Goal: Information Seeking & Learning: Learn about a topic

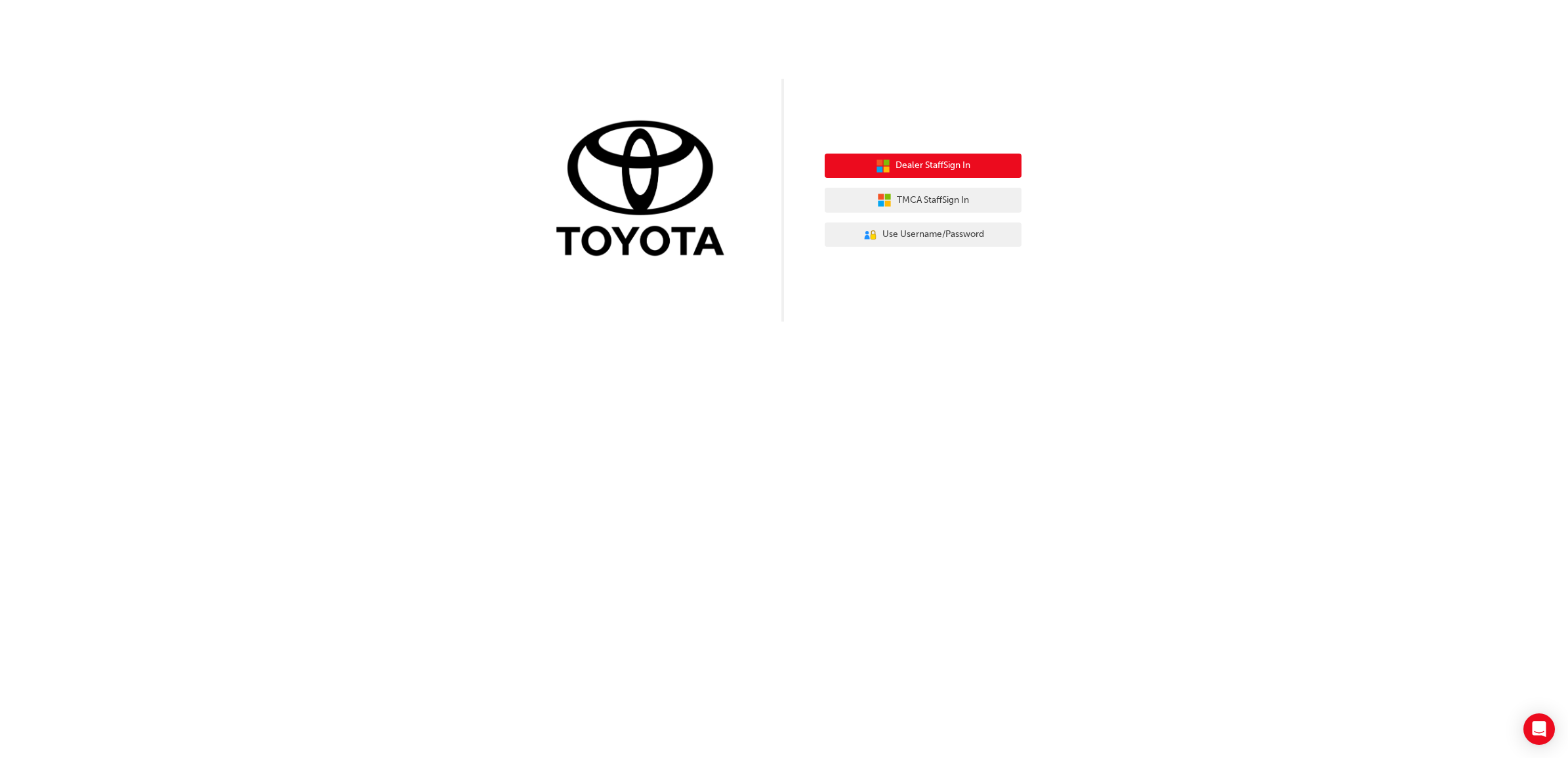
click at [981, 165] on button "Dealer Staff Sign In" at bounding box center [923, 166] width 197 height 25
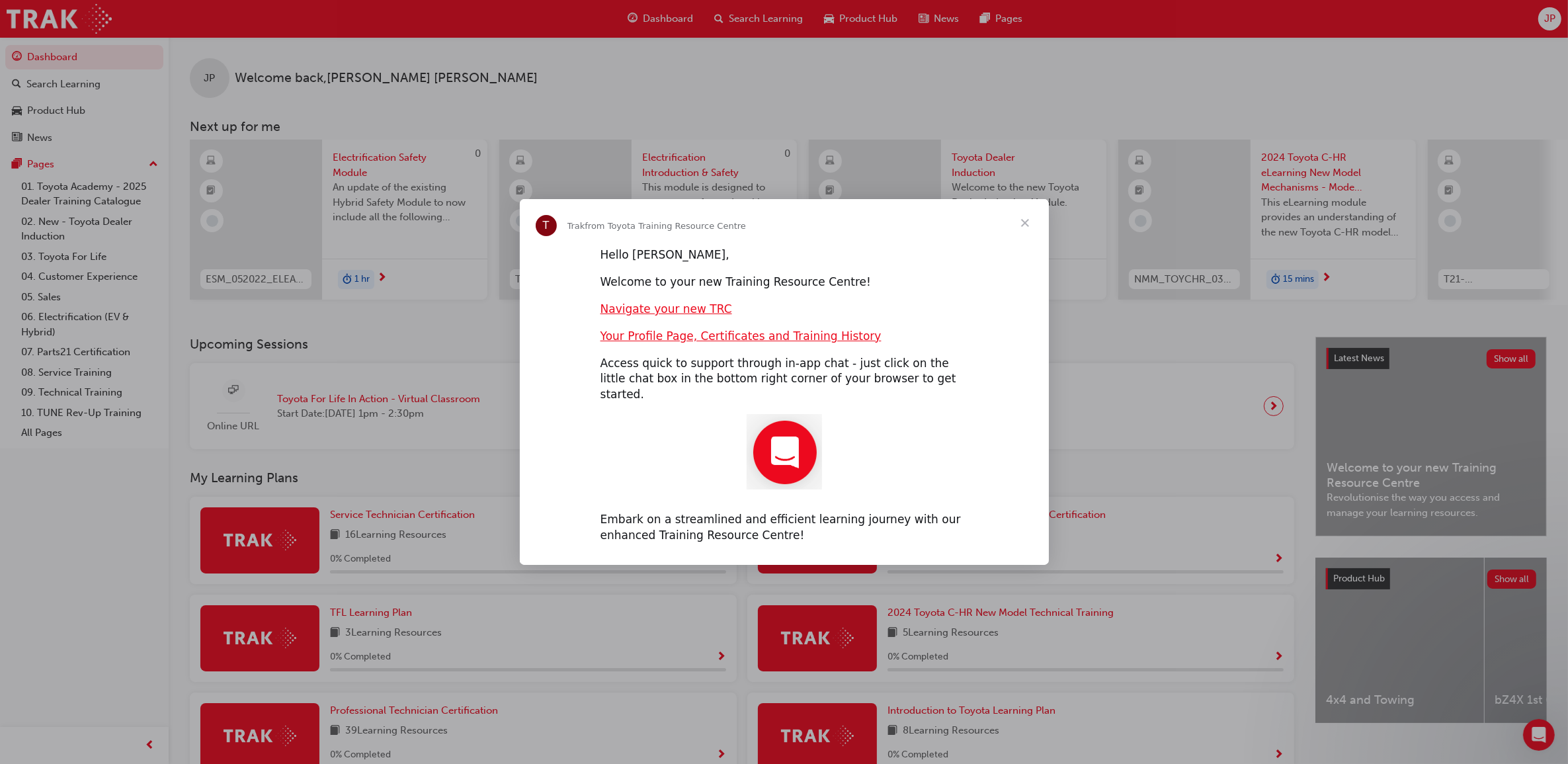
click at [1020, 230] on span "Close" at bounding box center [1025, 222] width 47 height 47
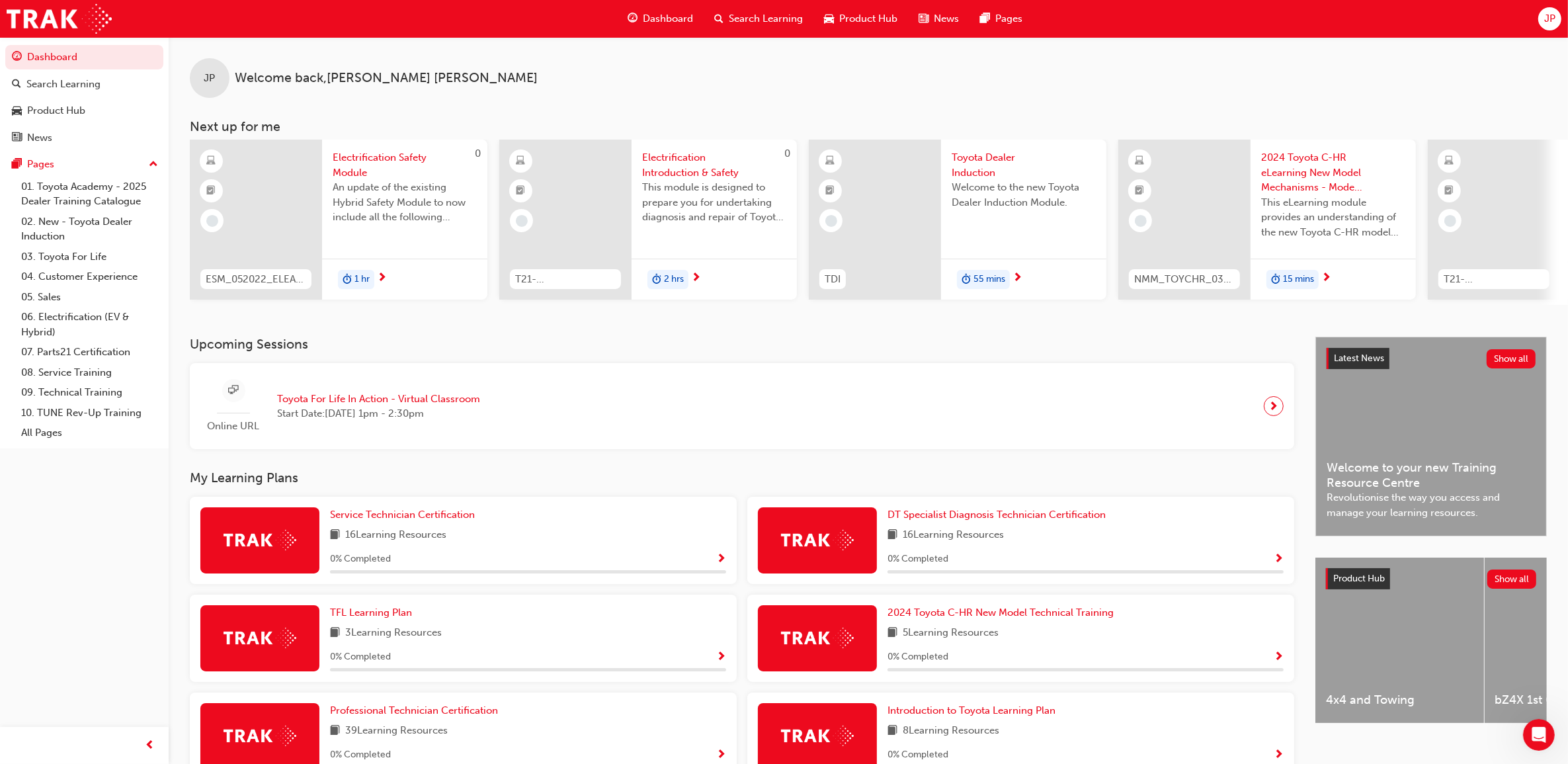
click at [956, 182] on span "Welcome to the new Toyota Dealer Induction Module." at bounding box center [1024, 195] width 144 height 30
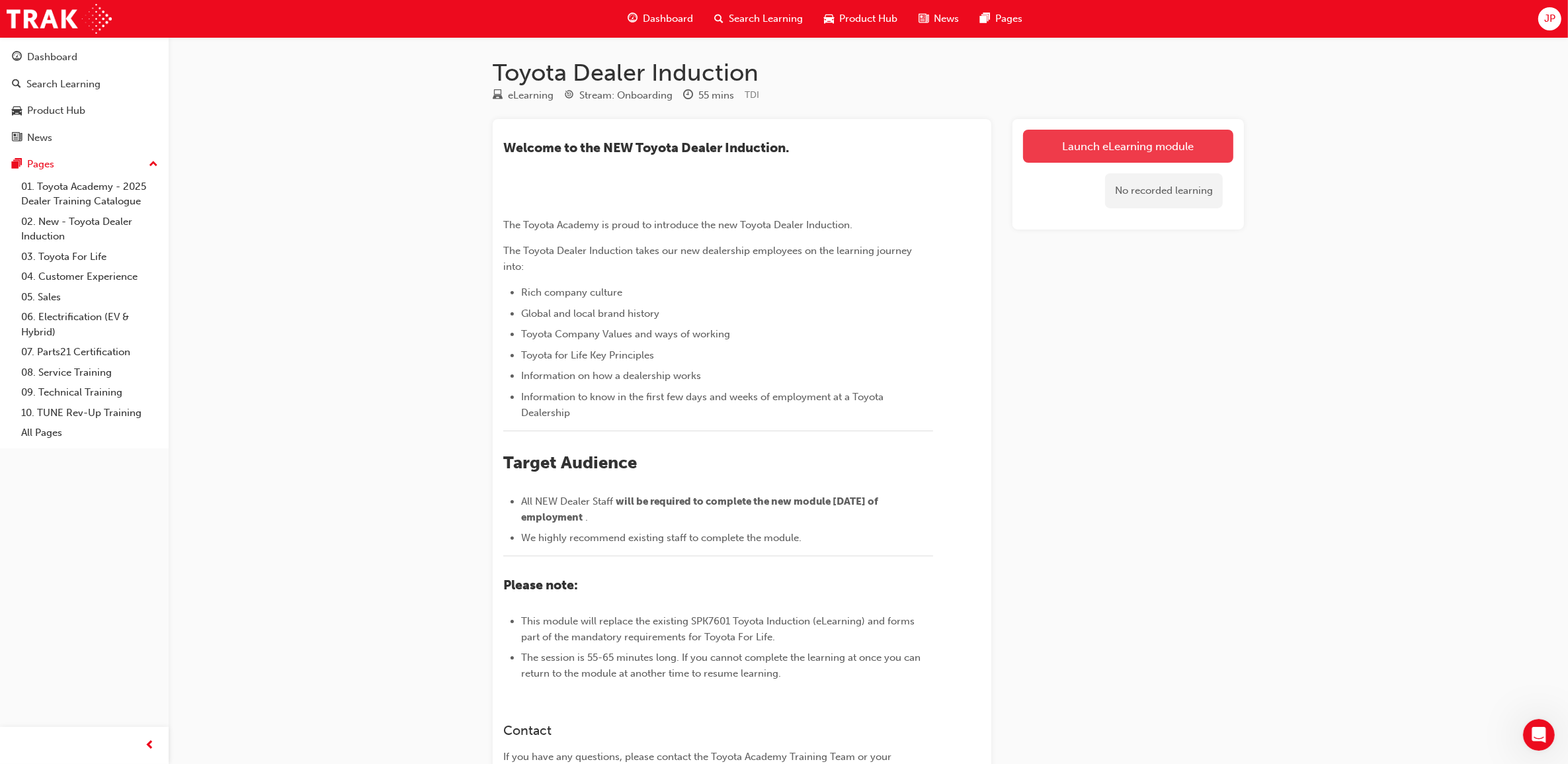
click at [1078, 142] on link "Launch eLearning module" at bounding box center [1128, 146] width 211 height 33
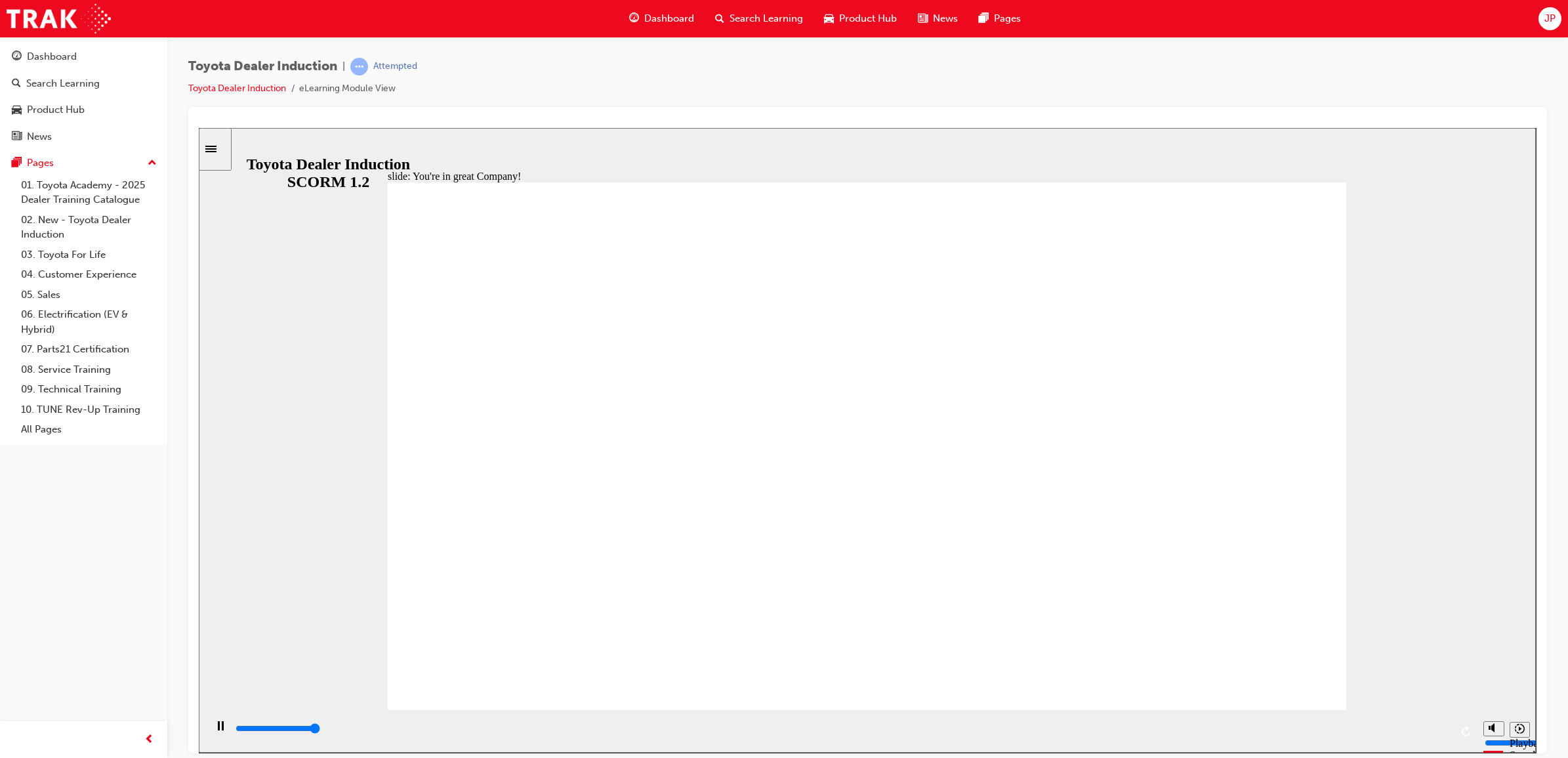
type input "7500"
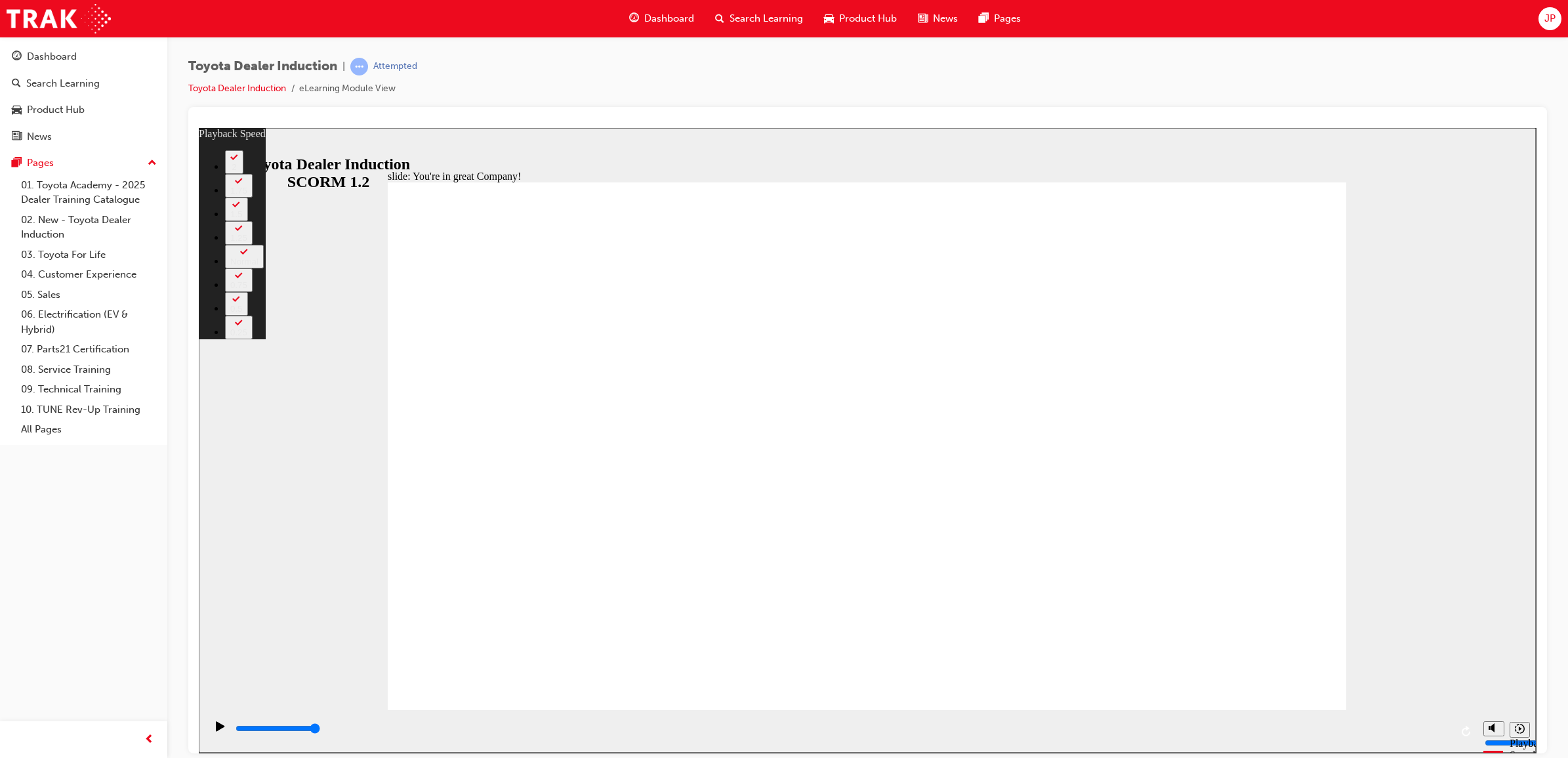
type input "156"
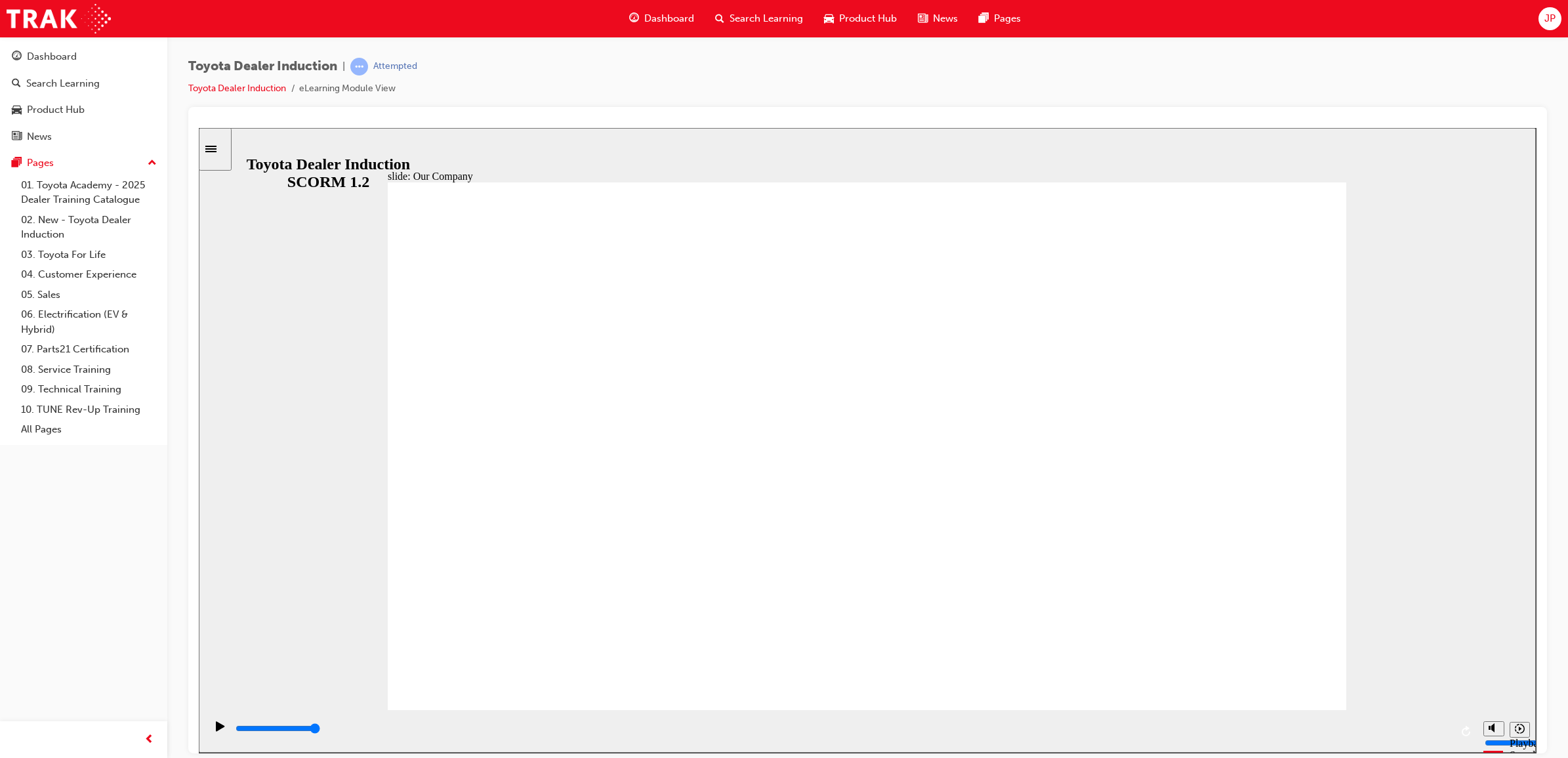
drag, startPoint x: 608, startPoint y: 598, endPoint x: 814, endPoint y: 611, distance: 206.4
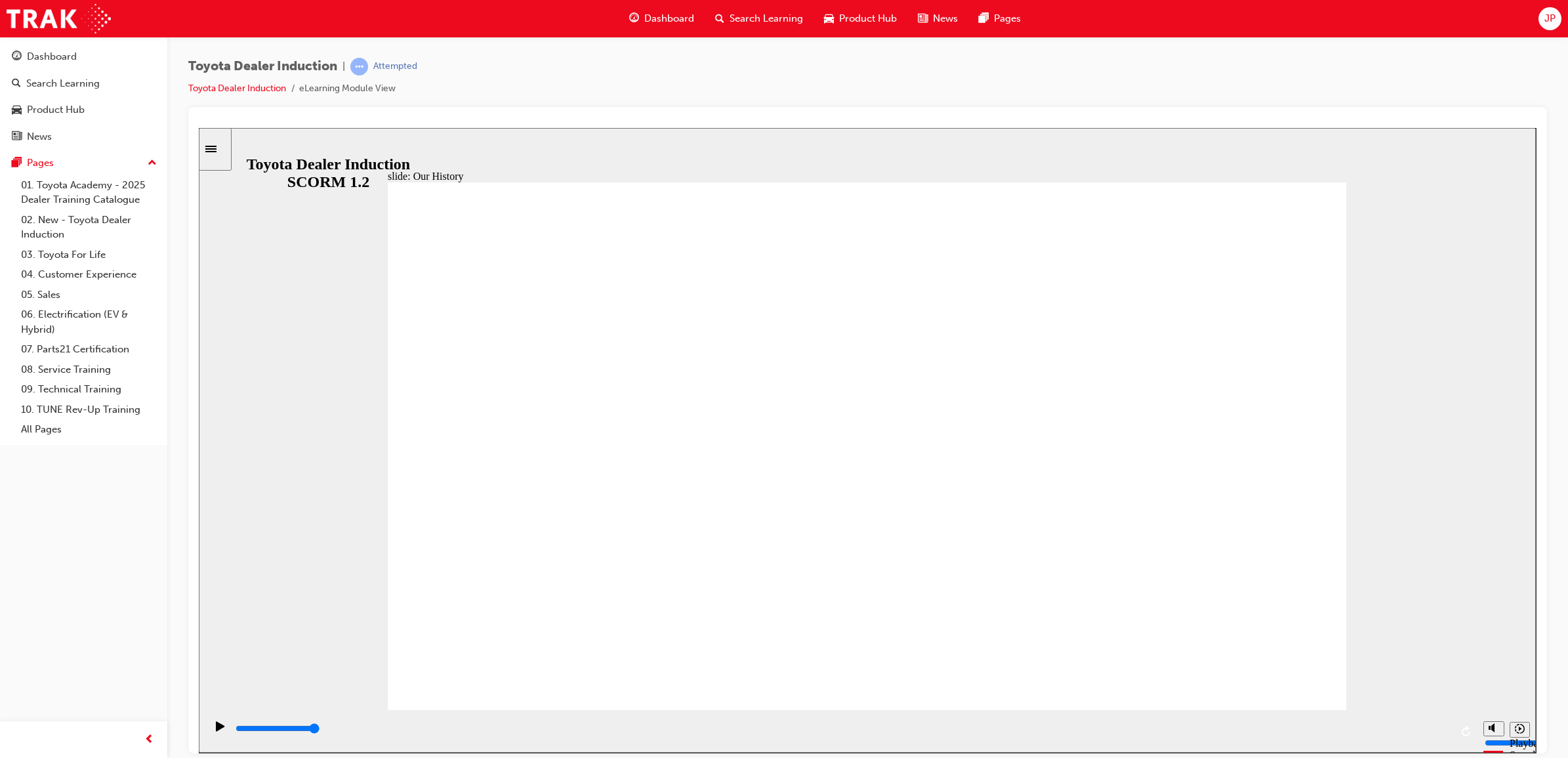
drag, startPoint x: 865, startPoint y: 612, endPoint x: 960, endPoint y: 602, distance: 95.5
drag, startPoint x: 858, startPoint y: 605, endPoint x: 932, endPoint y: 605, distance: 74.0
drag, startPoint x: 857, startPoint y: 595, endPoint x: 798, endPoint y: 619, distance: 63.7
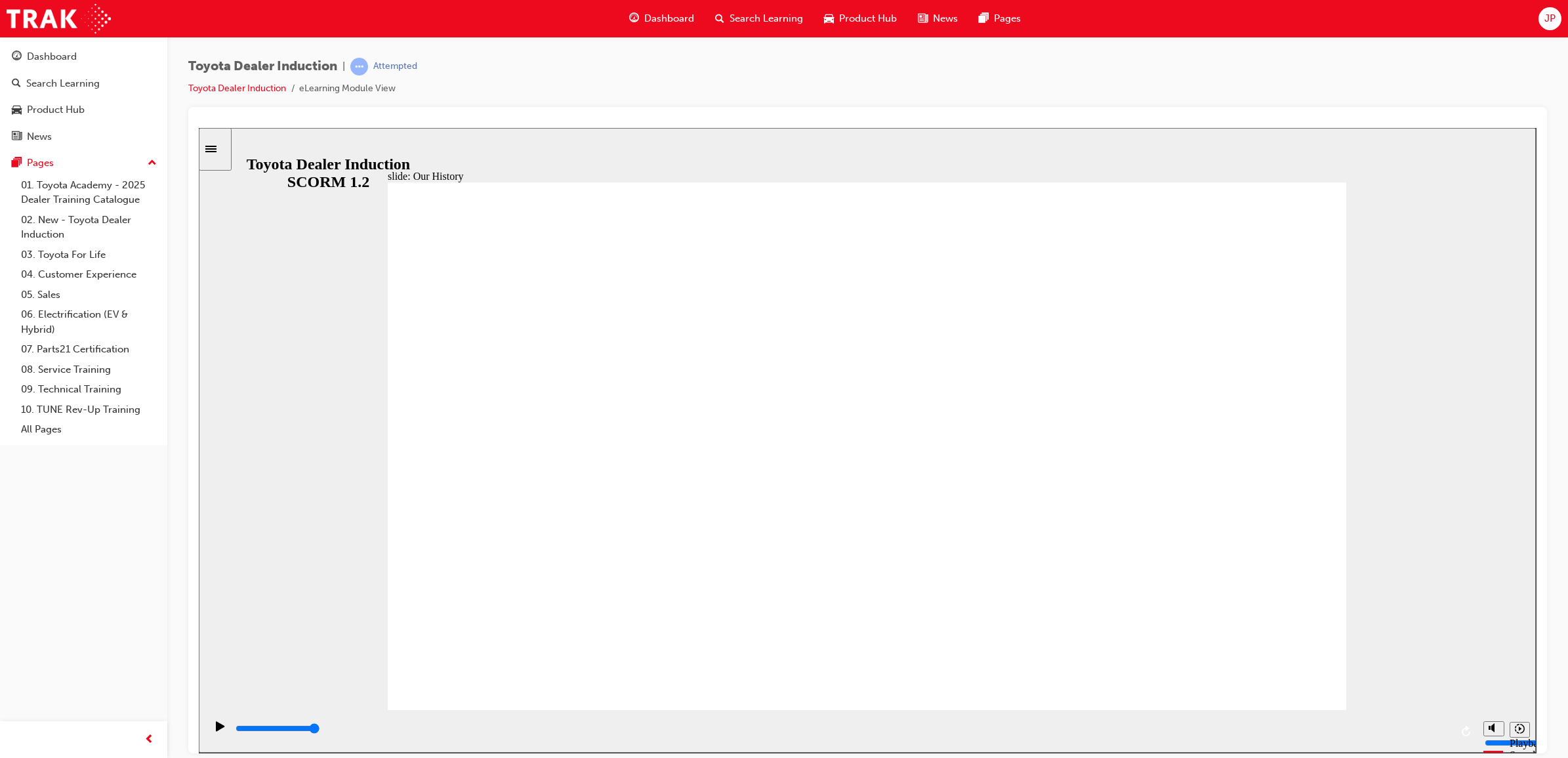
drag, startPoint x: 858, startPoint y: 604, endPoint x: 968, endPoint y: 604, distance: 110.0
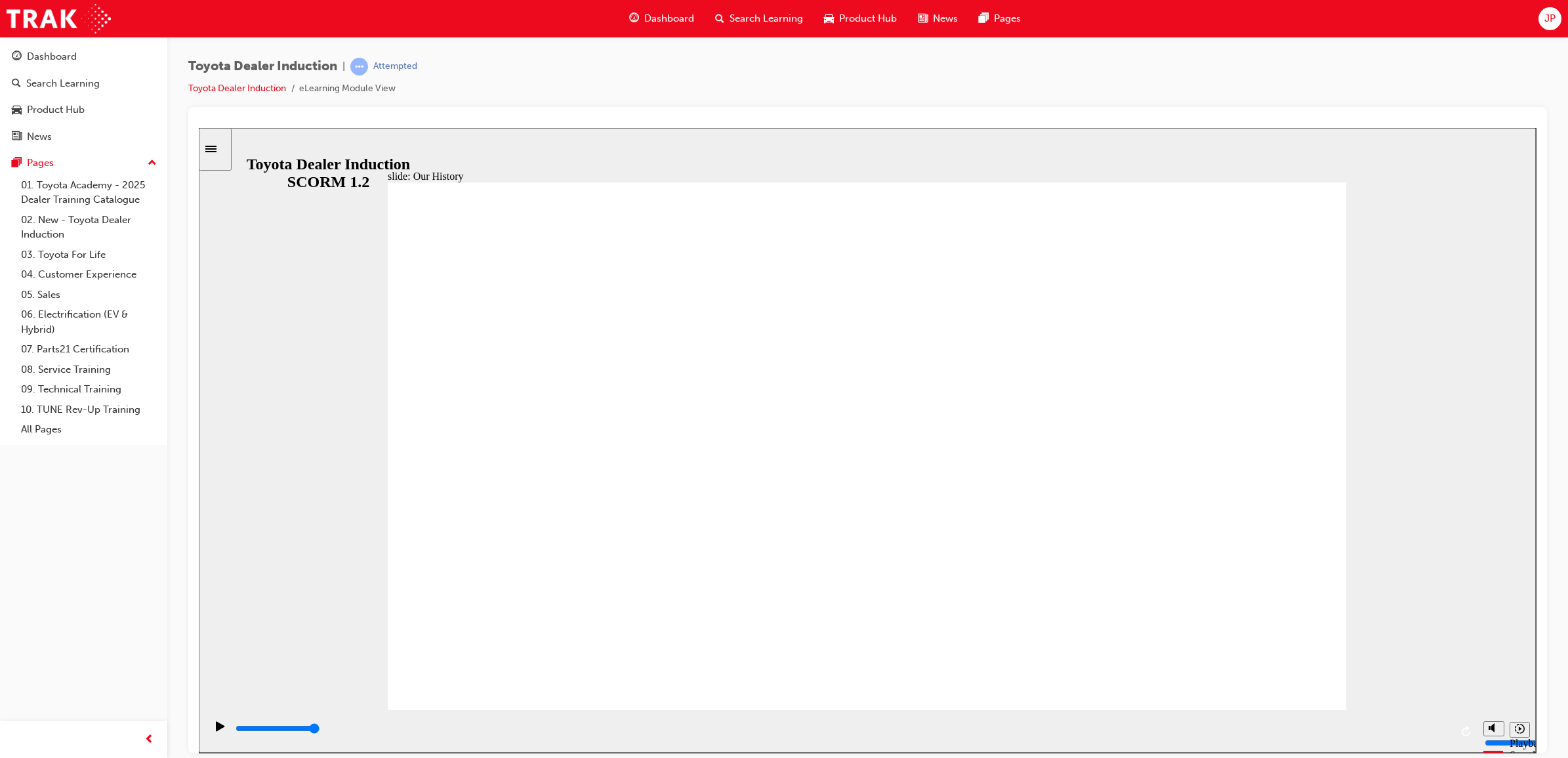
drag, startPoint x: 866, startPoint y: 604, endPoint x: 931, endPoint y: 616, distance: 66.1
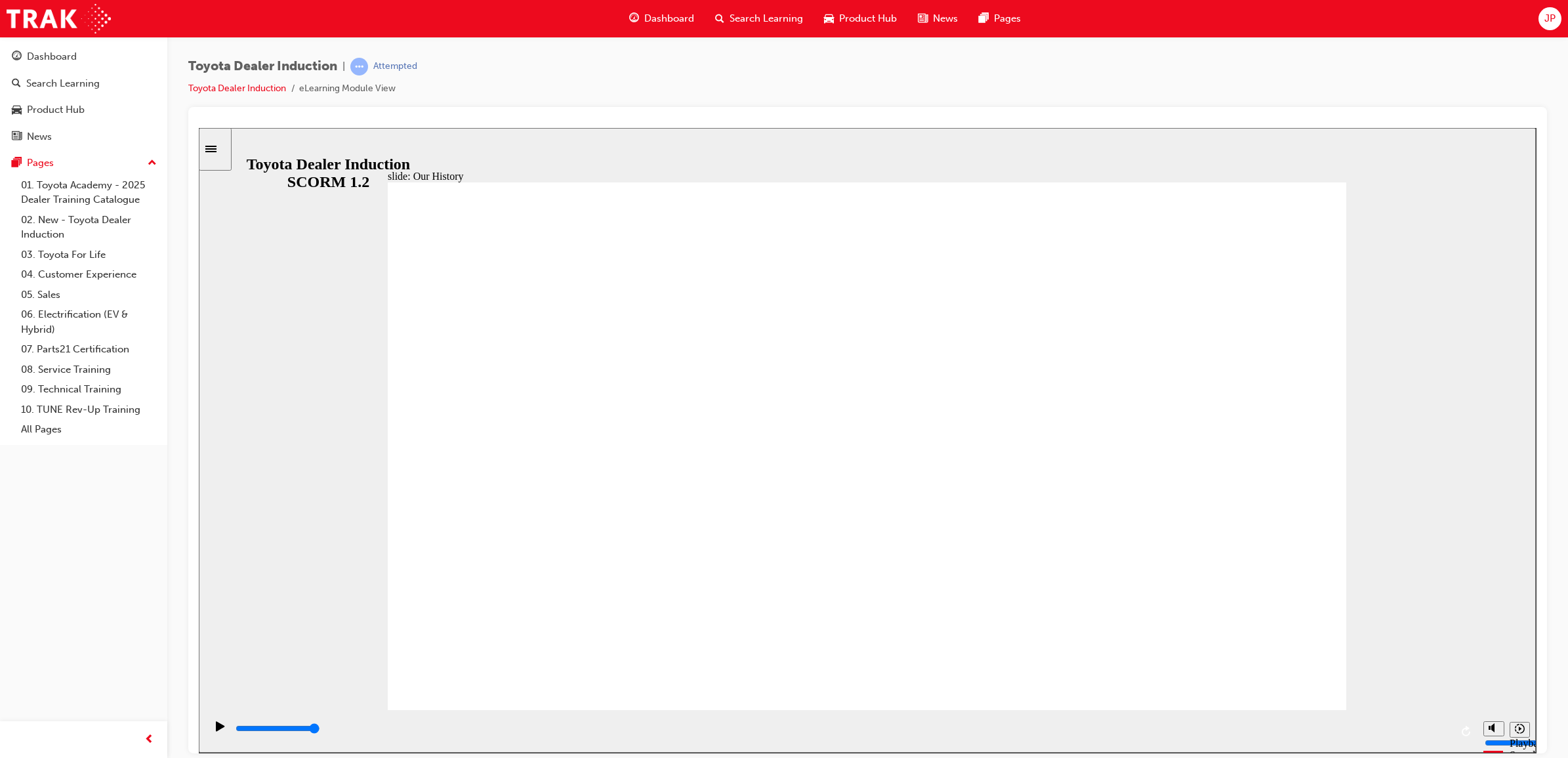
drag, startPoint x: 855, startPoint y: 600, endPoint x: 1009, endPoint y: 613, distance: 154.5
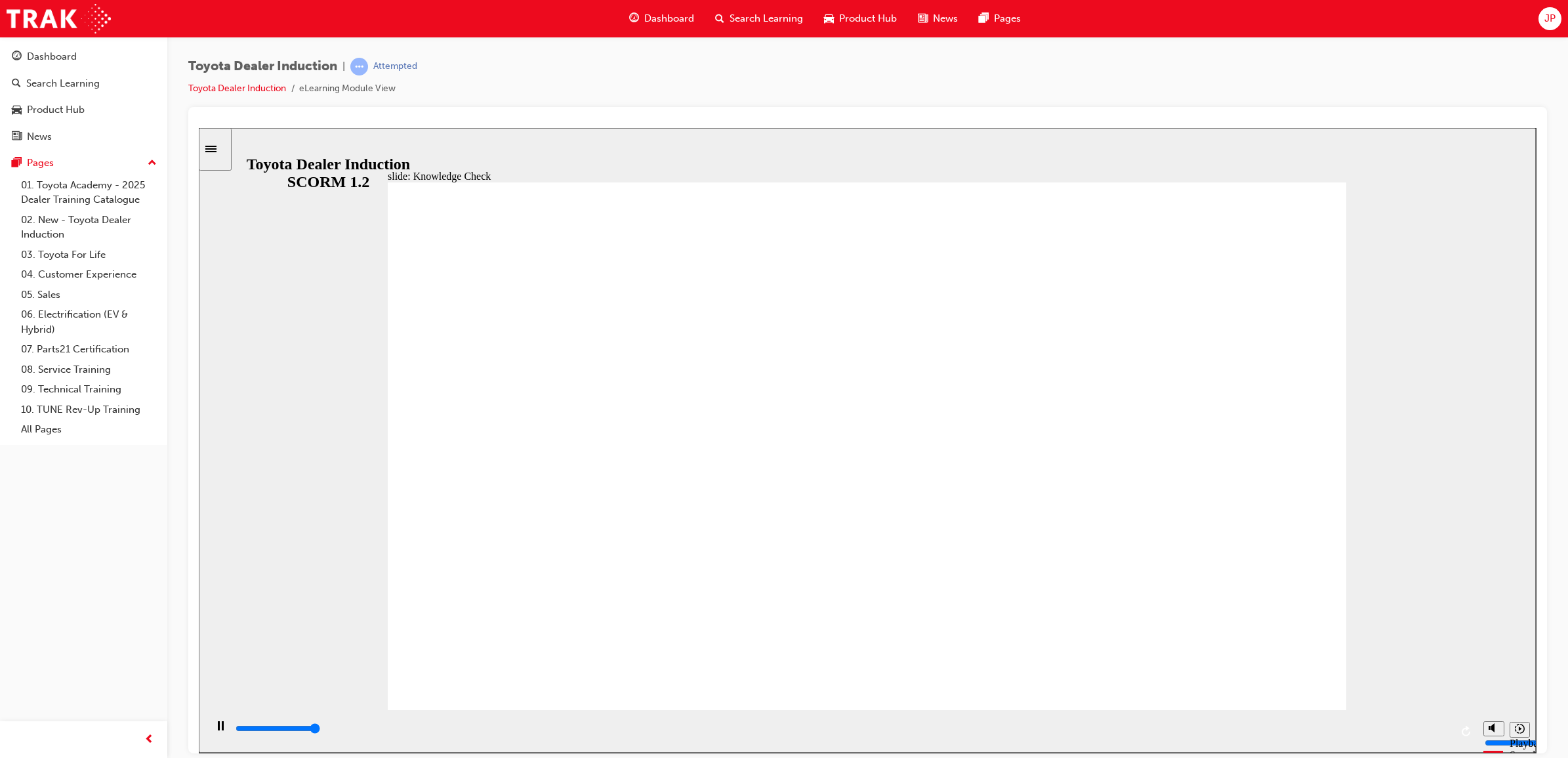
type input "5000"
radio input "true"
type input "4300"
radio input "true"
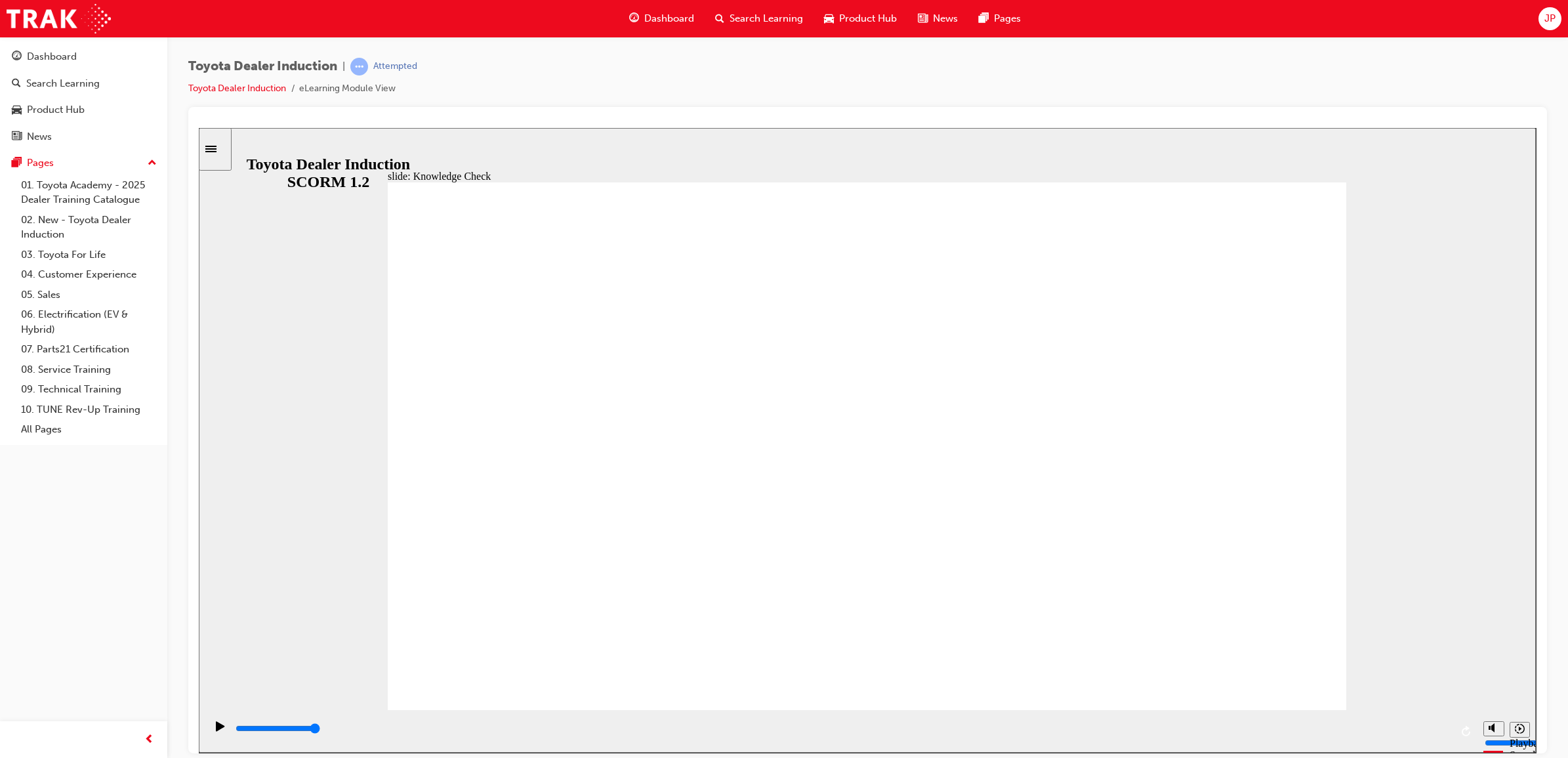
drag, startPoint x: 1281, startPoint y: 220, endPoint x: 1275, endPoint y: 194, distance: 26.7
drag, startPoint x: 1149, startPoint y: 435, endPoint x: 1159, endPoint y: 430, distance: 11.2
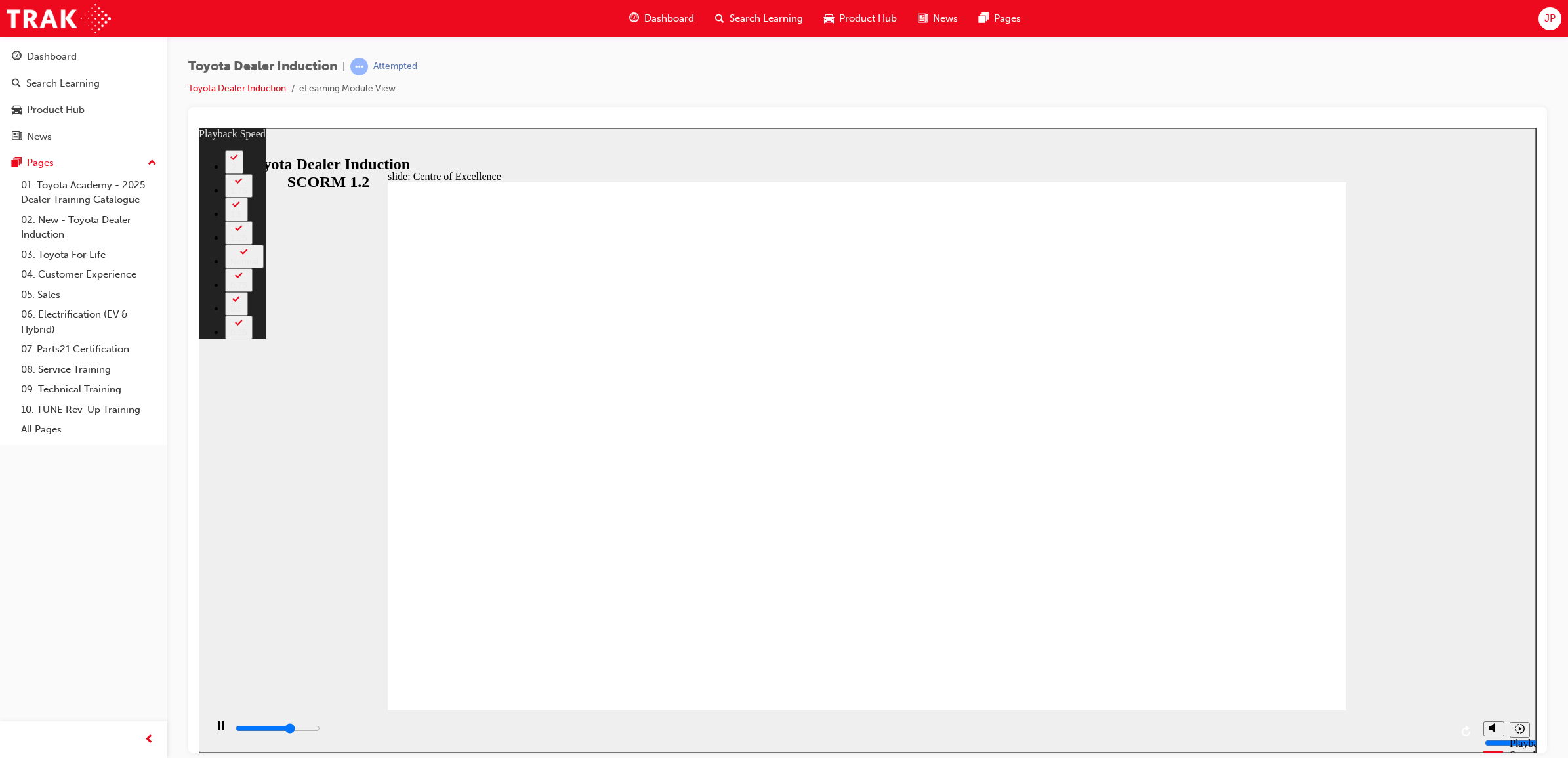
type input "10200"
type input "0"
type input "10400"
type input "0"
type input "10700"
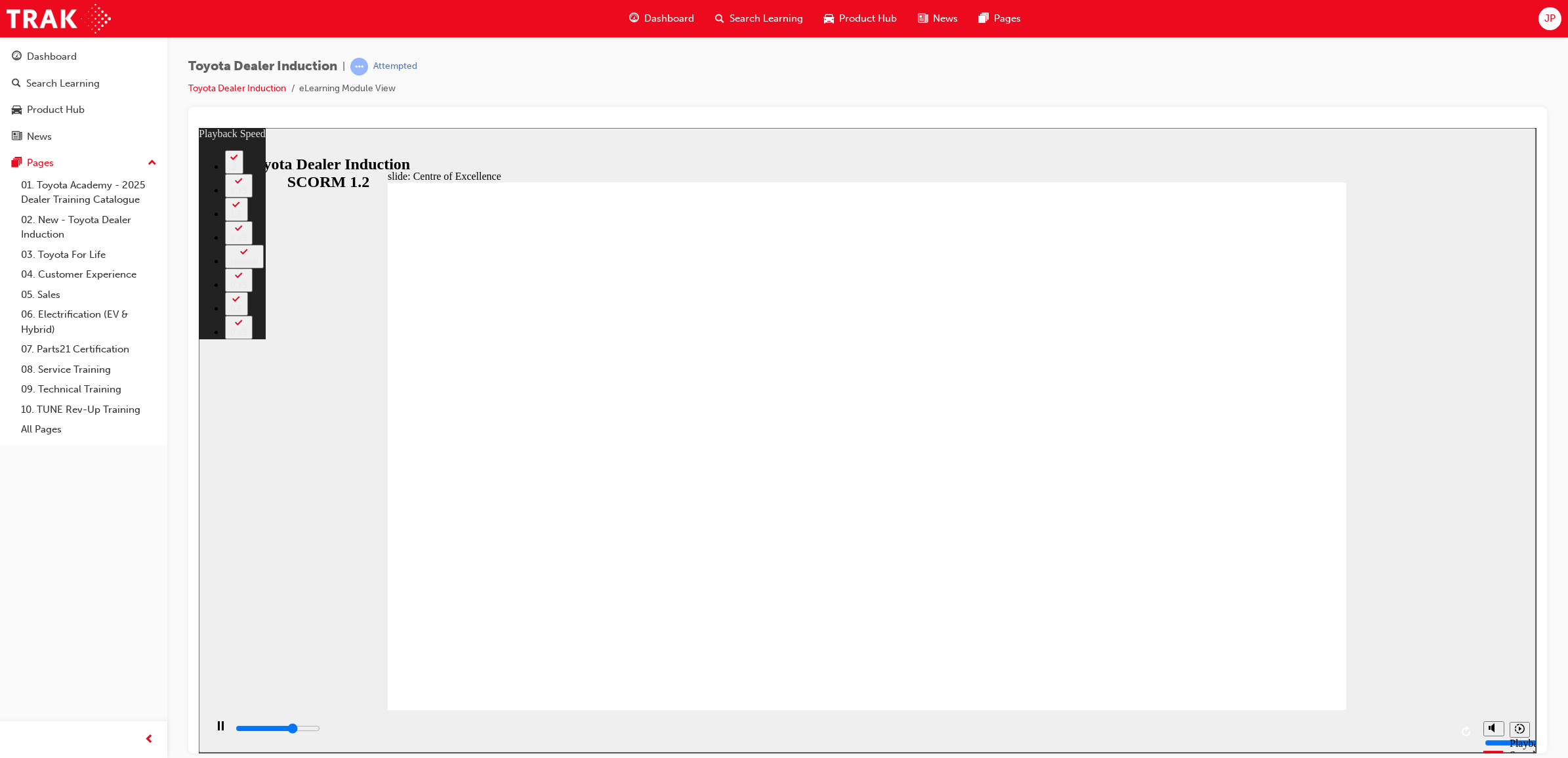
type input "0"
type input "11000"
type input "1"
type input "11200"
type input "1"
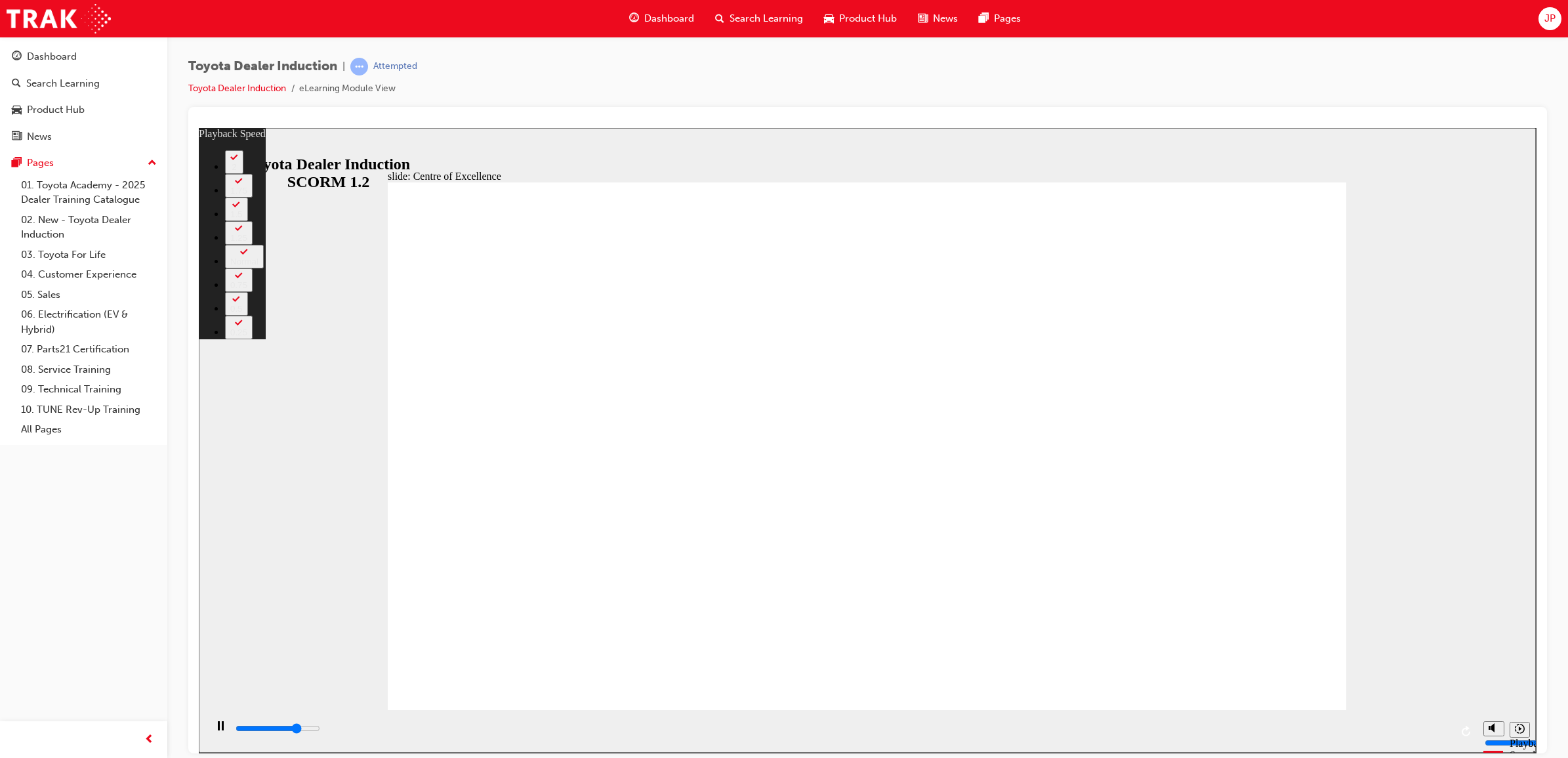
type input "11500"
type input "1"
type input "11800"
type input "2"
type input "12000"
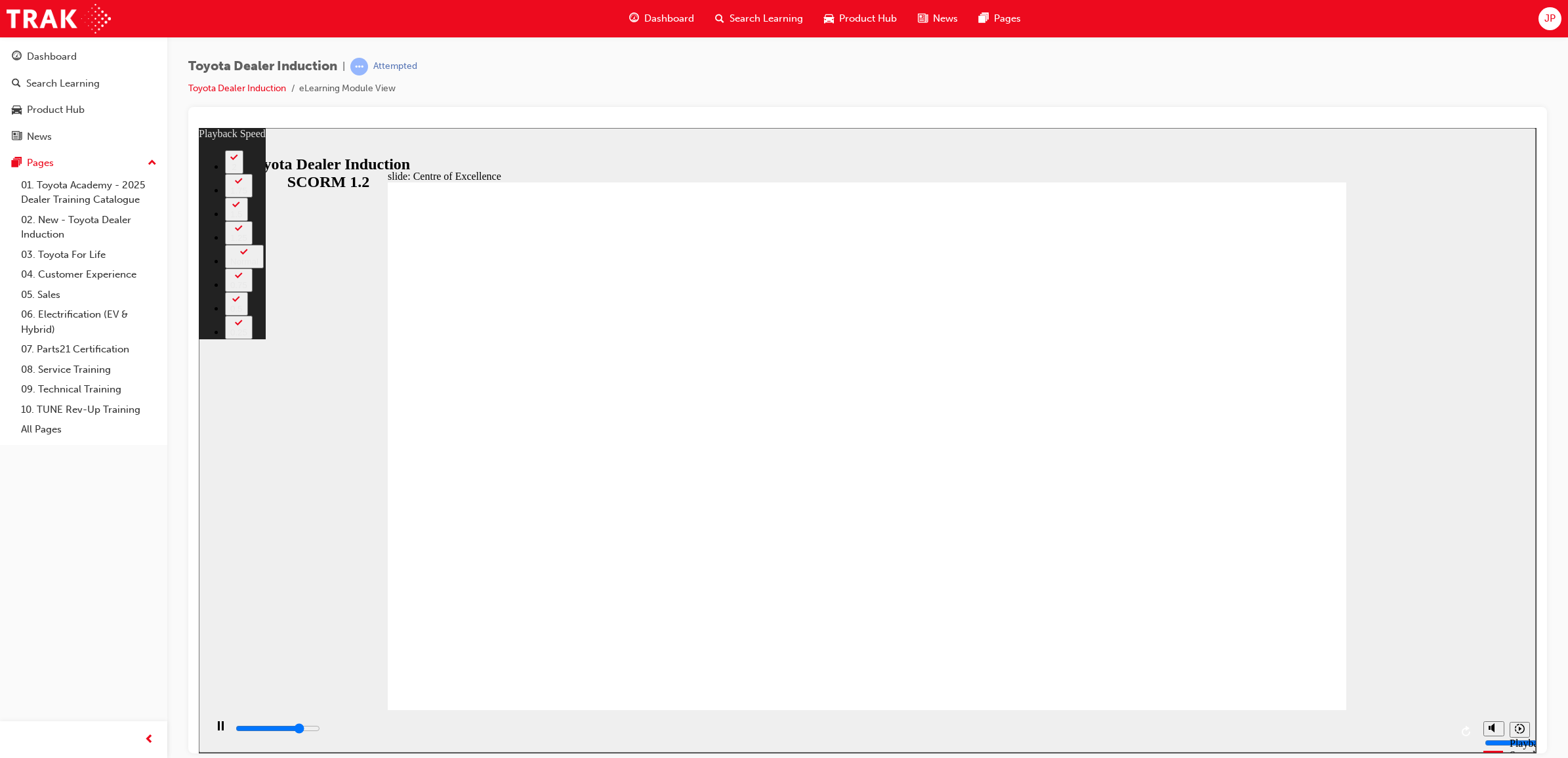
type input "2"
type input "12300"
type input "2"
type input "12600"
type input "2"
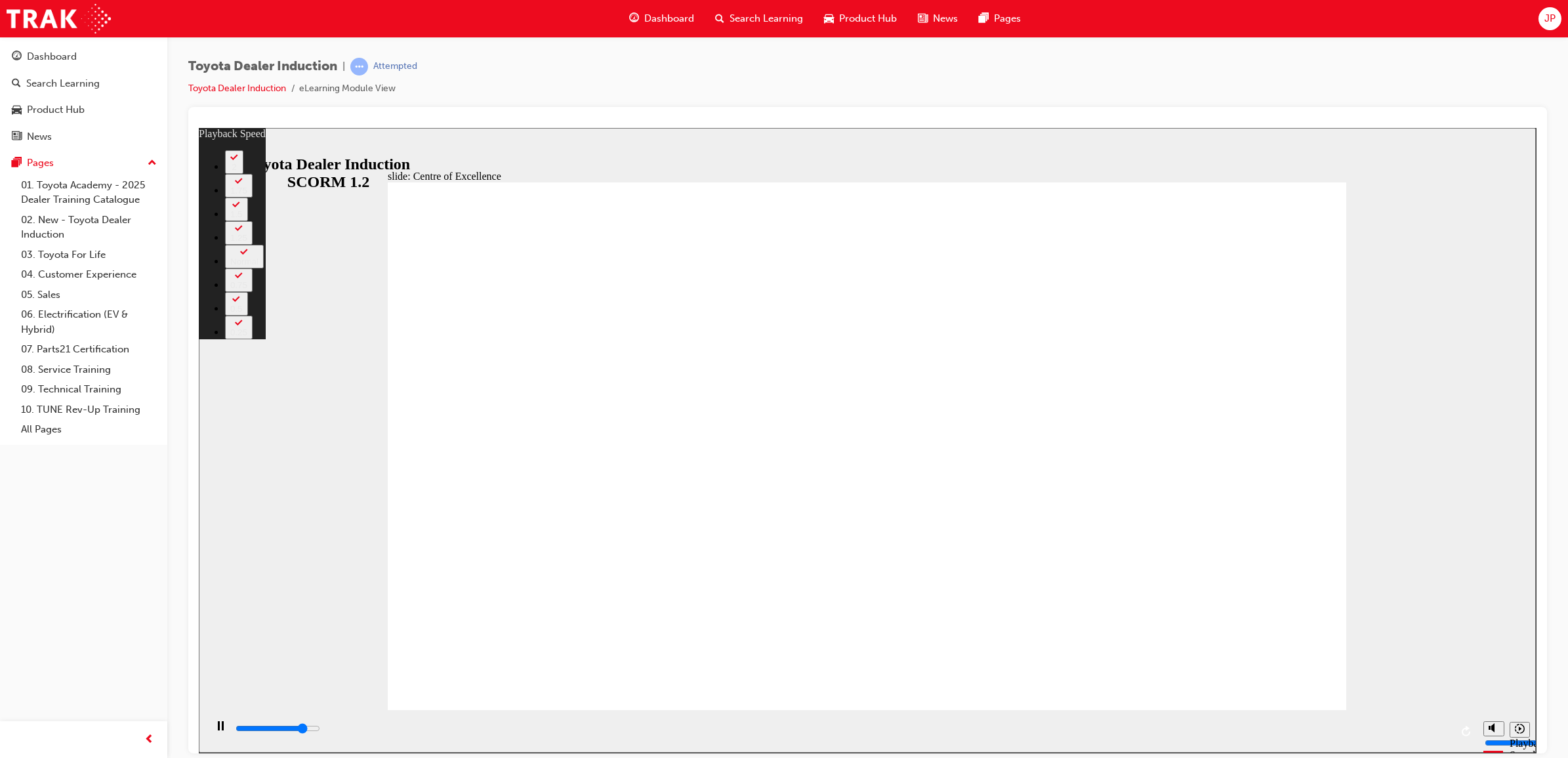
type input "12800"
type input "3"
type input "13000"
type input "3"
type input "13100"
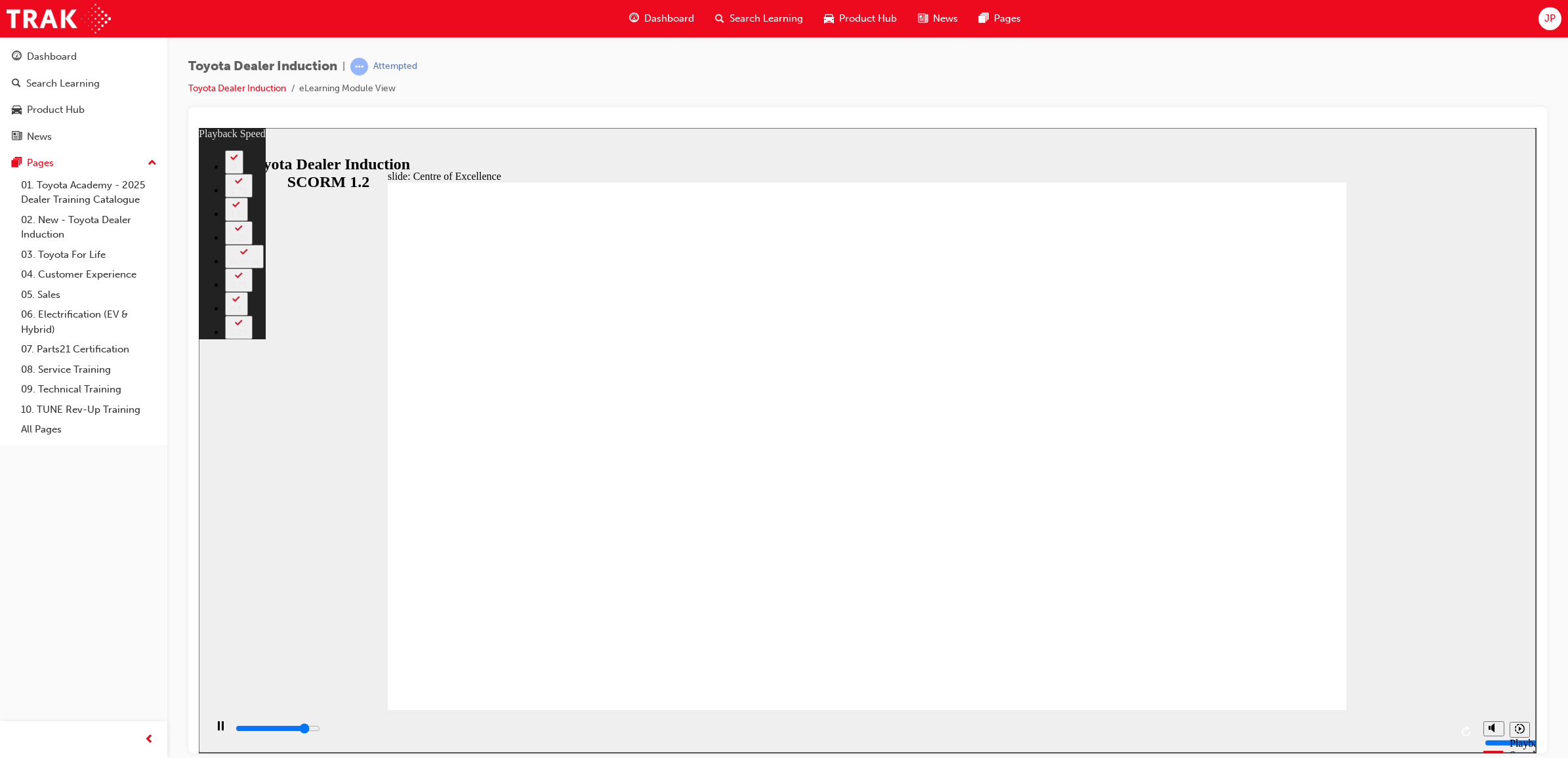
type input "3"
type input "13400"
type input "3"
type input "13600"
type input "3"
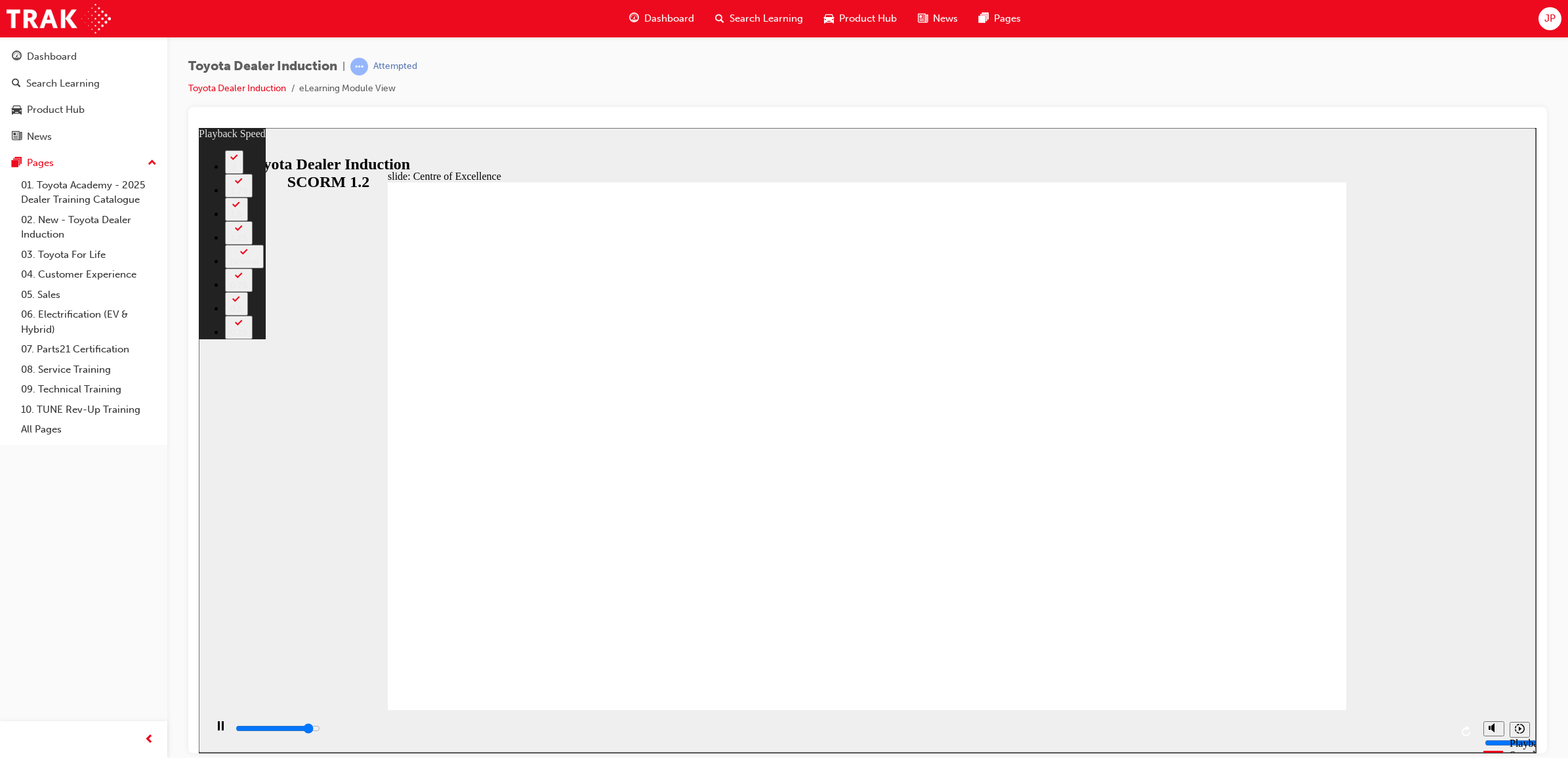
type input "13900"
type input "4"
type input "14200"
type input "4"
type input "14400"
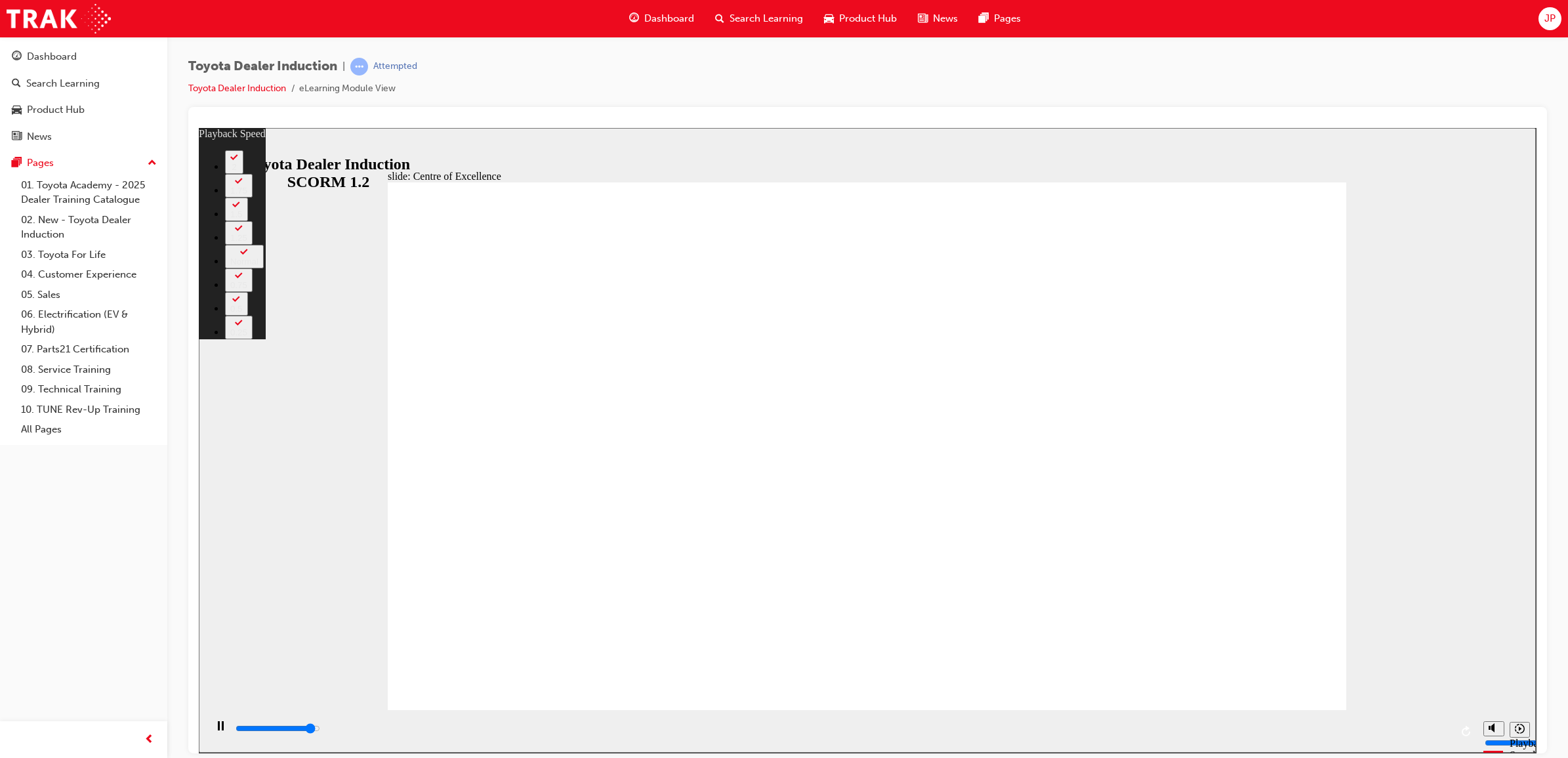
type input "4"
type input "14700"
type input "4"
type input "14900"
type input "5"
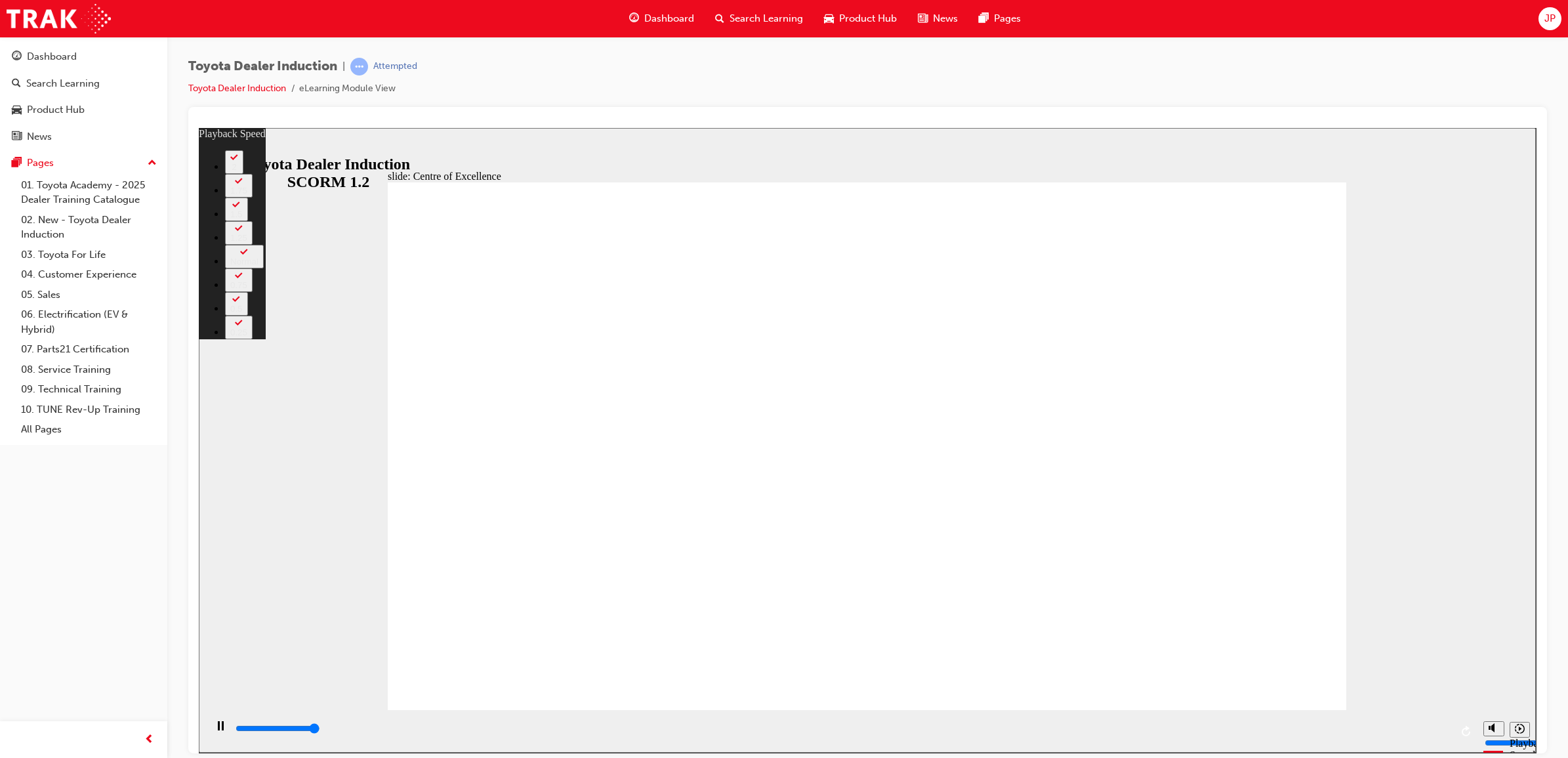
type input "15200"
type input "5"
type input "15300"
type input "248"
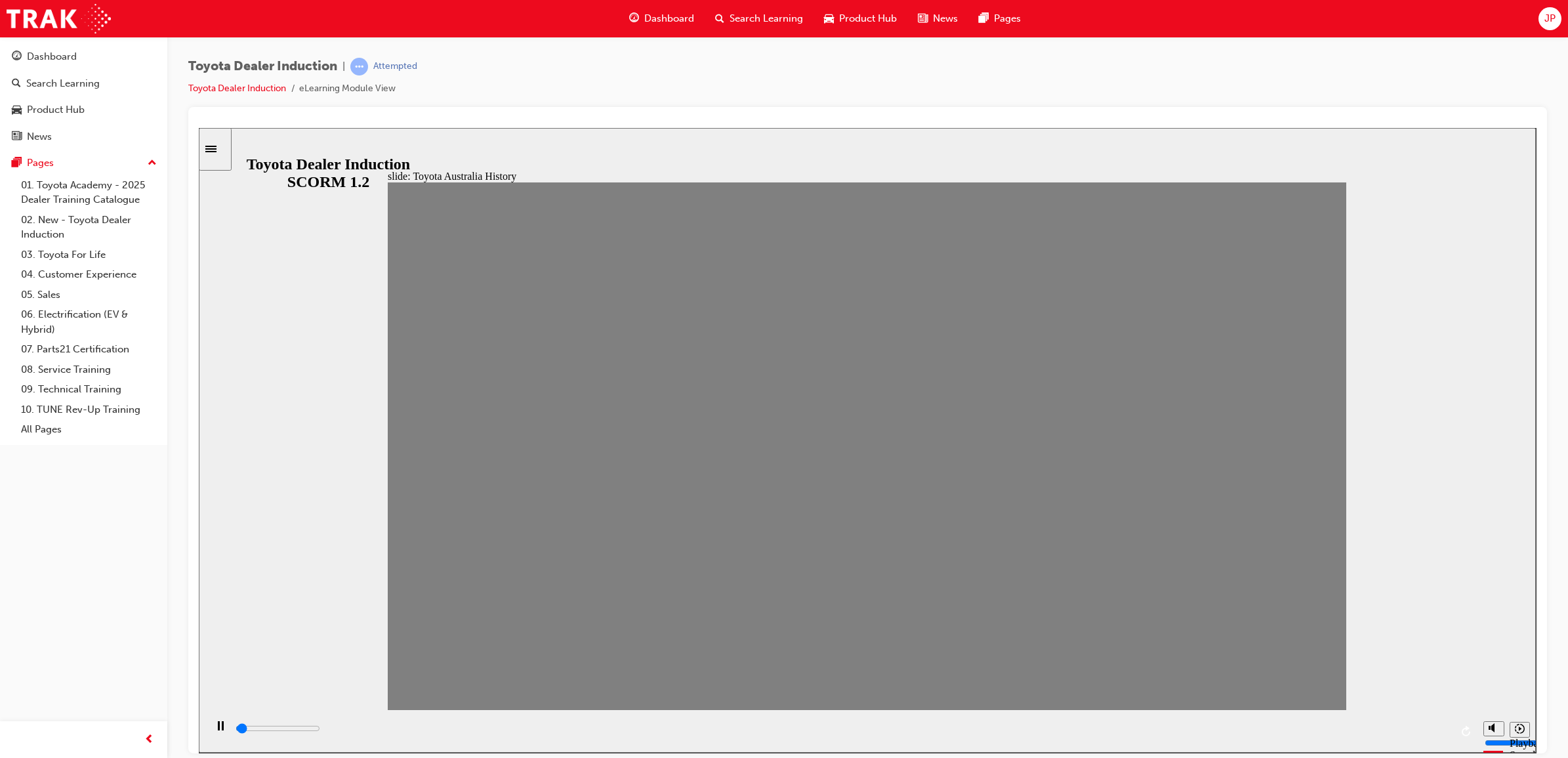
drag, startPoint x: 425, startPoint y: 464, endPoint x: 474, endPoint y: 463, distance: 49.0
drag, startPoint x: 474, startPoint y: 463, endPoint x: 548, endPoint y: 469, distance: 74.2
type input "100"
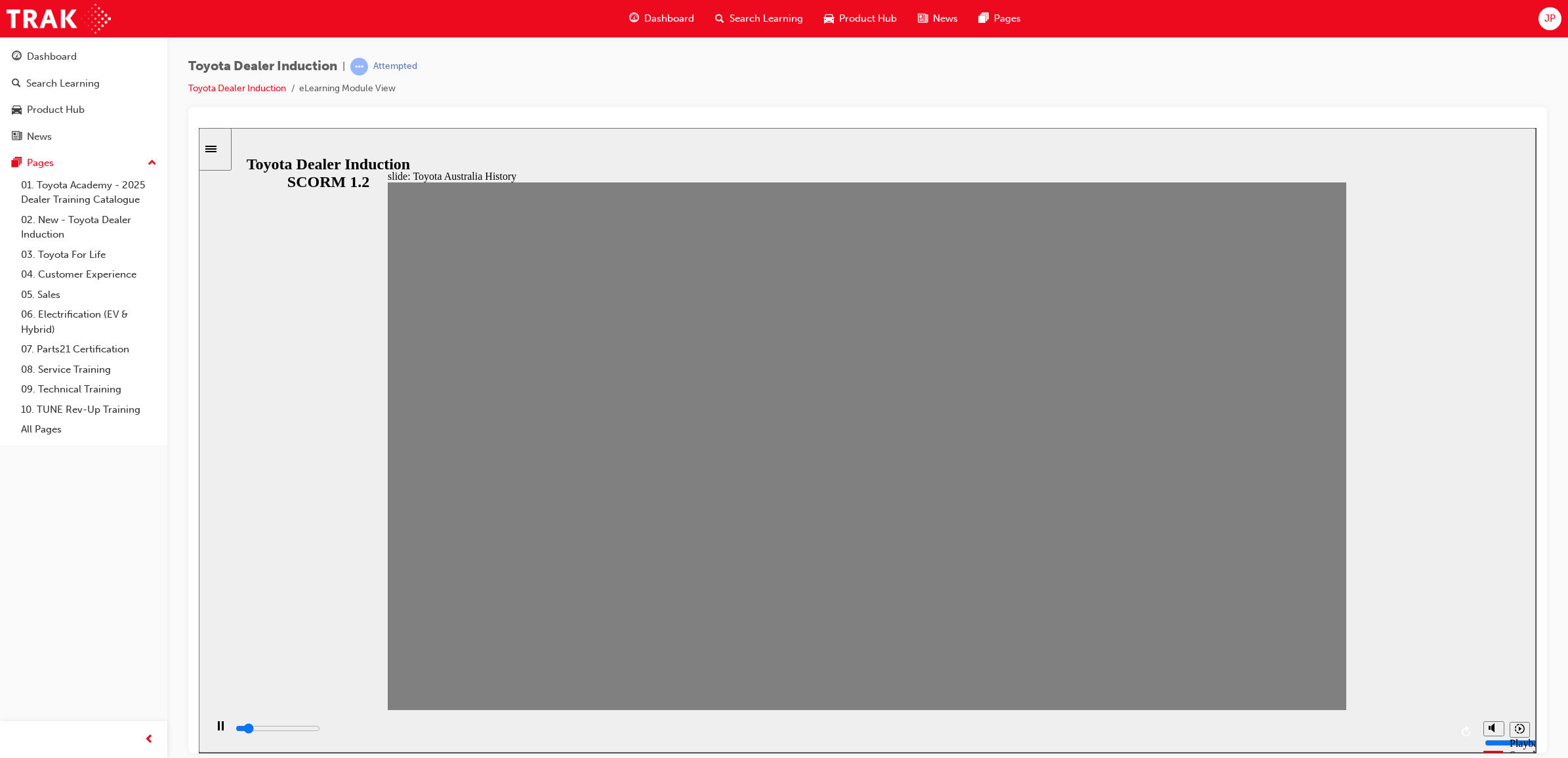
type input "2"
drag, startPoint x: 548, startPoint y: 469, endPoint x: 506, endPoint y: 468, distance: 42.0
type input "100"
type input "3"
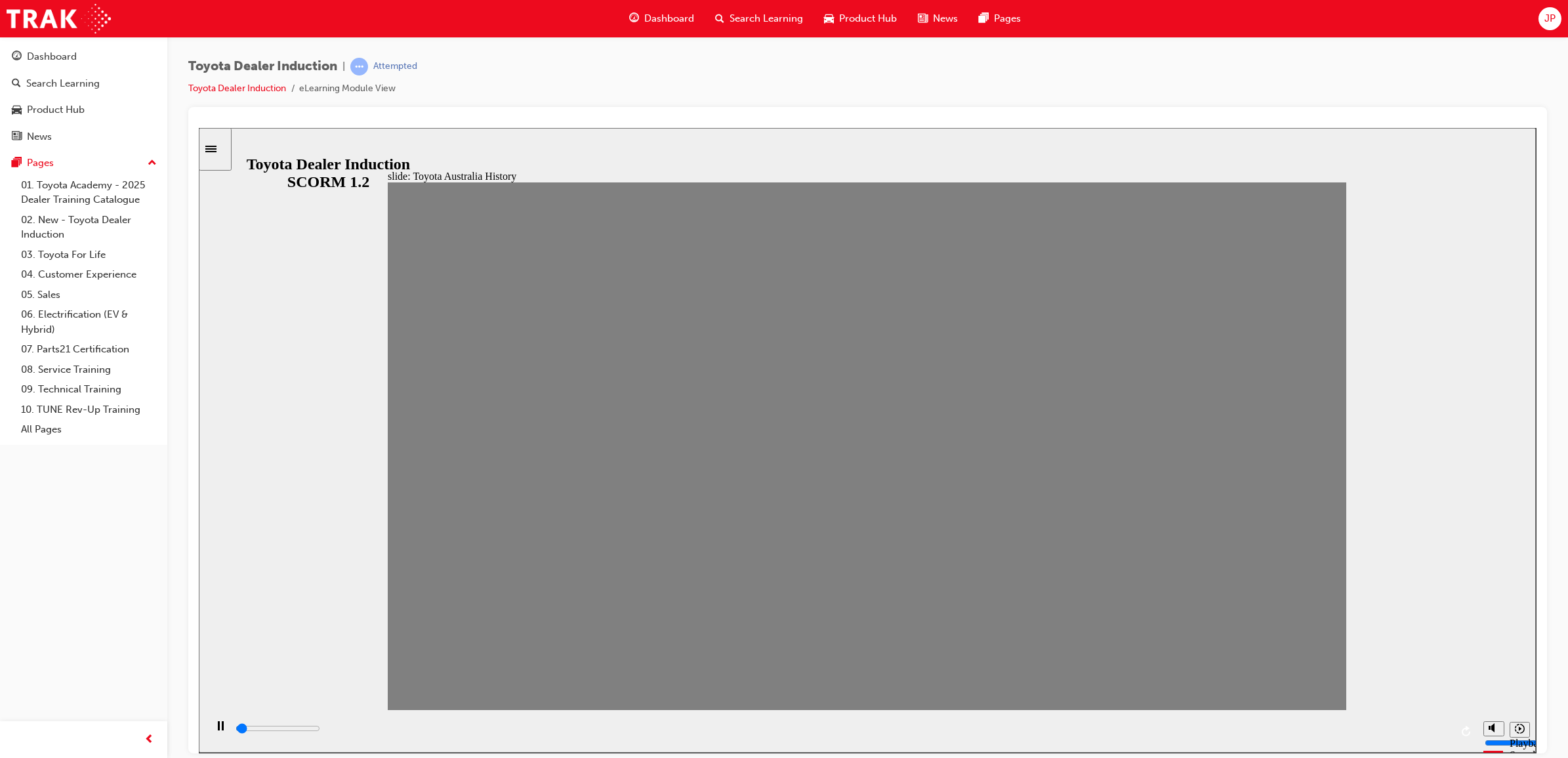
drag, startPoint x: 500, startPoint y: 468, endPoint x: 533, endPoint y: 468, distance: 33.0
drag, startPoint x: 534, startPoint y: 468, endPoint x: 602, endPoint y: 463, distance: 68.2
drag, startPoint x: 589, startPoint y: 459, endPoint x: 645, endPoint y: 453, distance: 56.3
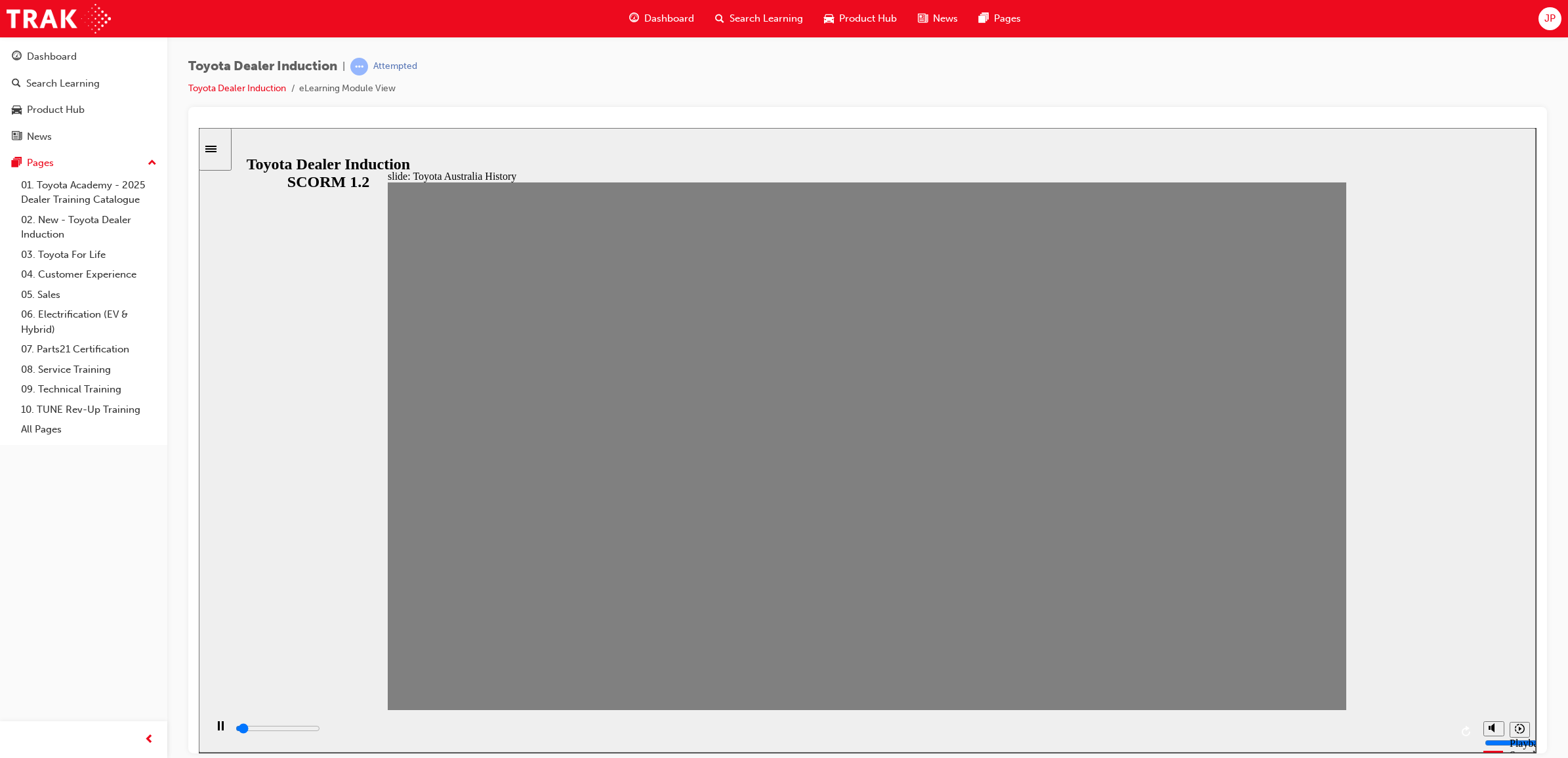
drag, startPoint x: 644, startPoint y: 455, endPoint x: 676, endPoint y: 456, distance: 32.0
drag, startPoint x: 689, startPoint y: 456, endPoint x: 759, endPoint y: 475, distance: 72.5
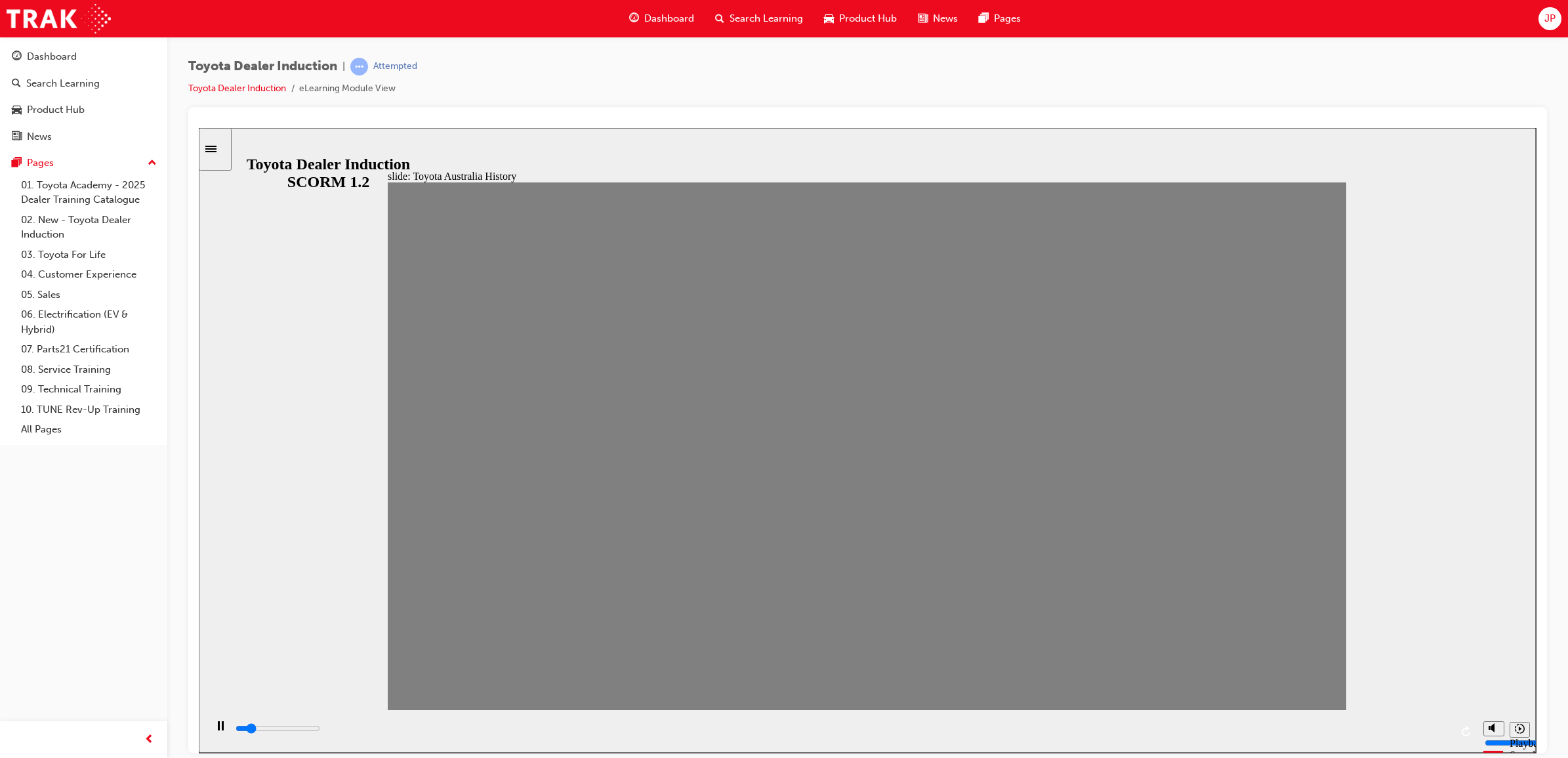
type input "100"
type input "7"
drag, startPoint x: 763, startPoint y: 462, endPoint x: 728, endPoint y: 462, distance: 35.0
type input "100"
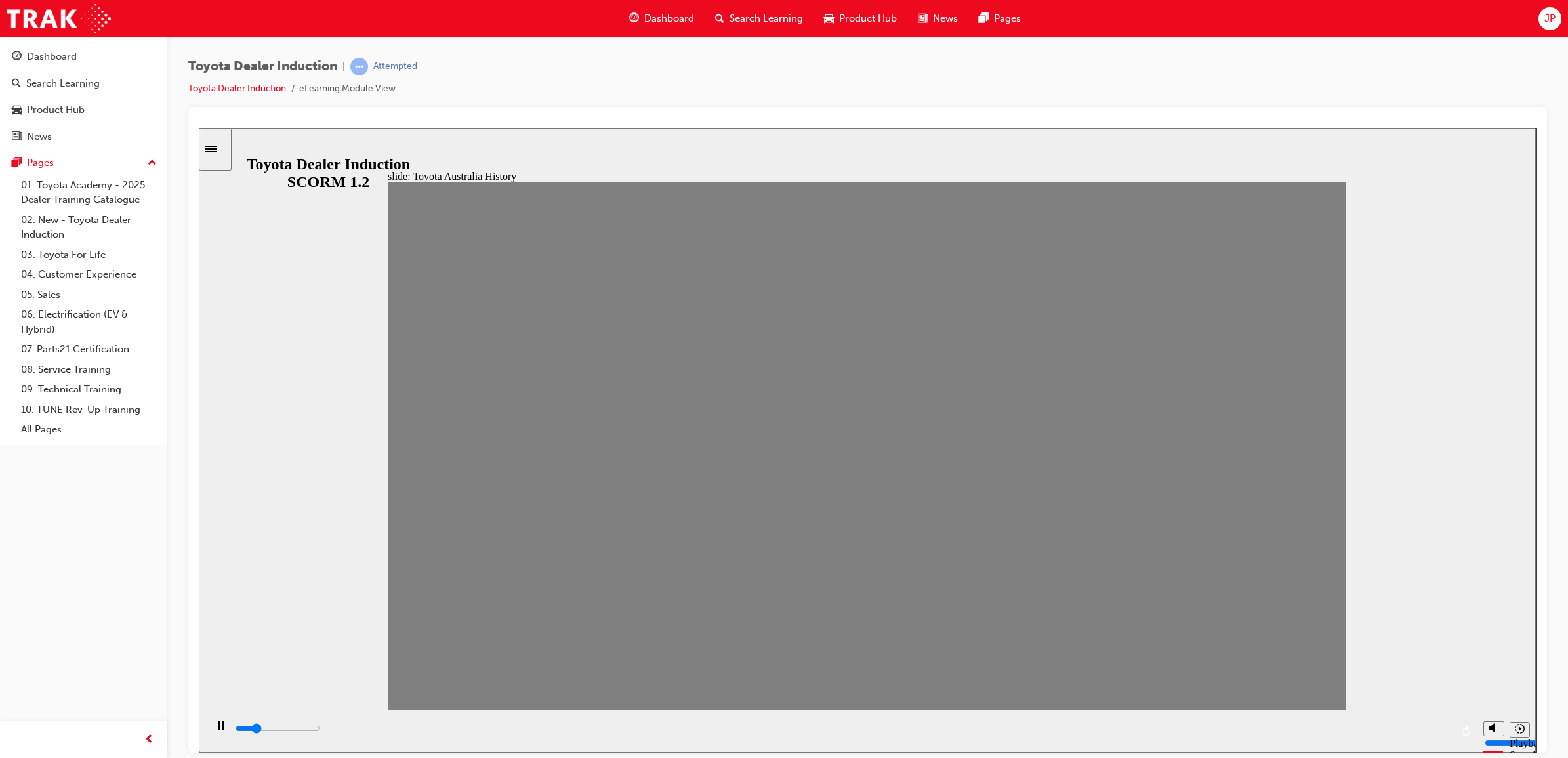
type input "8"
drag, startPoint x: 728, startPoint y: 462, endPoint x: 760, endPoint y: 462, distance: 32.0
drag, startPoint x: 773, startPoint y: 458, endPoint x: 814, endPoint y: 458, distance: 41.0
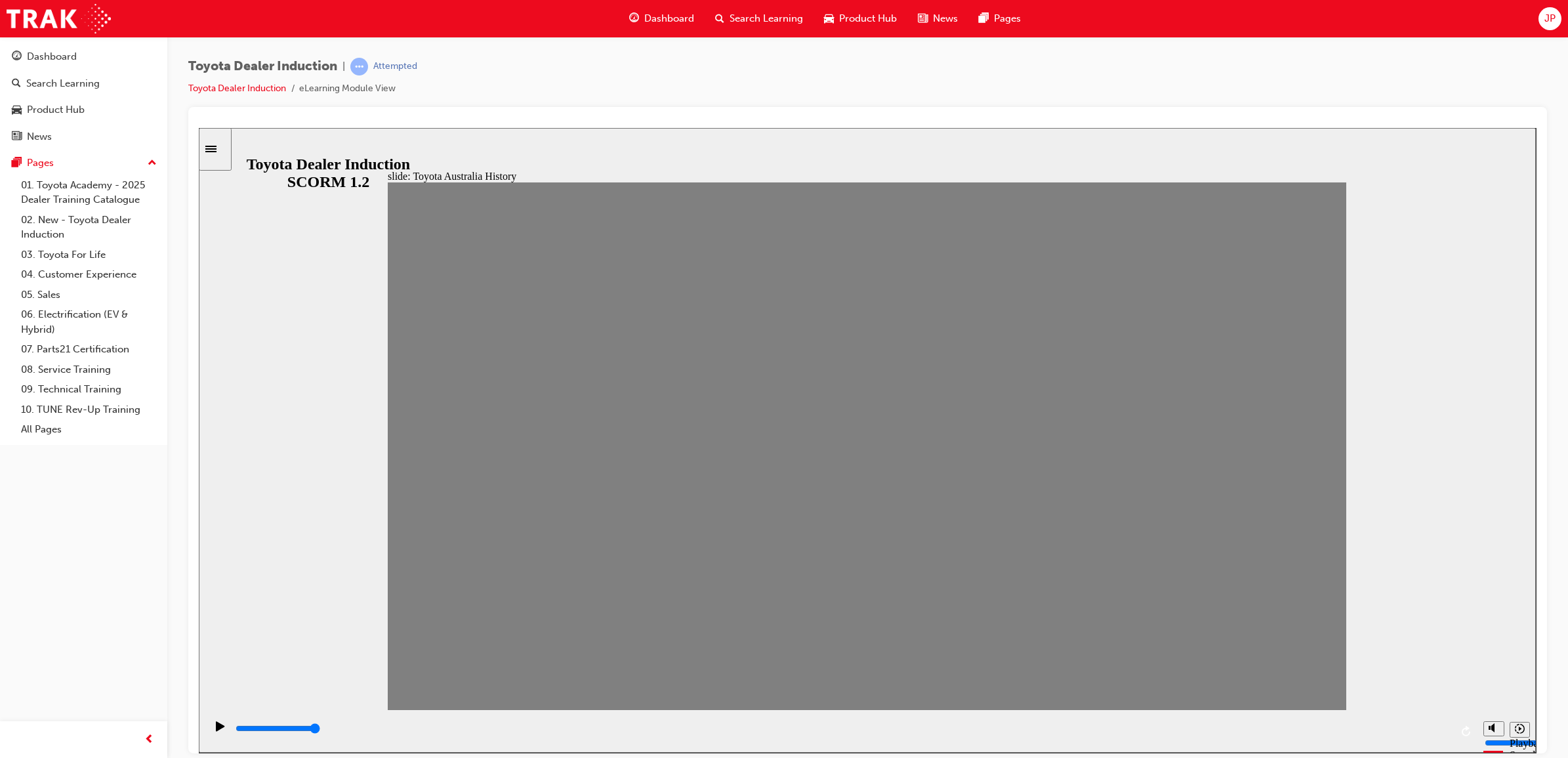
drag, startPoint x: 814, startPoint y: 458, endPoint x: 851, endPoint y: 459, distance: 37.0
drag, startPoint x: 868, startPoint y: 453, endPoint x: 864, endPoint y: 460, distance: 8.1
drag, startPoint x: 853, startPoint y: 460, endPoint x: 889, endPoint y: 460, distance: 36.0
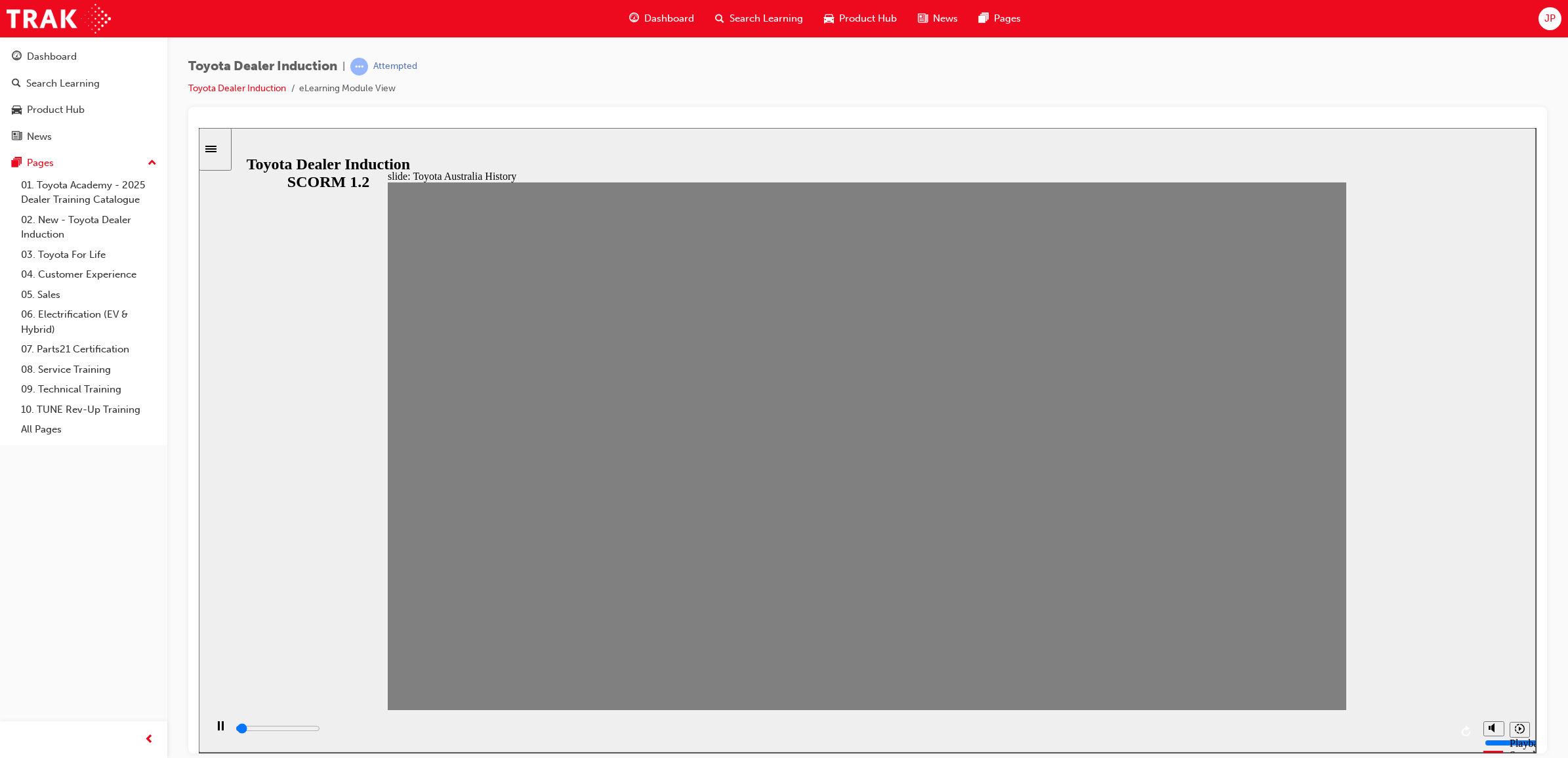
drag, startPoint x: 899, startPoint y: 459, endPoint x: 932, endPoint y: 461, distance: 33.1
drag, startPoint x: 945, startPoint y: 455, endPoint x: 1032, endPoint y: 462, distance: 87.3
type input "0"
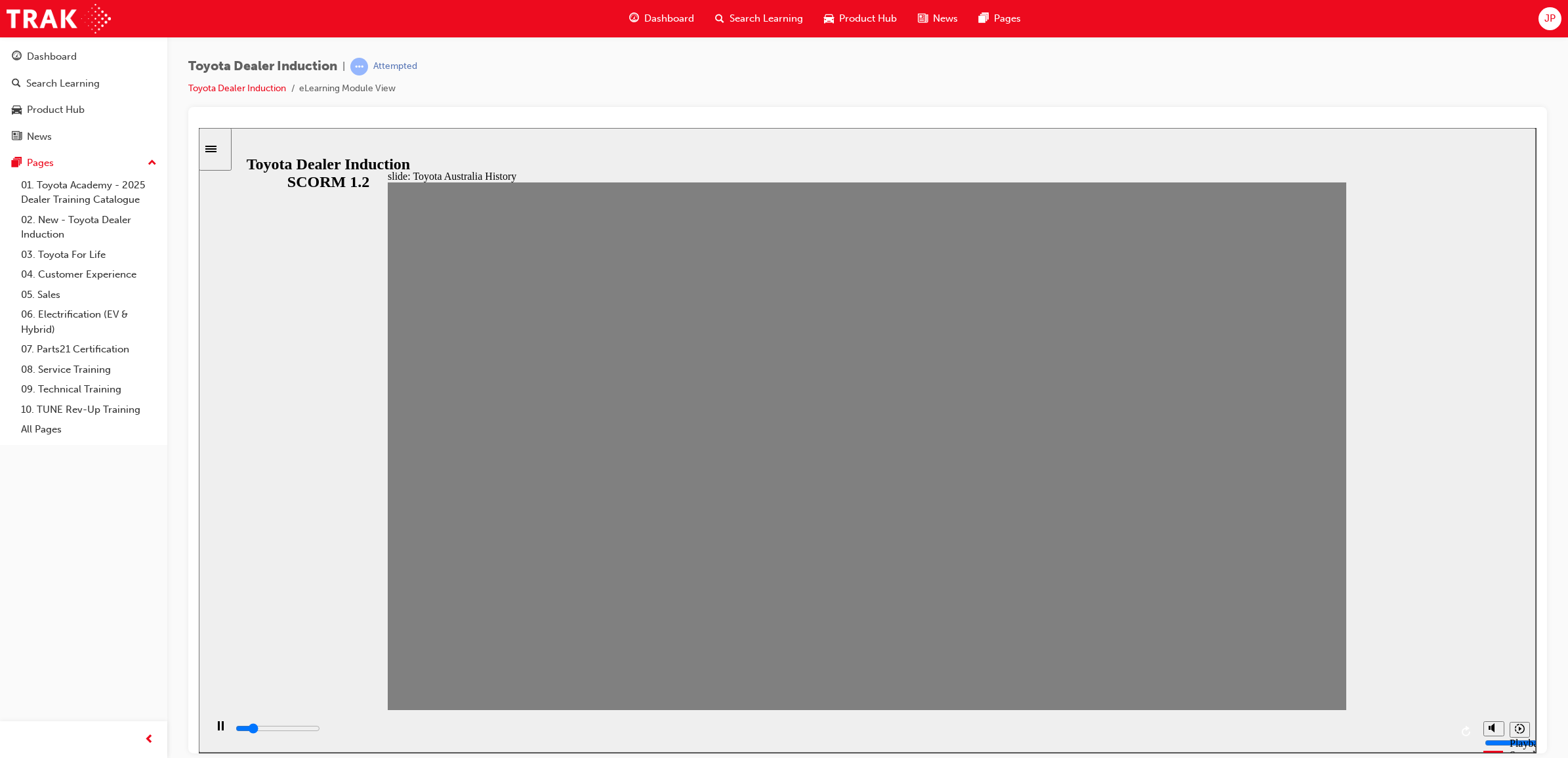
type input "13"
drag, startPoint x: 1030, startPoint y: 460, endPoint x: 988, endPoint y: 460, distance: 42.0
type input "0"
type input "14"
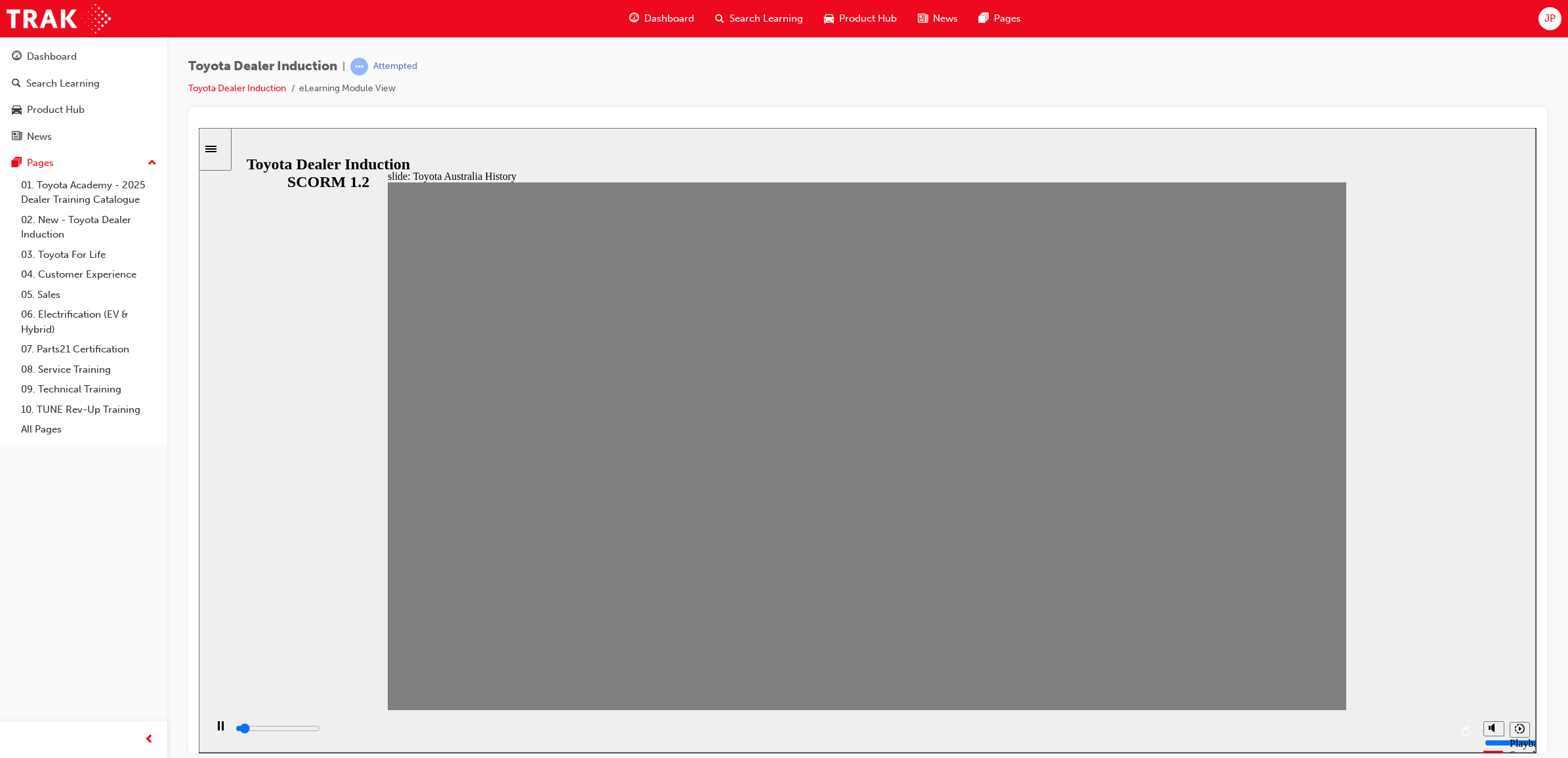
drag, startPoint x: 988, startPoint y: 460, endPoint x: 1037, endPoint y: 464, distance: 49.2
drag, startPoint x: 1037, startPoint y: 464, endPoint x: 1083, endPoint y: 464, distance: 46.0
drag, startPoint x: 1081, startPoint y: 463, endPoint x: 1133, endPoint y: 465, distance: 52.0
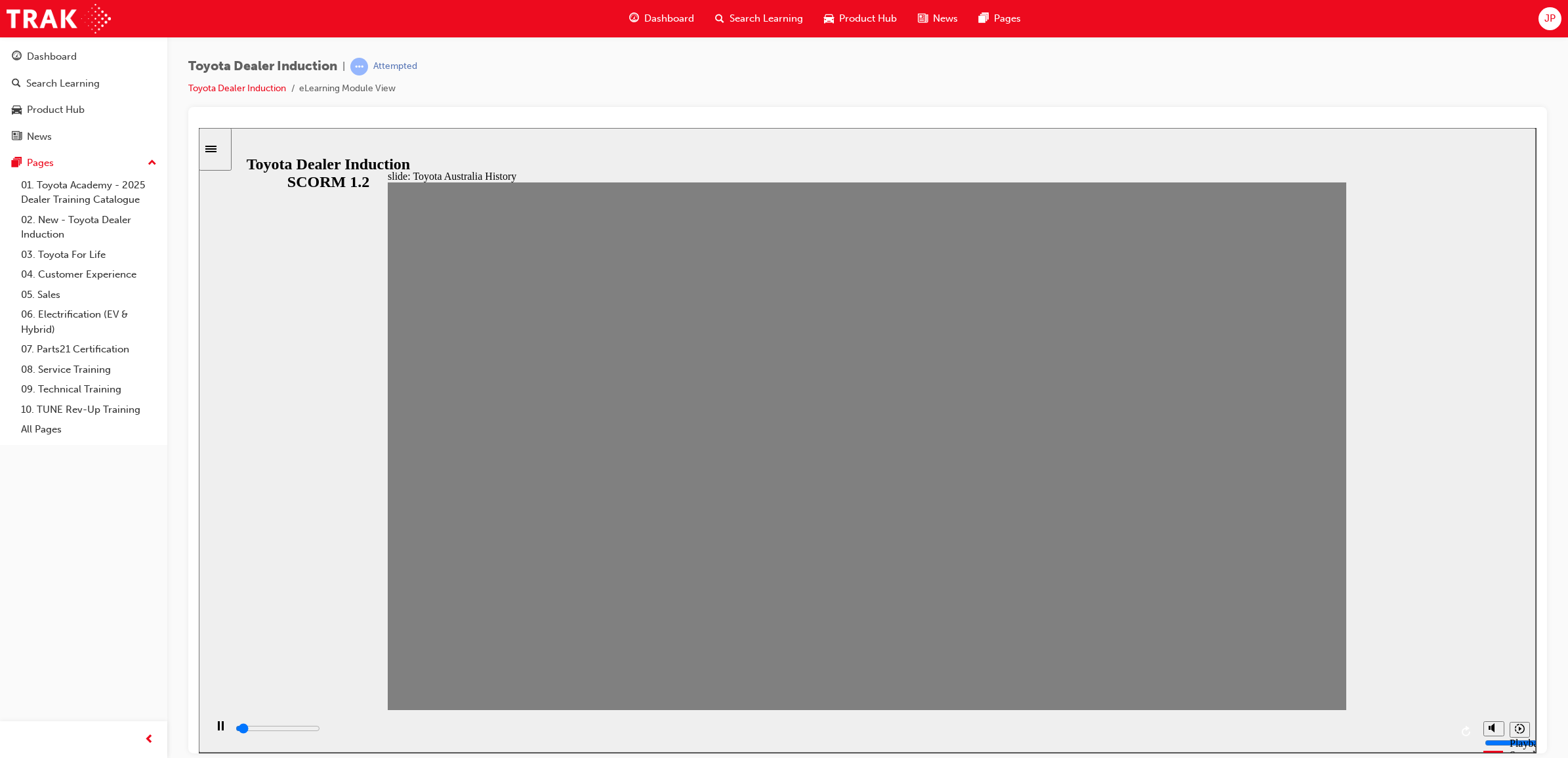
drag, startPoint x: 1130, startPoint y: 461, endPoint x: 1177, endPoint y: 461, distance: 47.0
drag, startPoint x: 1169, startPoint y: 456, endPoint x: 1209, endPoint y: 456, distance: 40.0
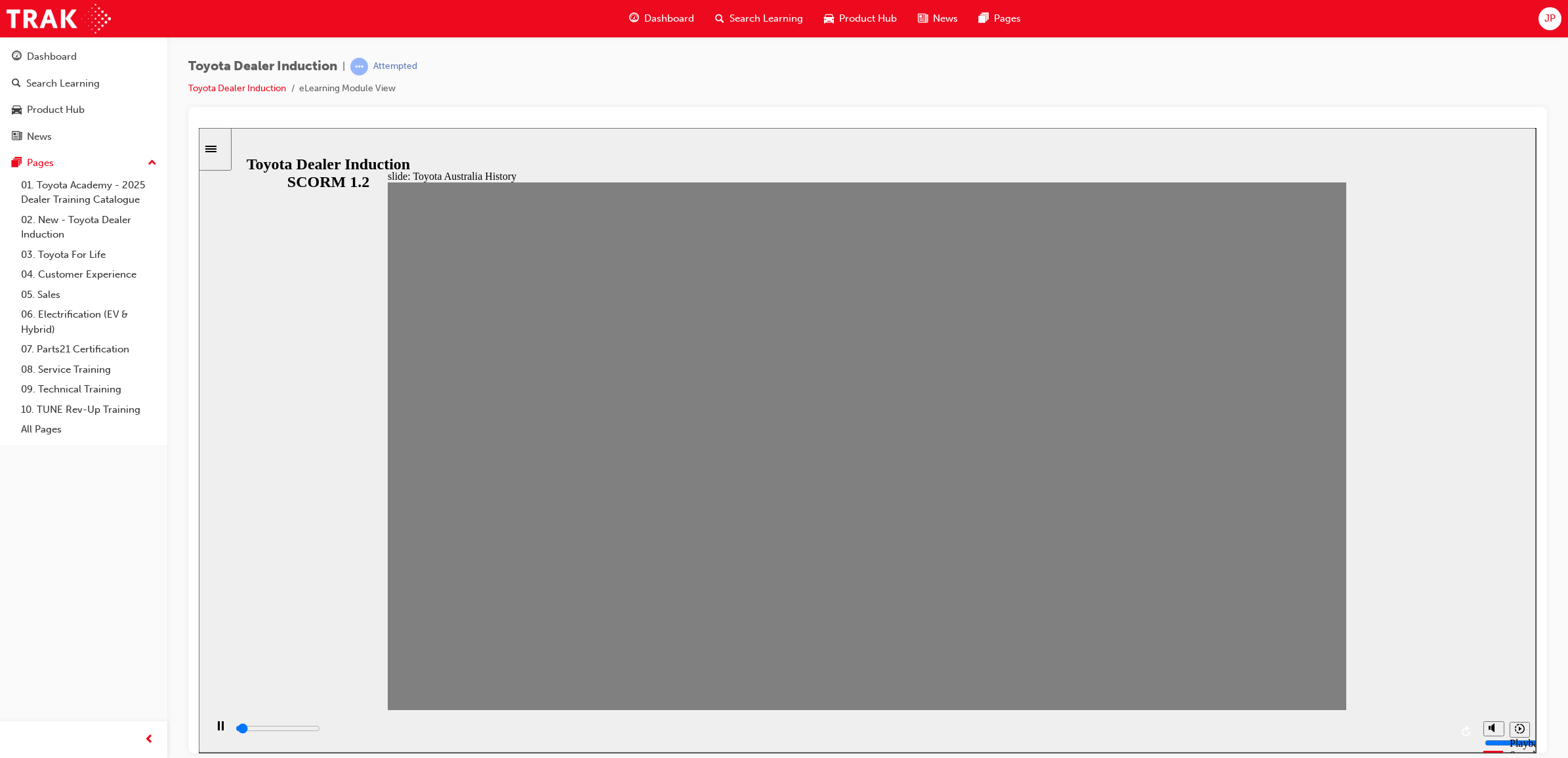
drag, startPoint x: 1209, startPoint y: 456, endPoint x: 1242, endPoint y: 453, distance: 33.1
drag, startPoint x: 1250, startPoint y: 456, endPoint x: 1303, endPoint y: 456, distance: 53.0
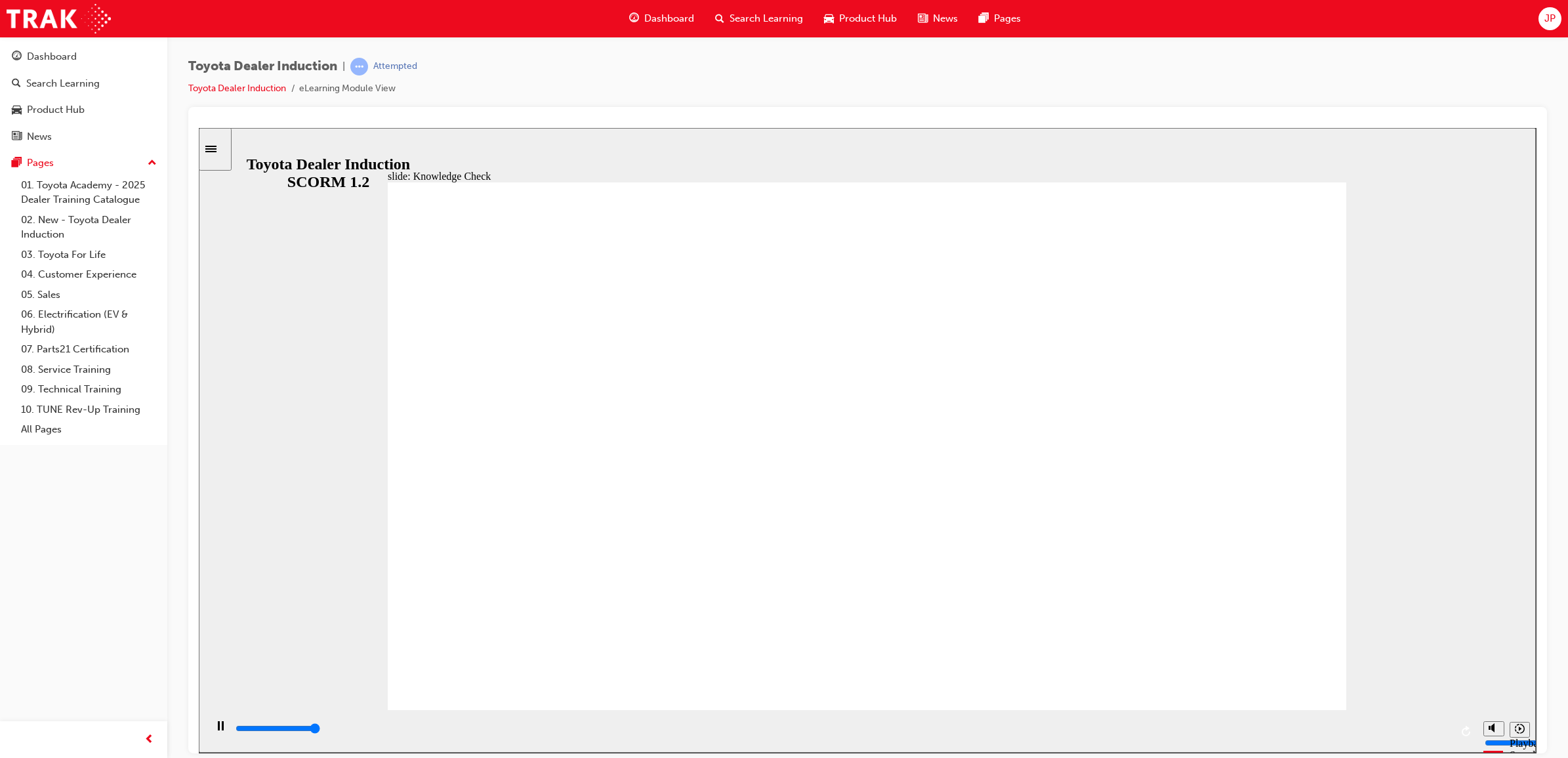
type input "5000"
radio input "true"
type input "5000"
radio input "true"
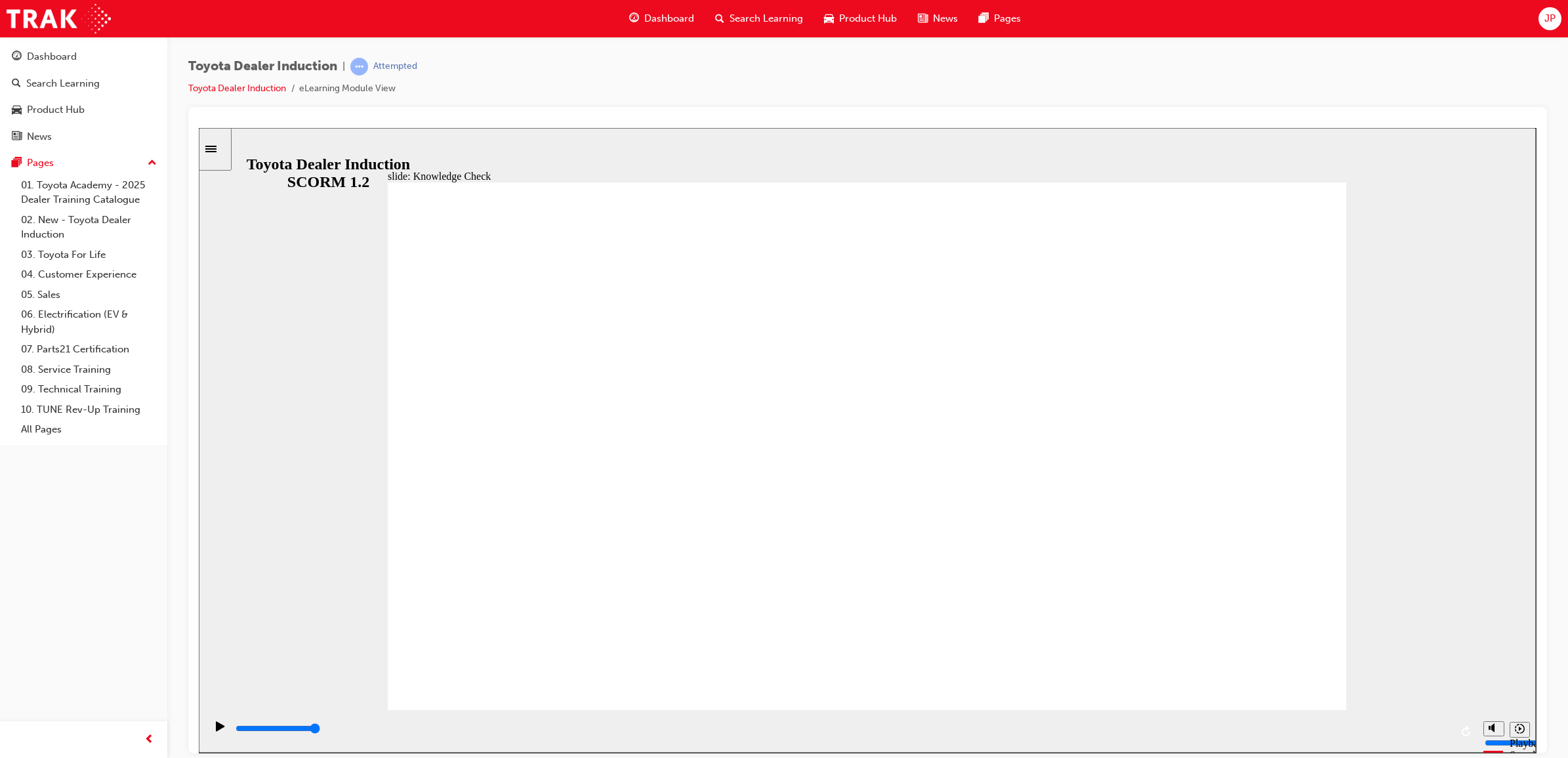
type input "5000"
radio input "true"
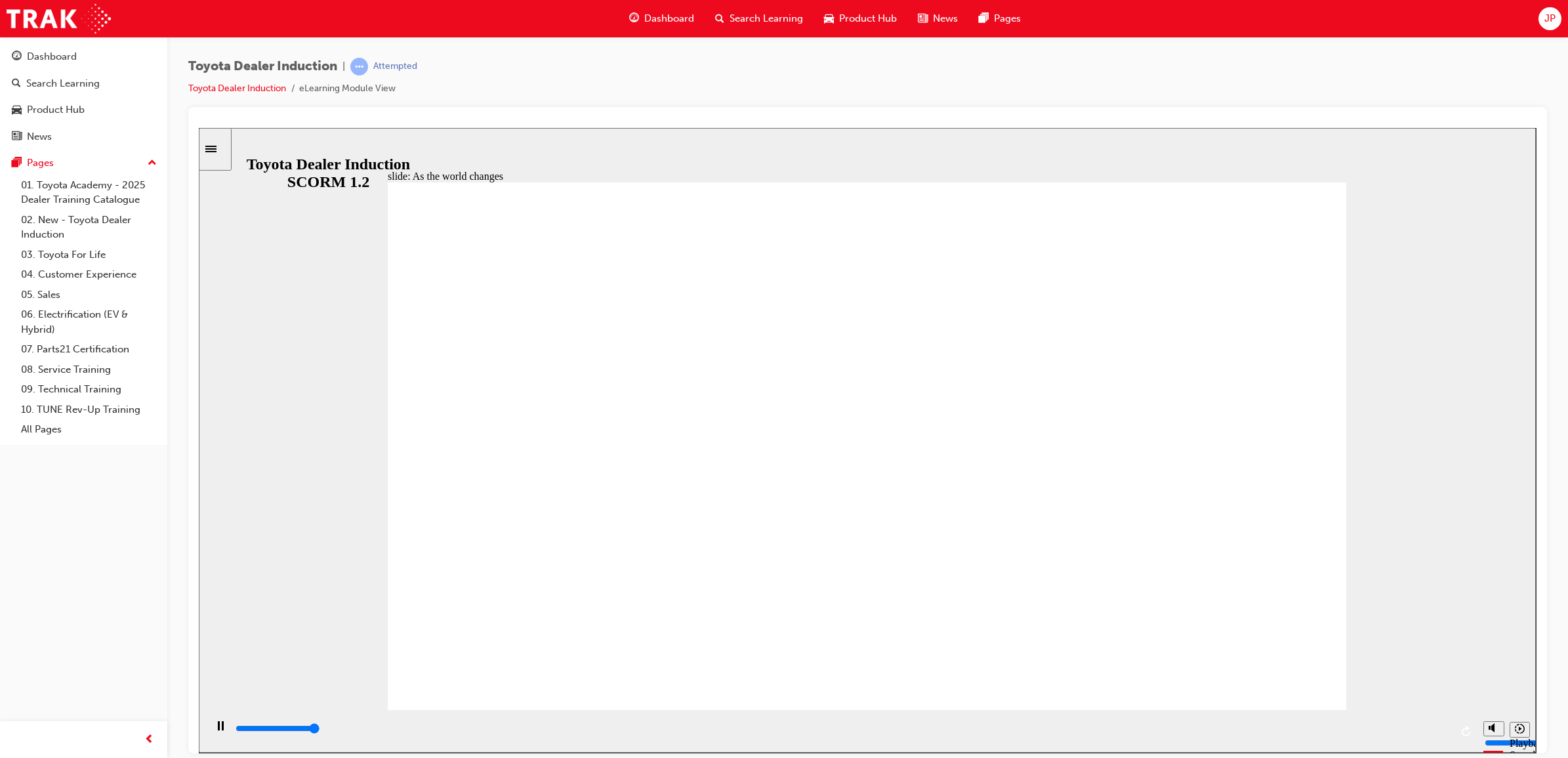
type input "9200"
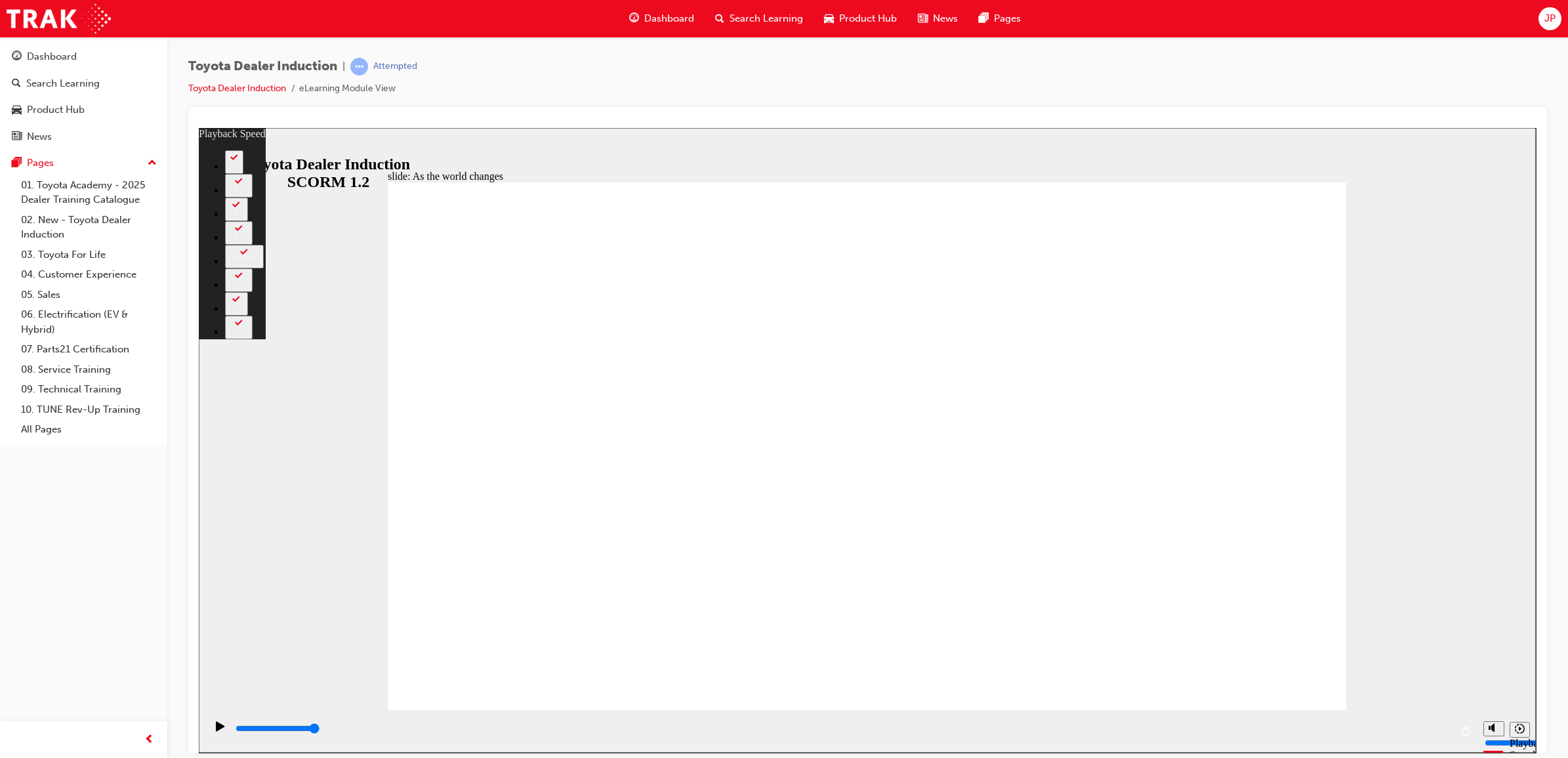
type input "128"
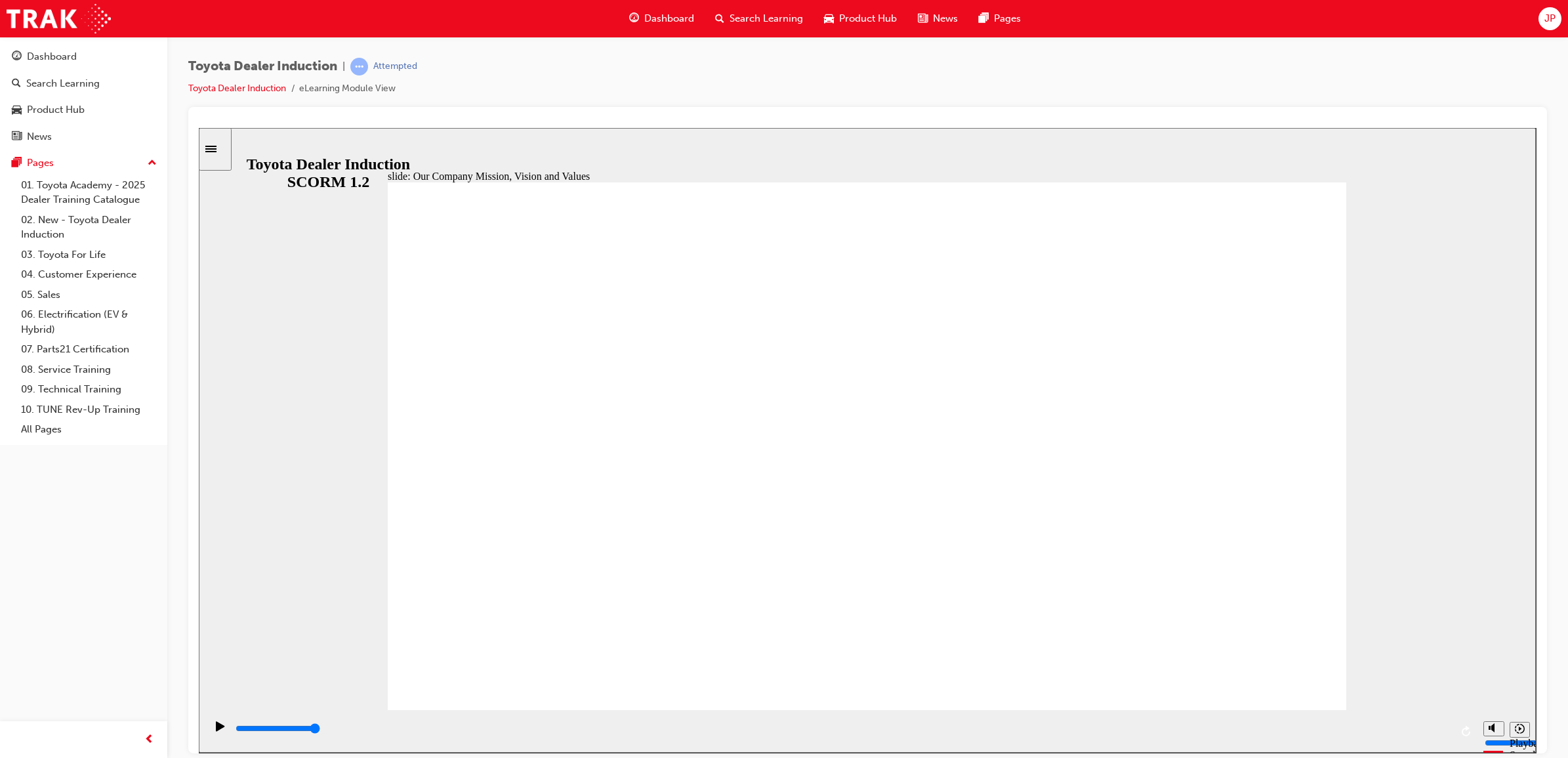
type input "5000"
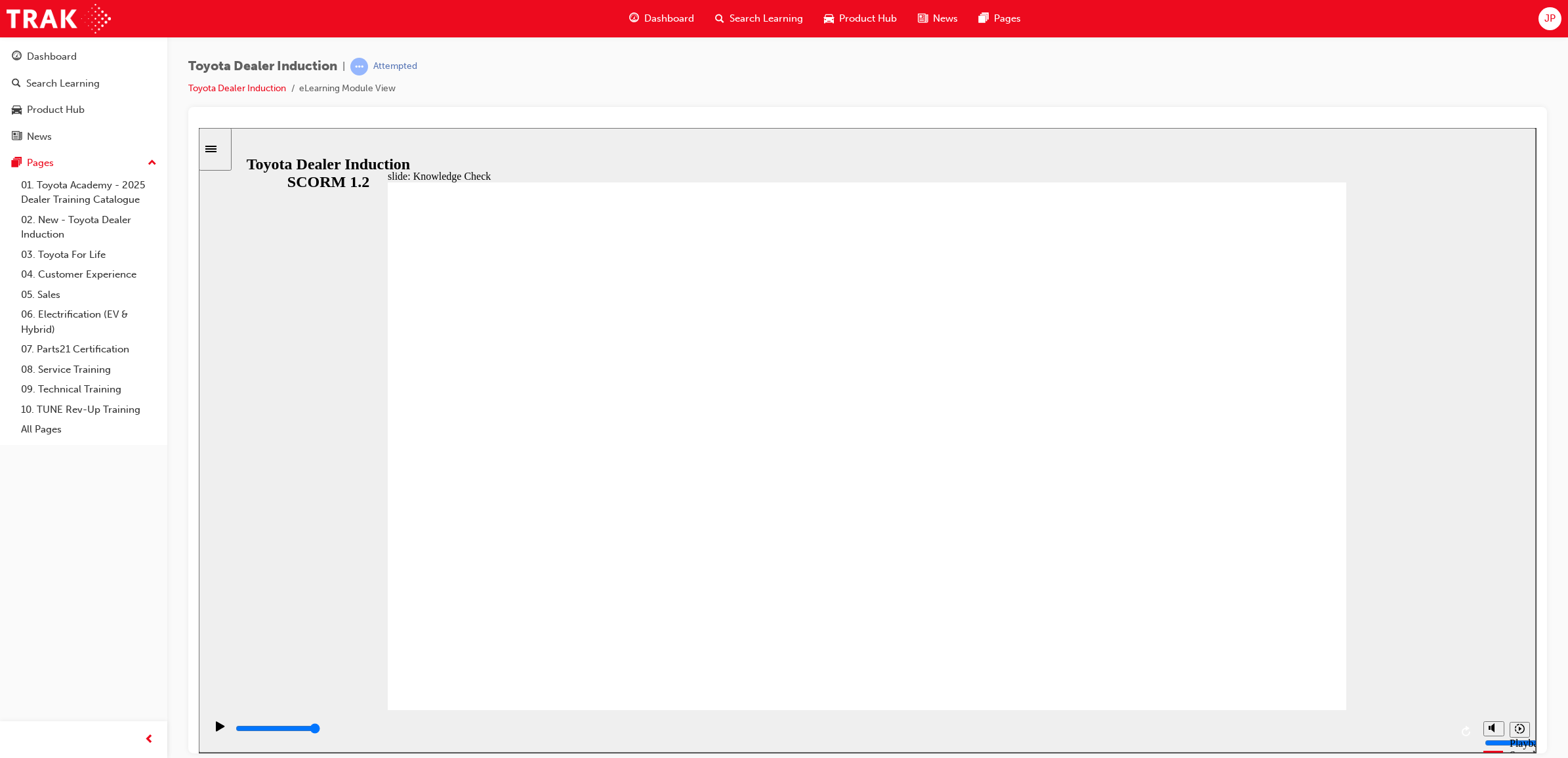
type input "happiness"
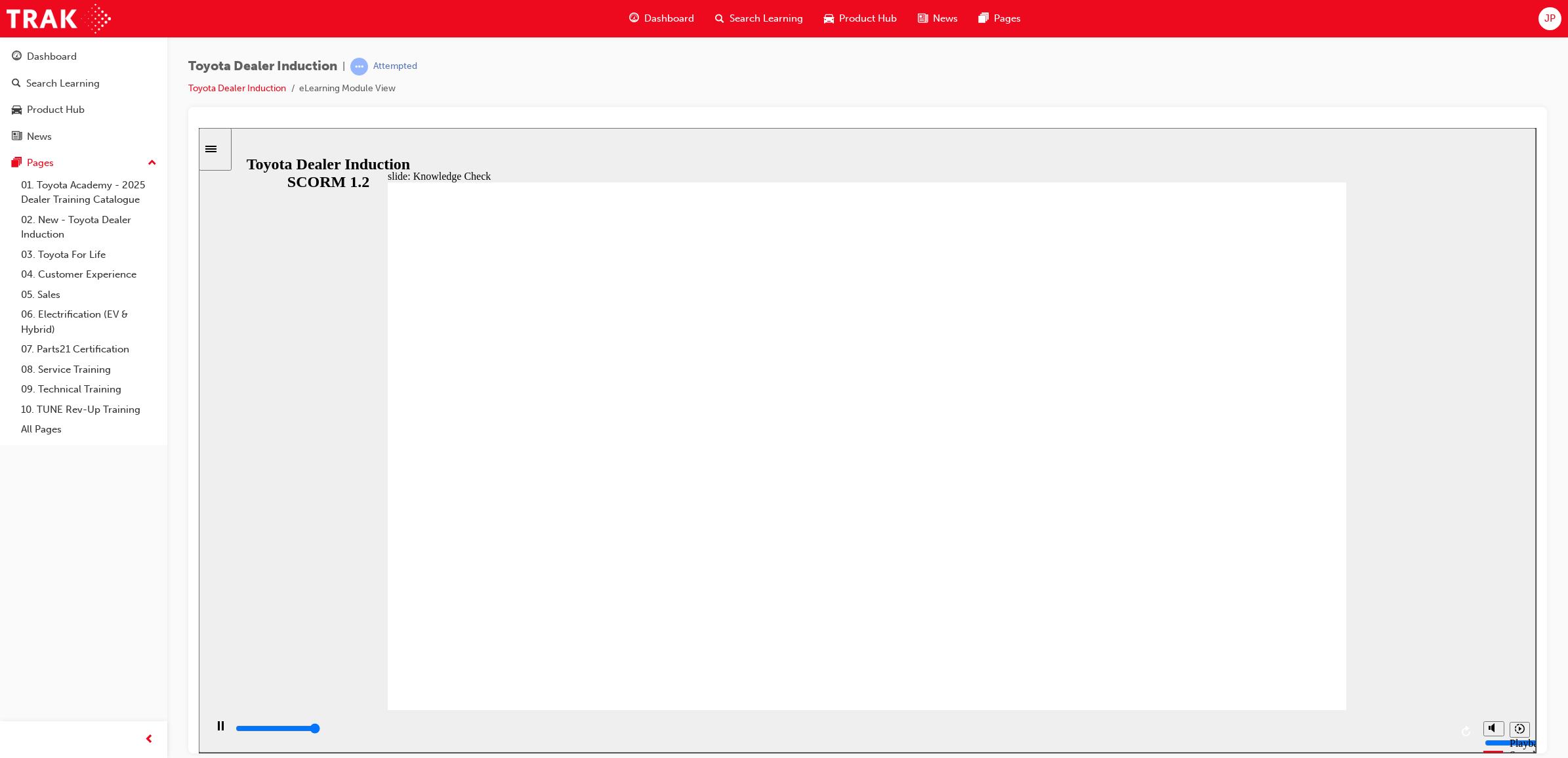
type input "5000"
type input "moved"
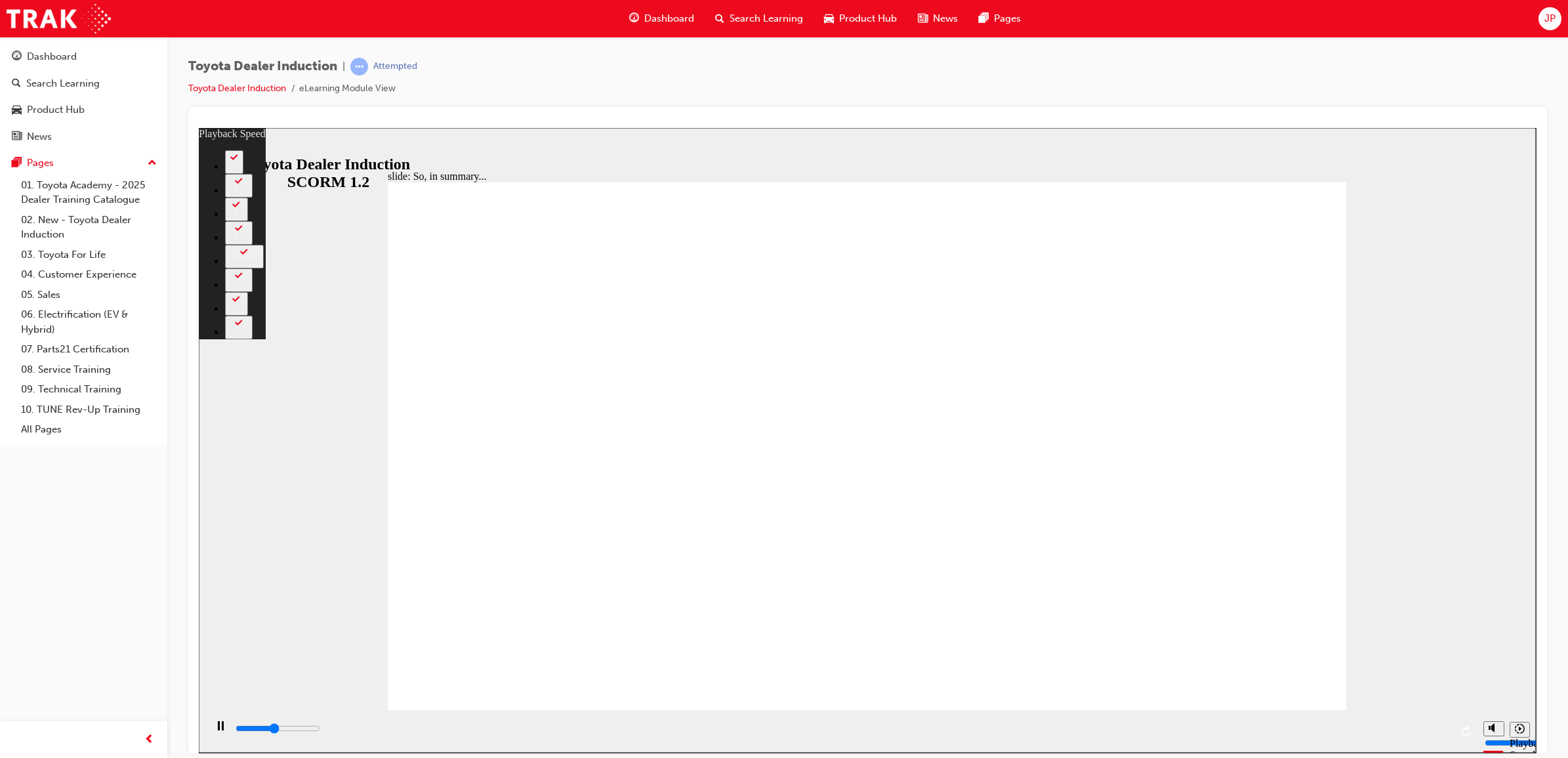
type input "3000"
type input "0"
type input "3200"
type input "0"
type input "3500"
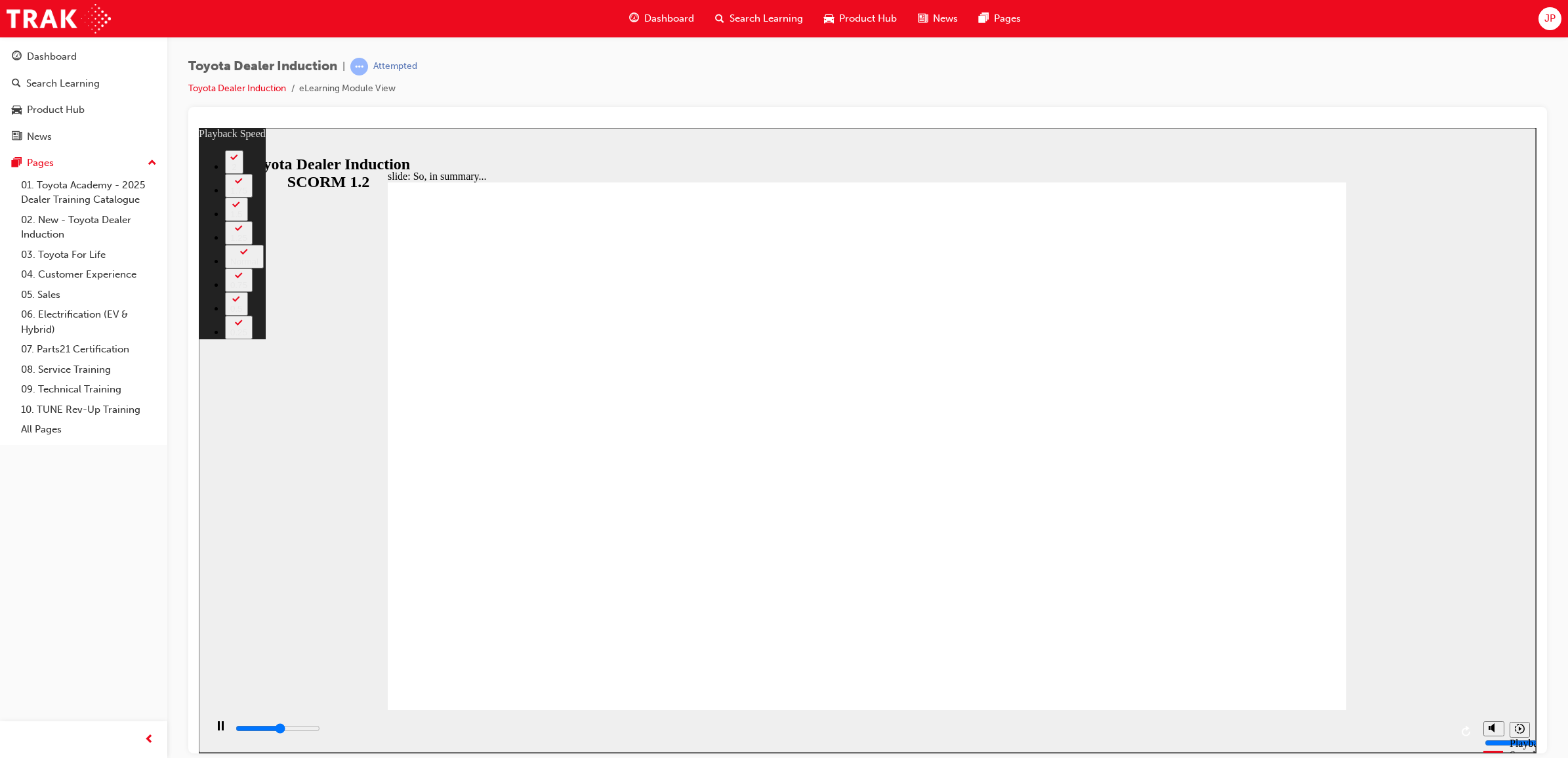
type input "1"
type input "3700"
type input "1"
type input "4000"
type input "1"
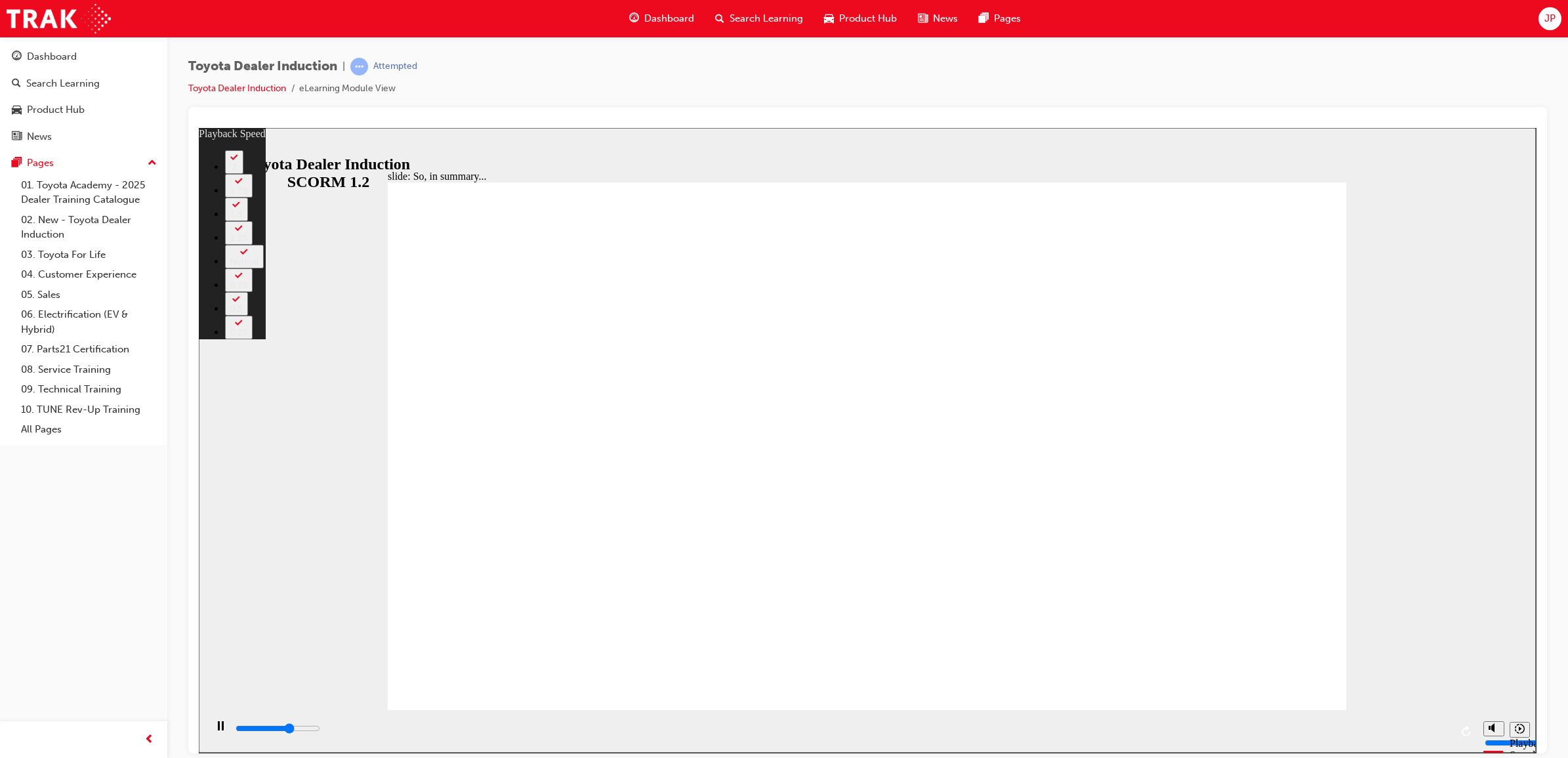
type input "4300"
type input "1"
type input "4500"
type input "2"
type input "4800"
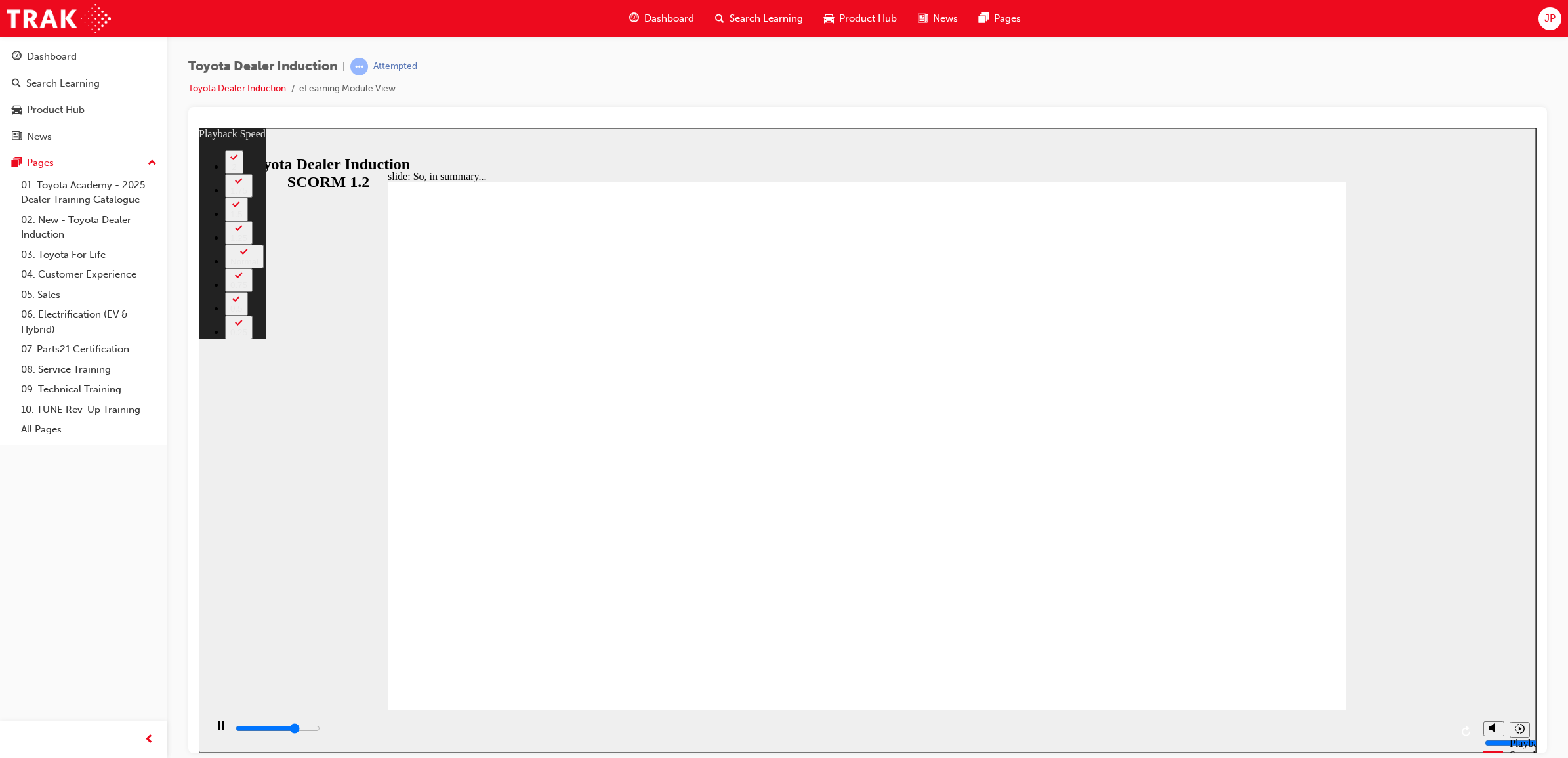
type input "2"
type input "5100"
type input "2"
type input "5300"
type input "2"
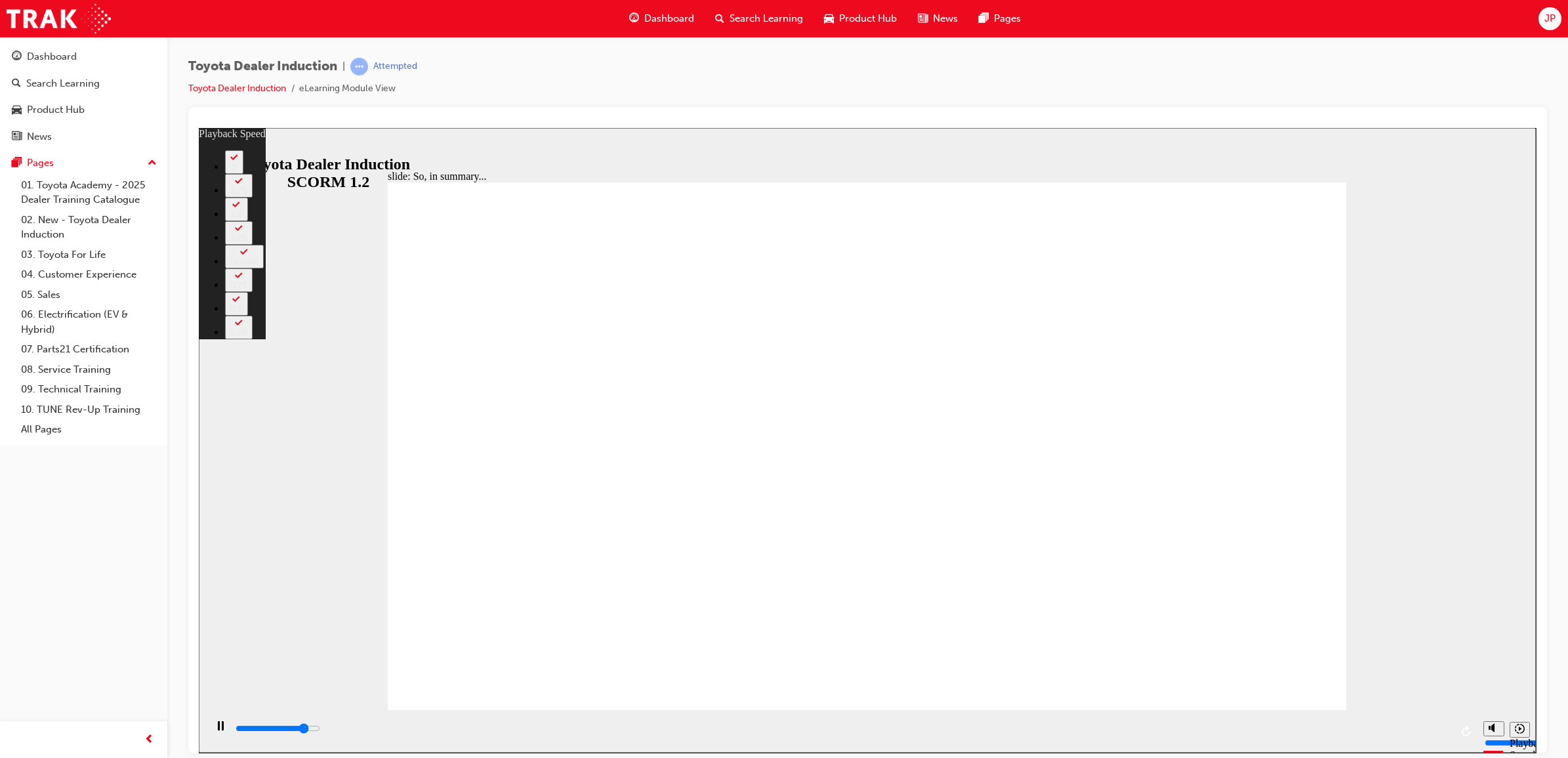
type input "5600"
type input "3"
type input "5800"
type input "3"
type input "5900"
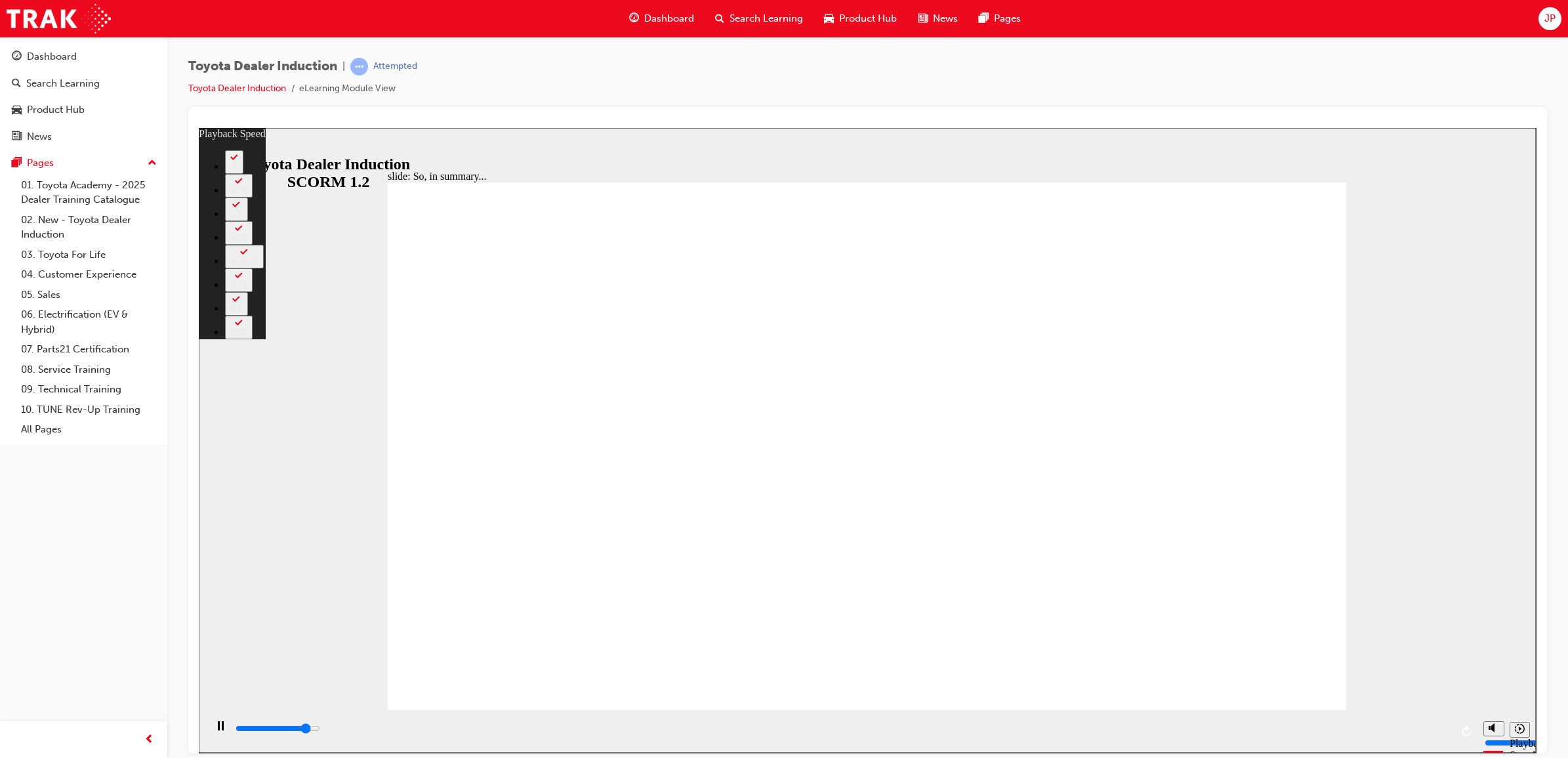
type input "3"
type input "6100"
type input "3"
type input "6400"
type input "3"
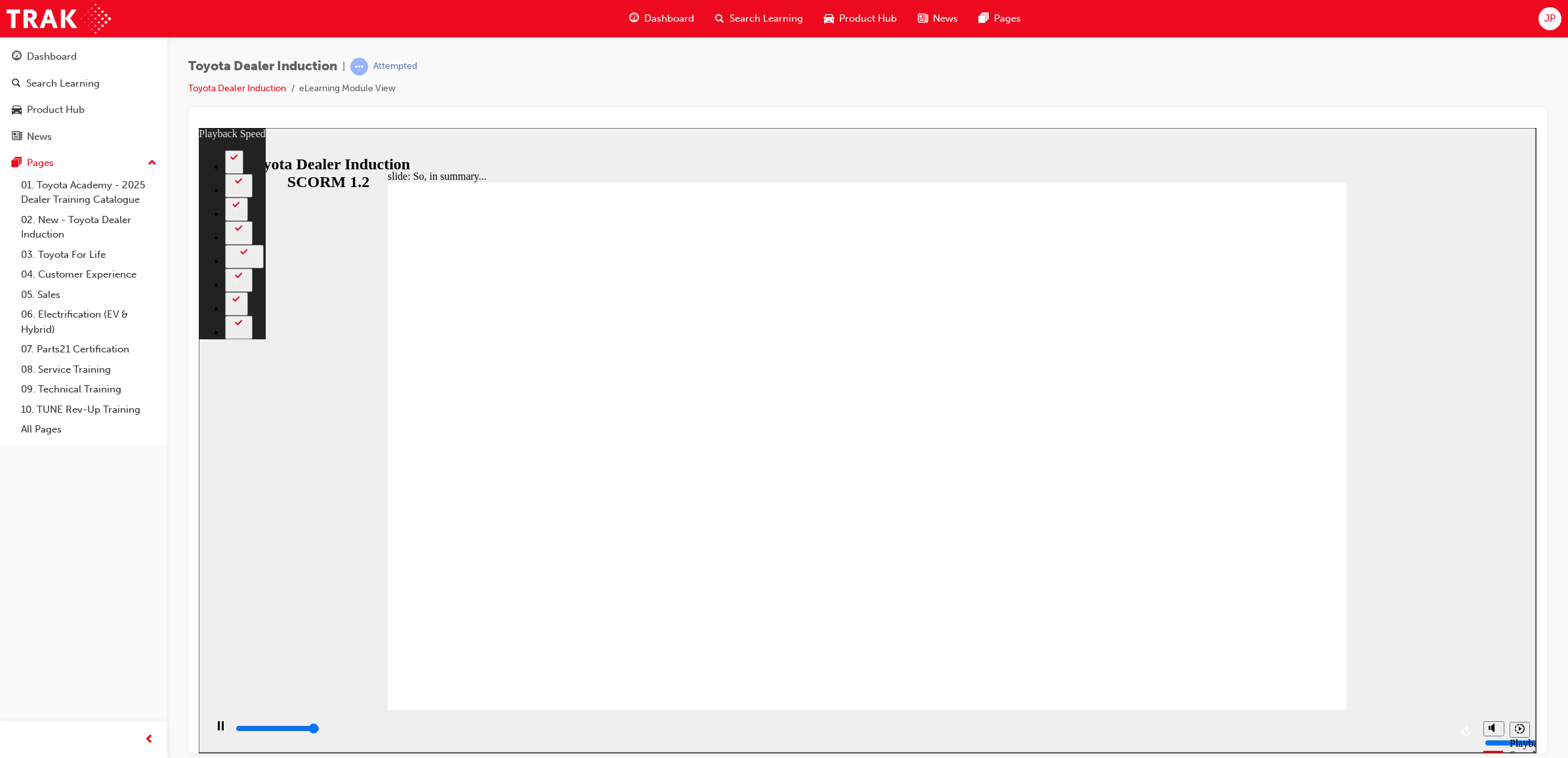
type input "6500"
type input "128"
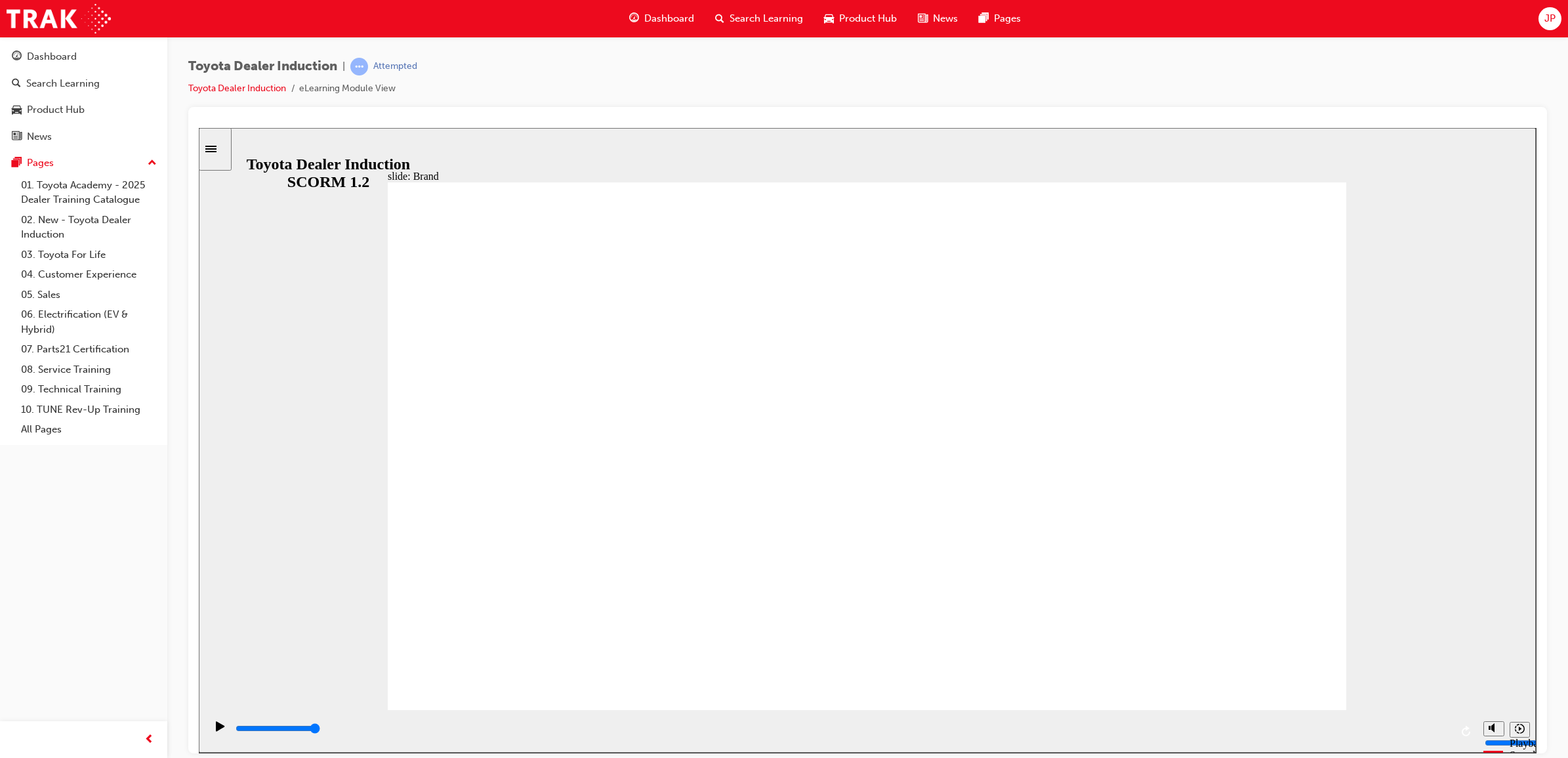
type input "29600"
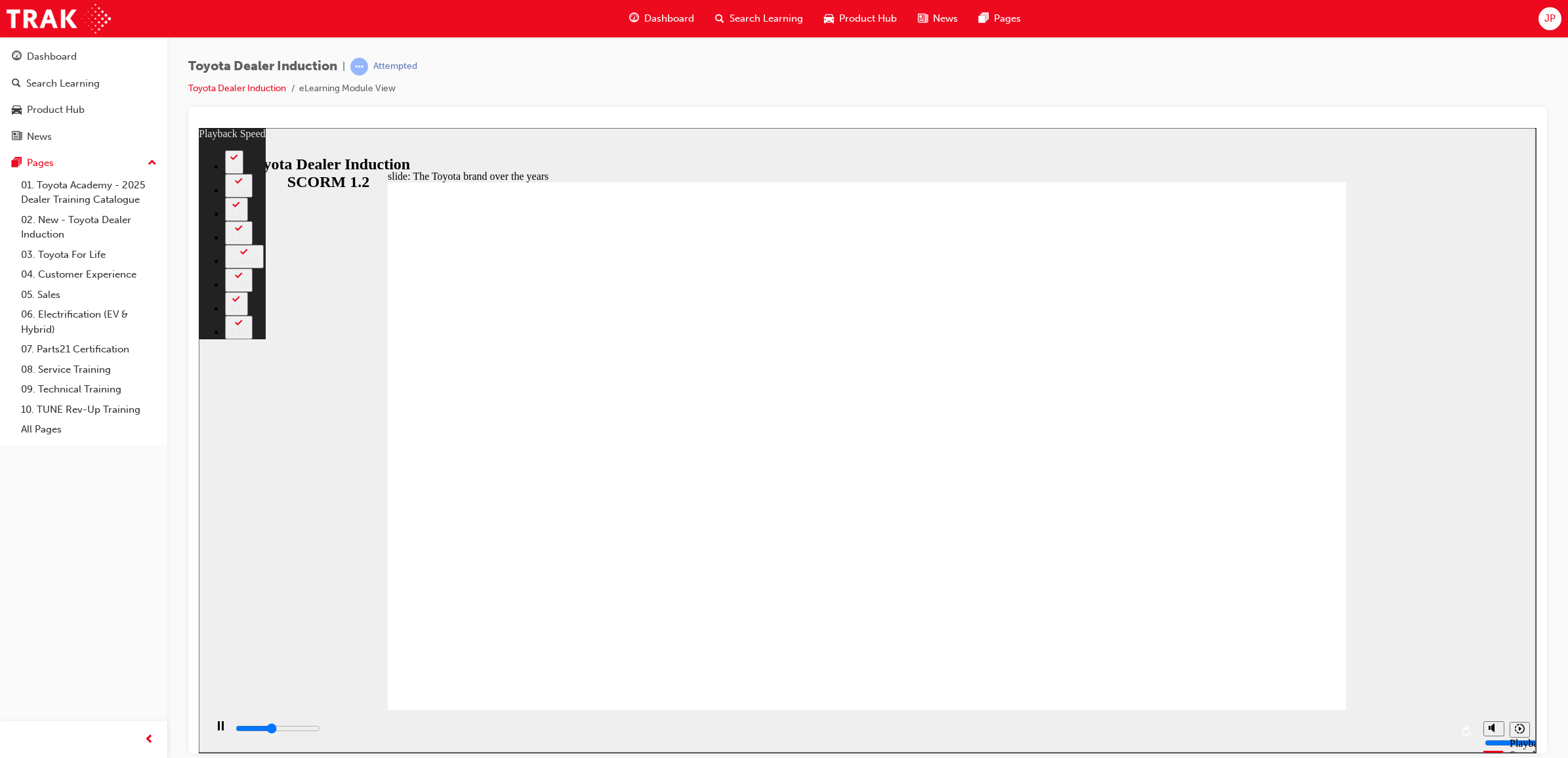
type input "3500"
type input "0"
type input "3700"
type input "0"
type input "4000"
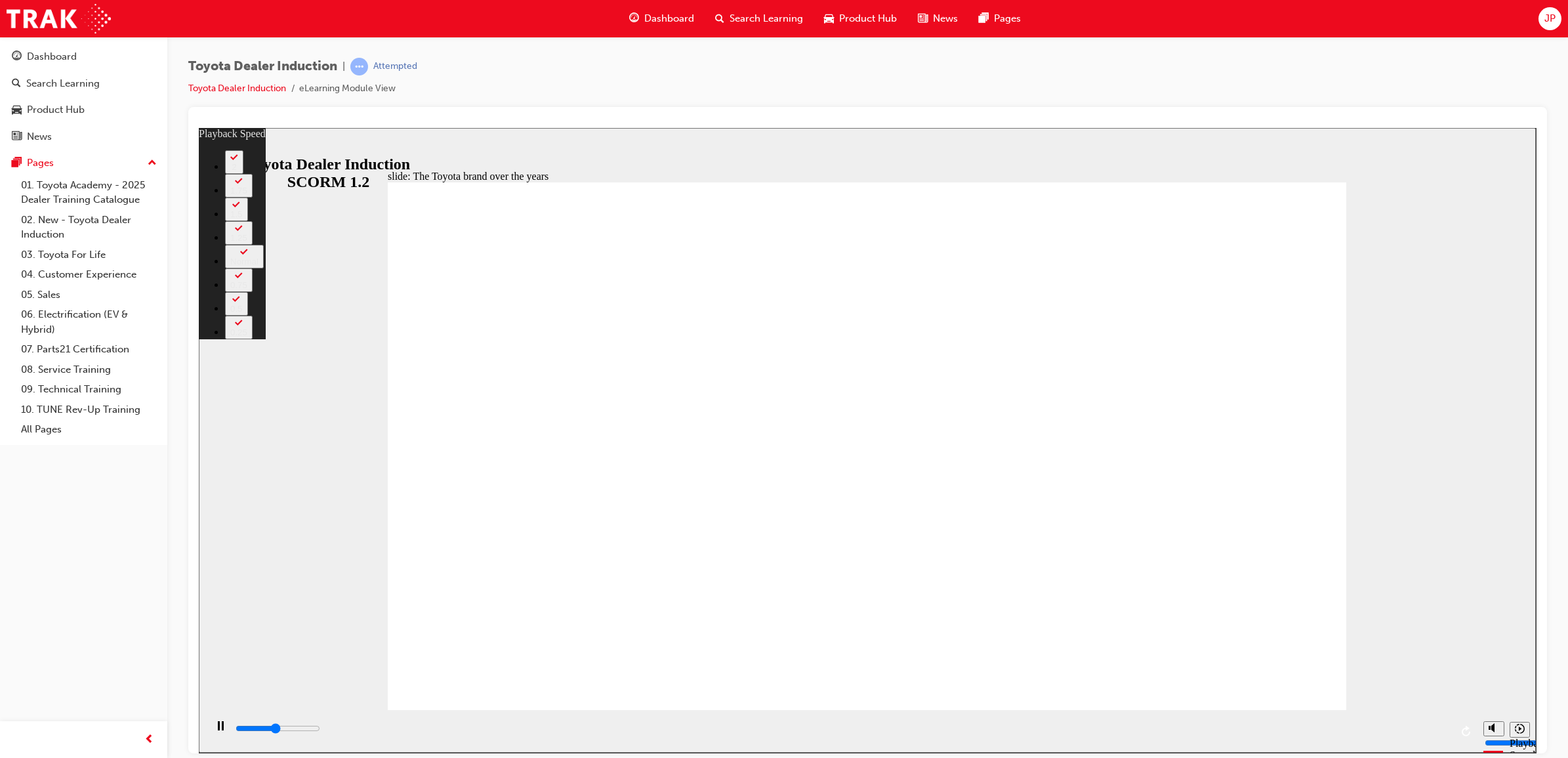
type input "1"
type input "4200"
type input "1"
type input "4500"
type input "1"
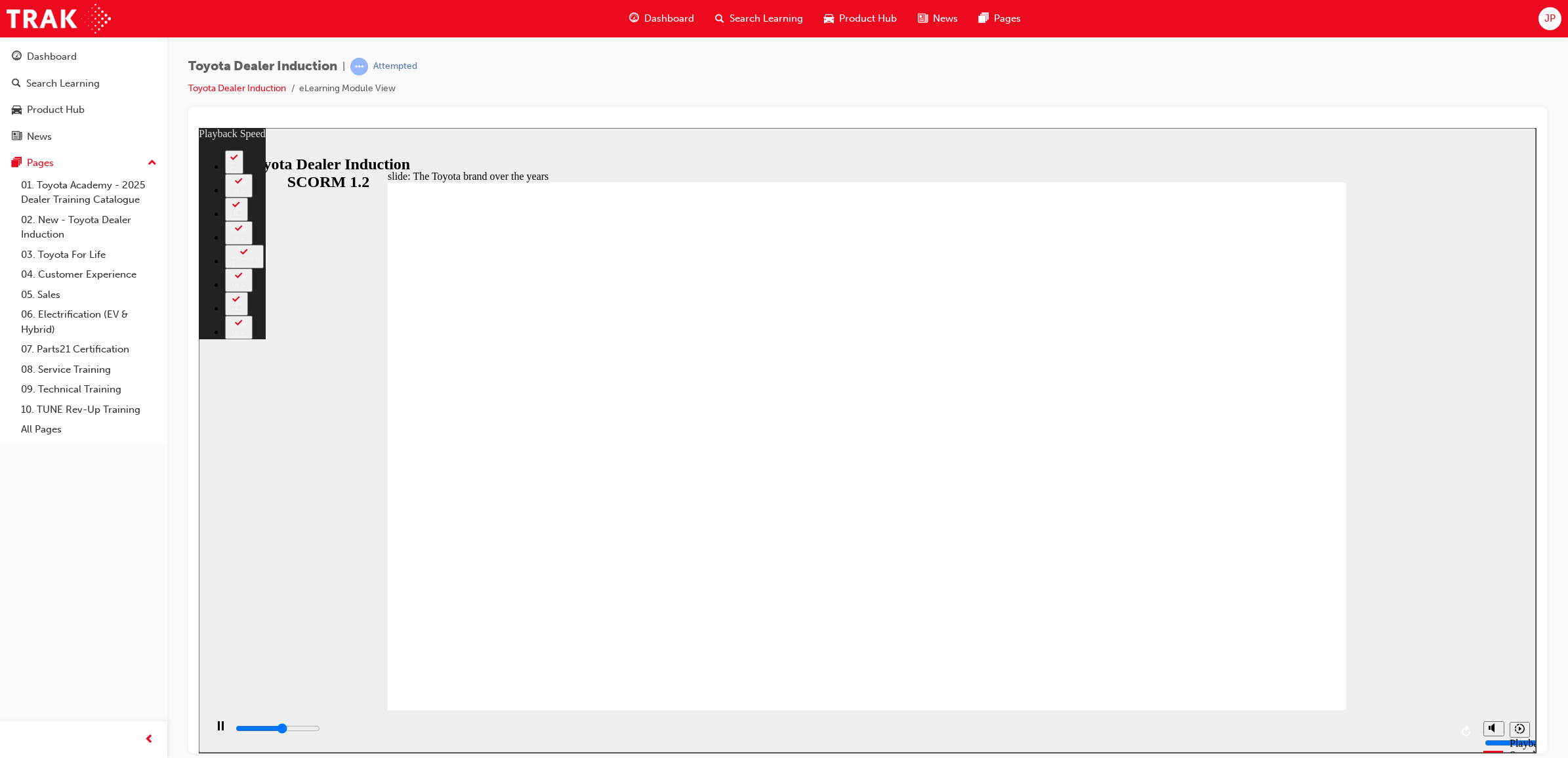
type input "4800"
type input "1"
type input "5000"
type input "2"
type input "5300"
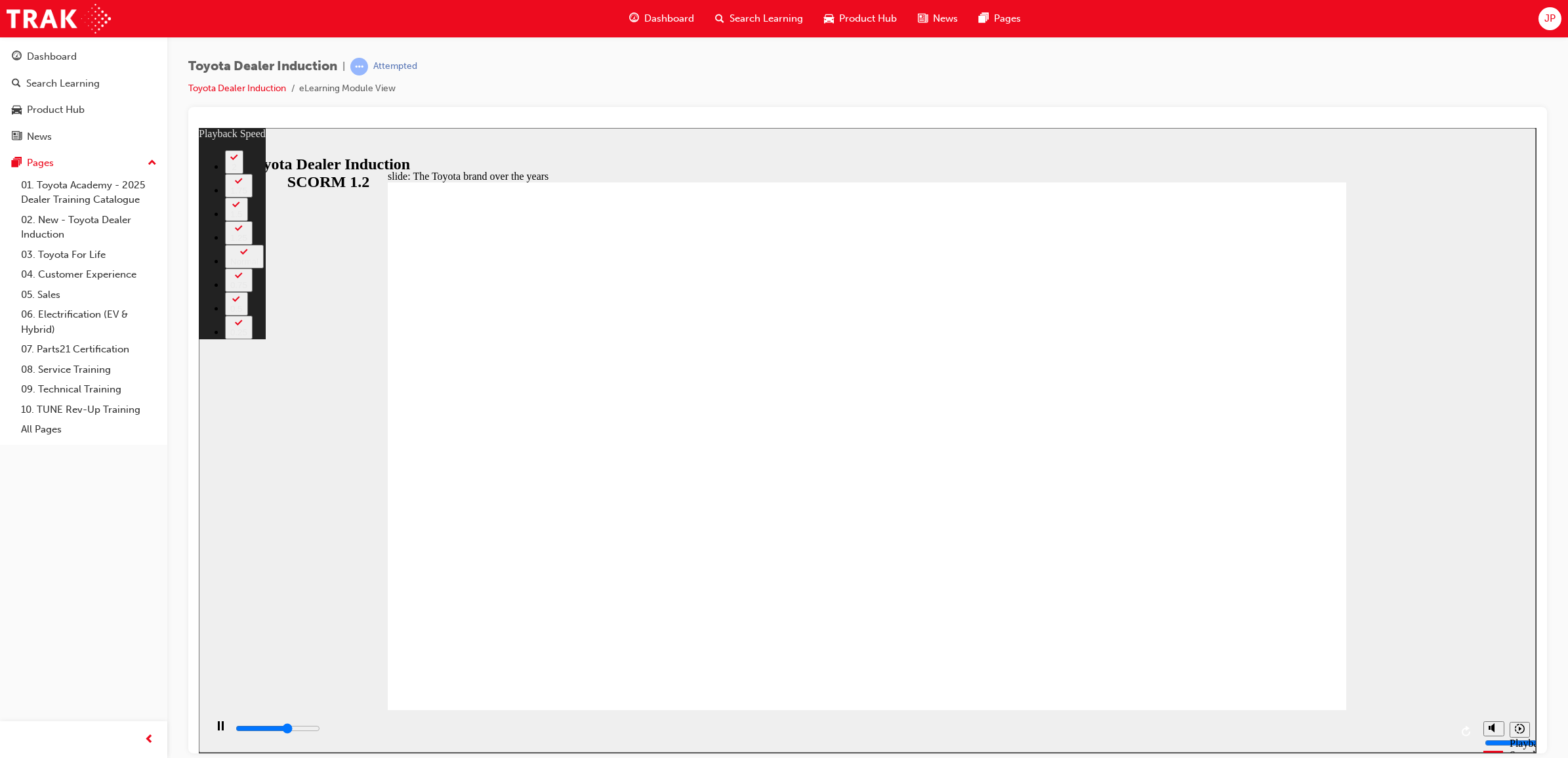
type input "2"
type input "5600"
type input "2"
type input "5800"
type input "2"
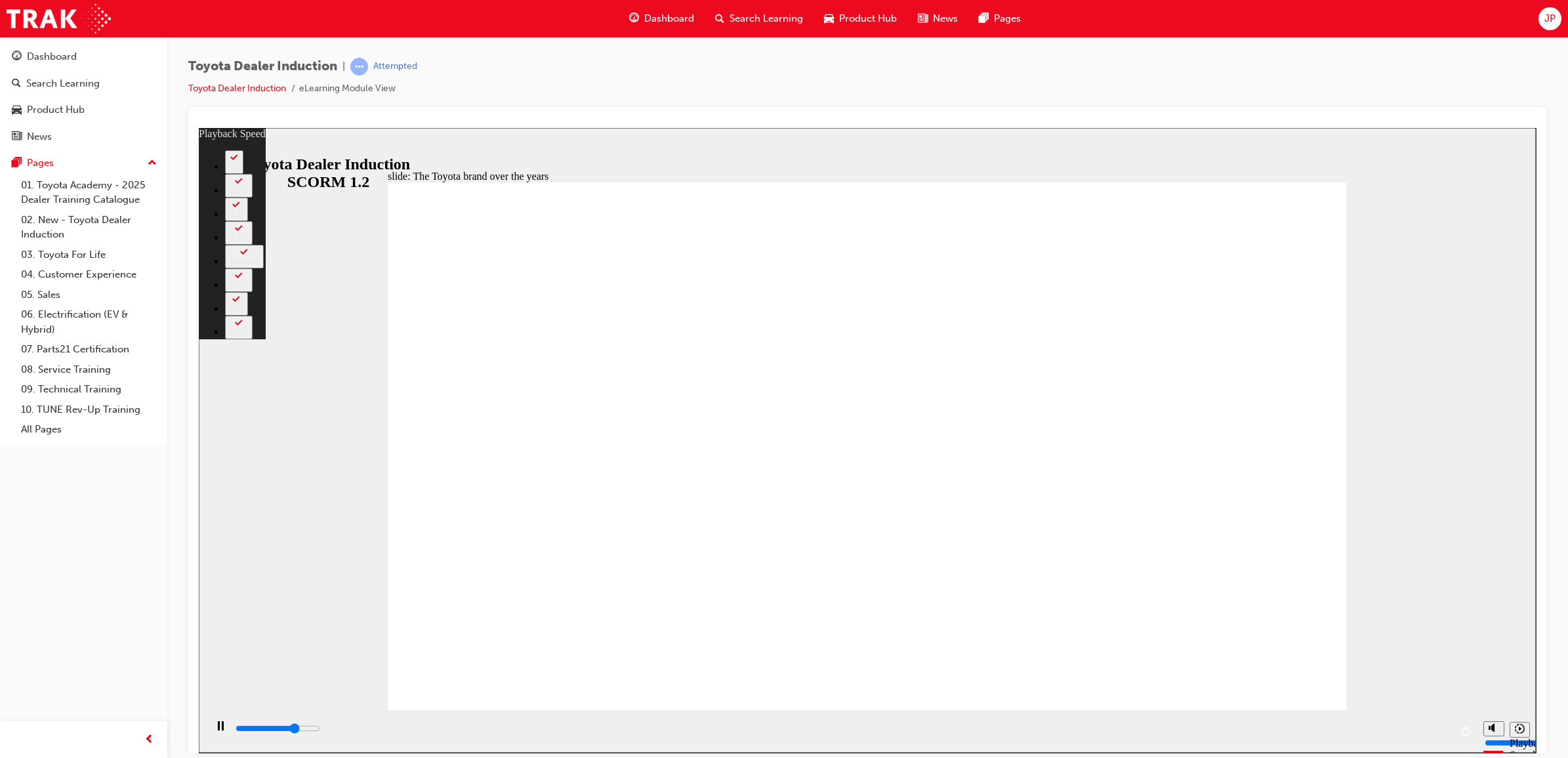
type input "6100"
type input "3"
type input "6200"
type input "3"
type input "6300"
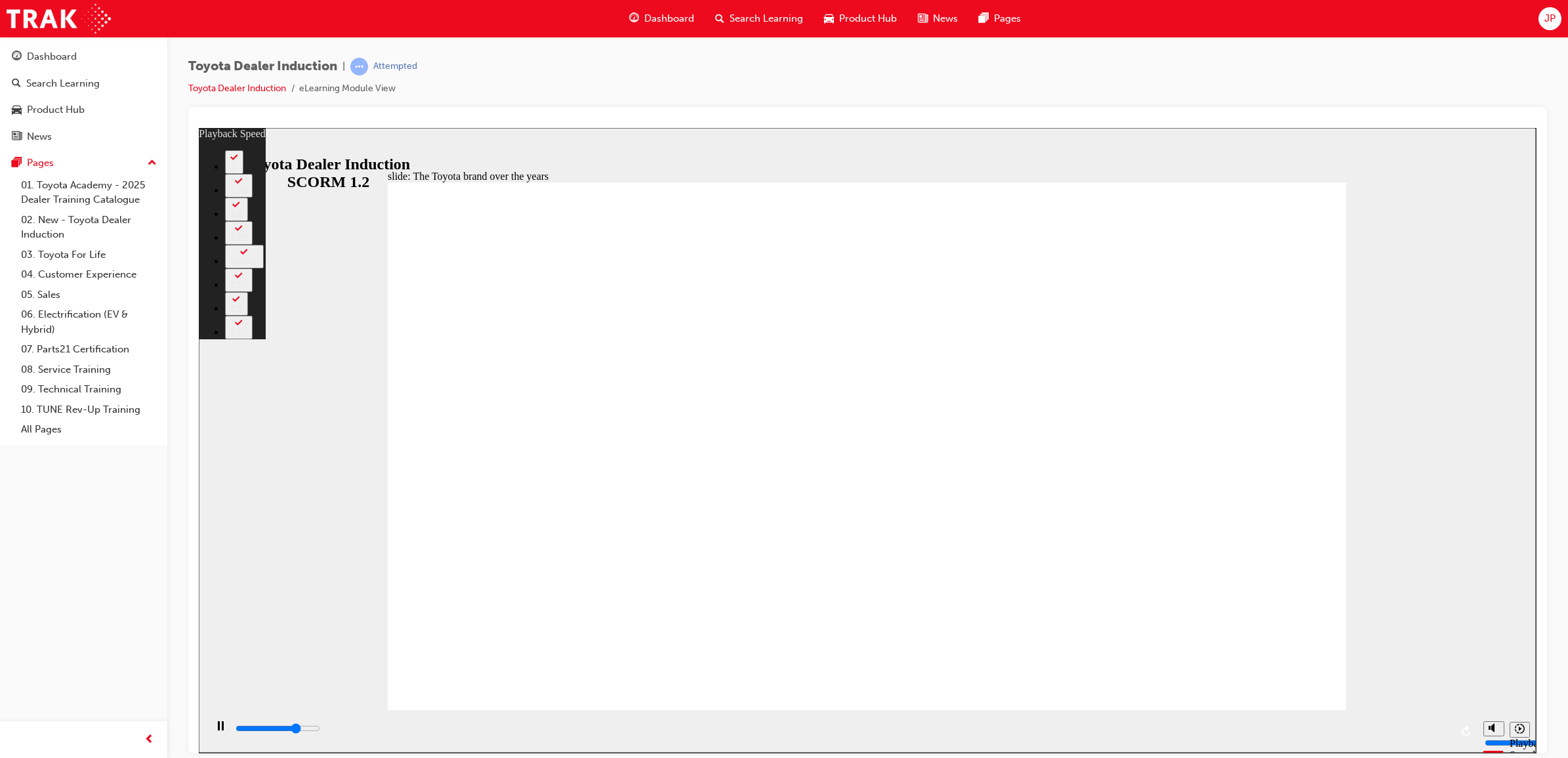
type input "3"
type input "6600"
type input "3"
type input "6900"
type input "4"
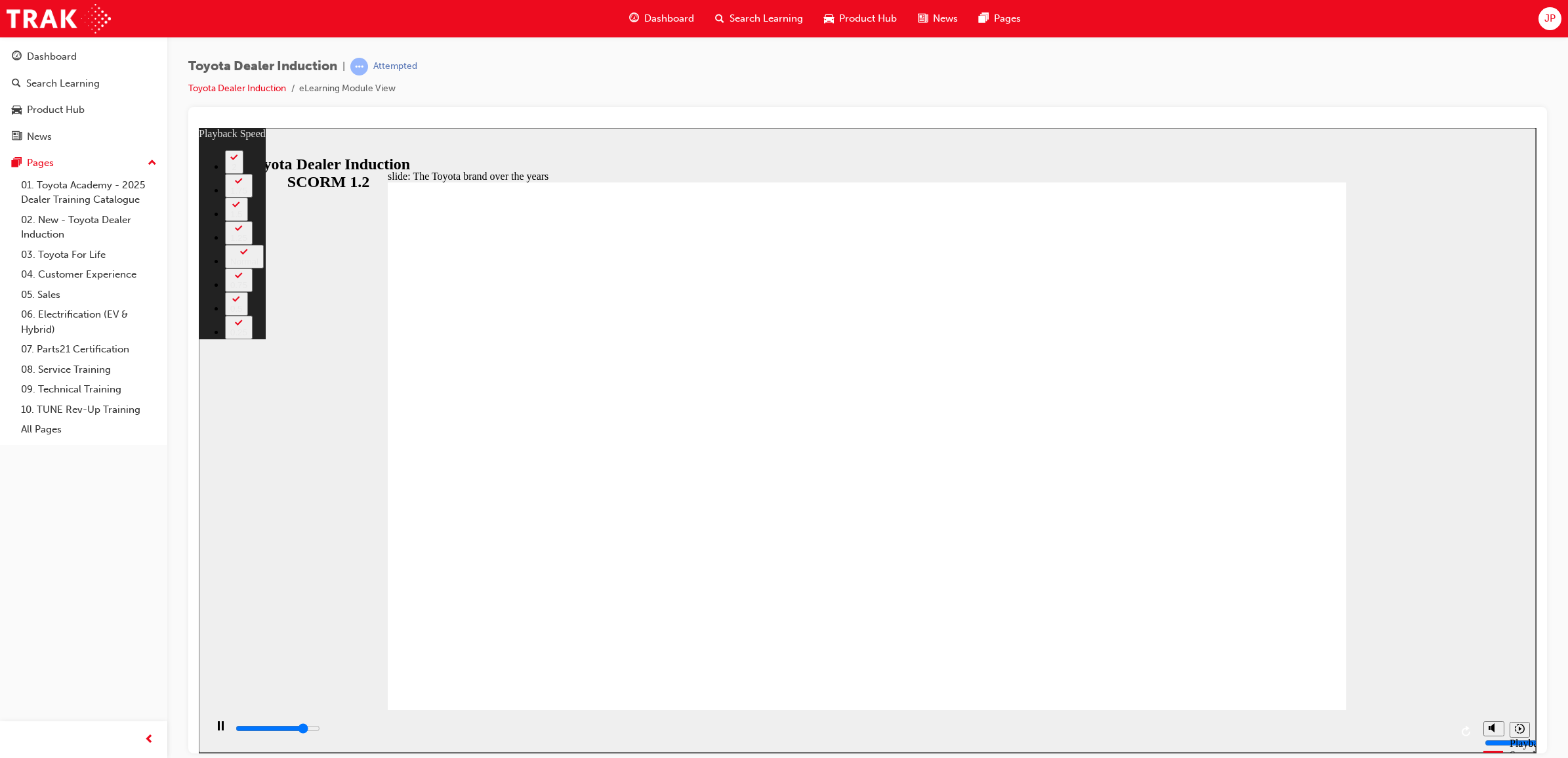
type input "7200"
type input "4"
type input "7400"
type input "4"
type input "7700"
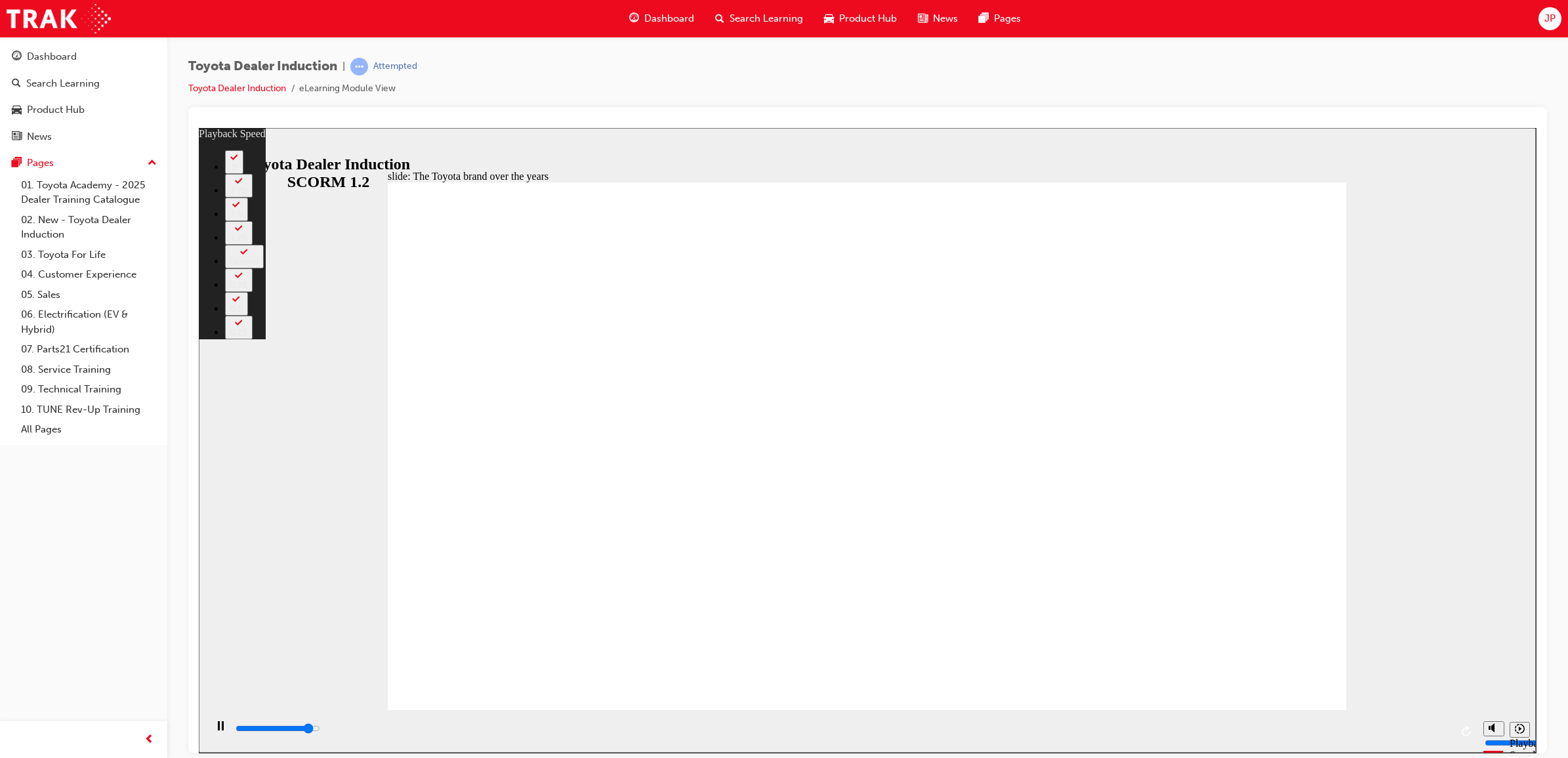
type input "4"
type input "7900"
type input "5"
type input "8200"
type input "5"
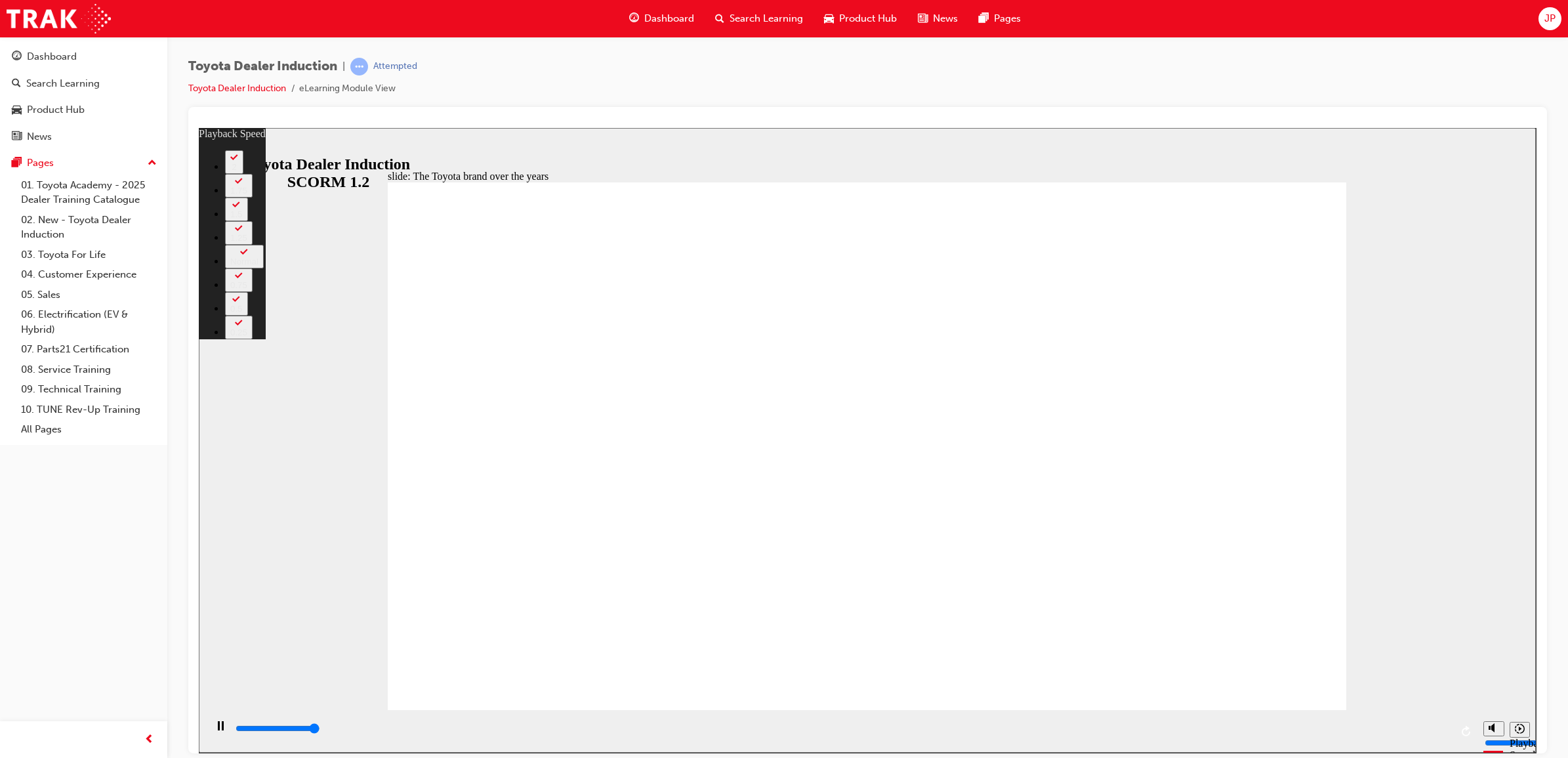
type input "8400"
type input "165"
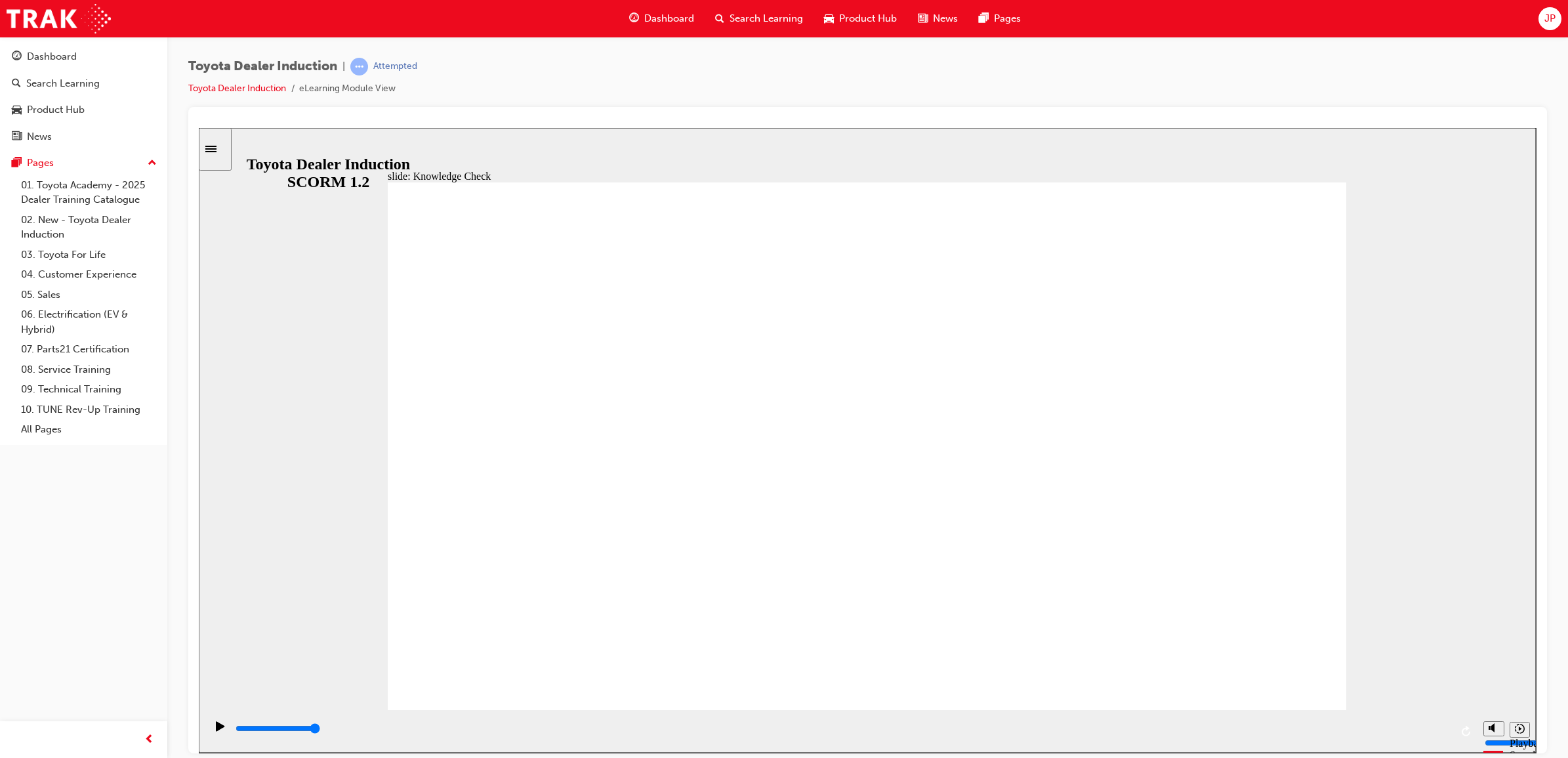
type input "5000"
radio input "true"
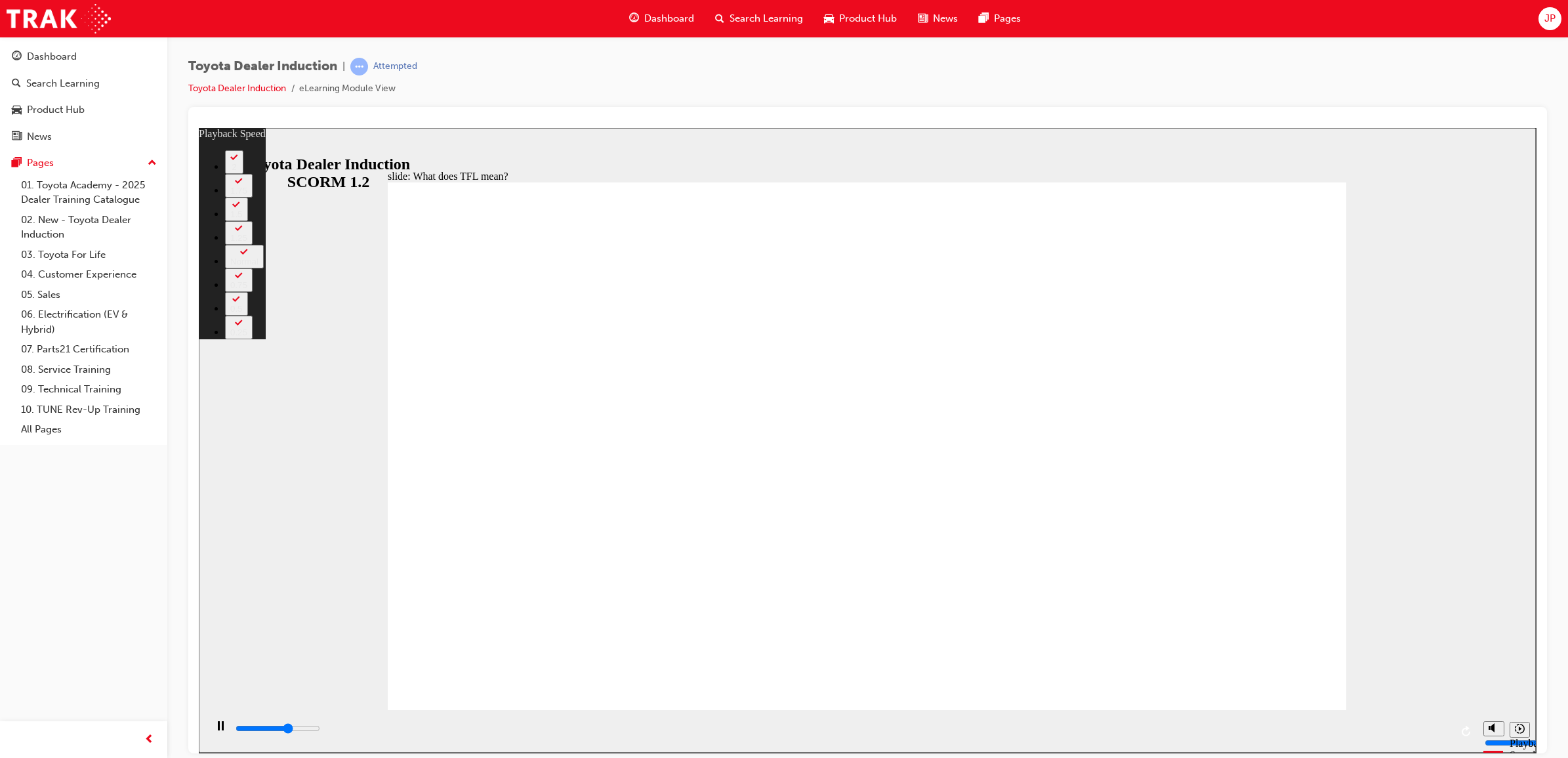
type input "6900"
type input "0"
type input "7100"
type input "0"
type input "7300"
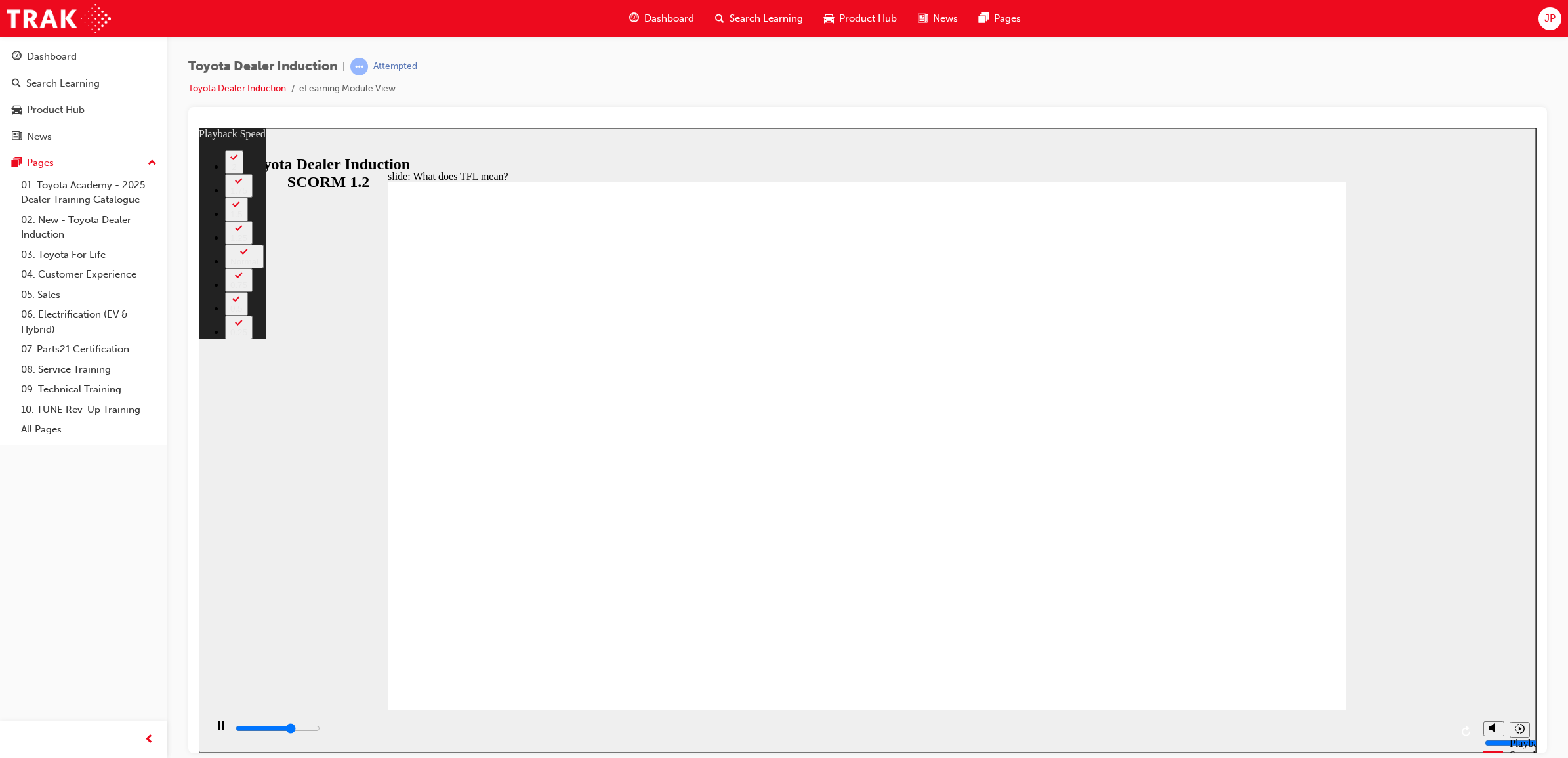
type input "1"
type input "7600"
type input "1"
type input "7900"
type input "1"
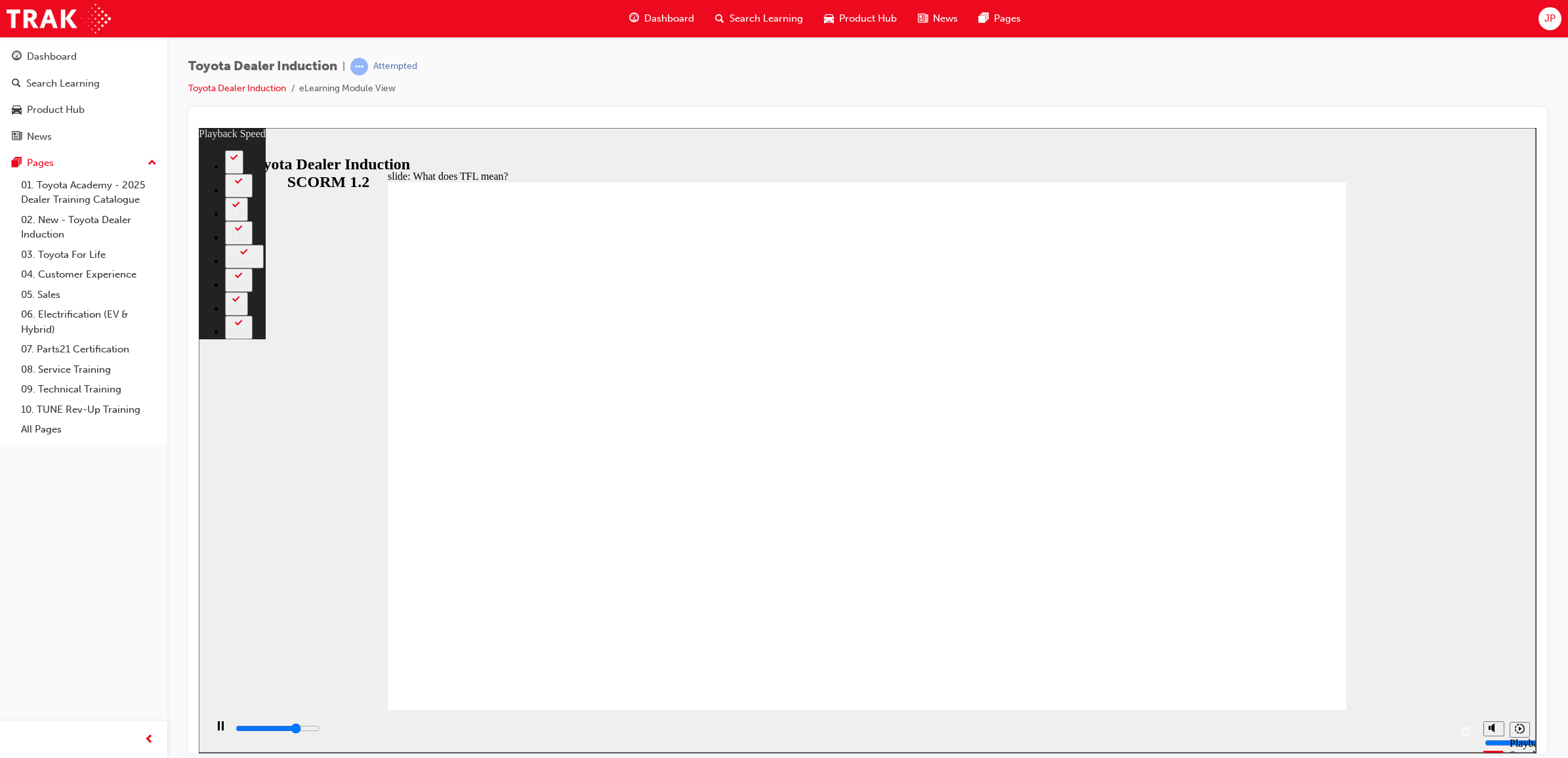
type input "8100"
type input "1"
type input "8400"
type input "2"
type input "8700"
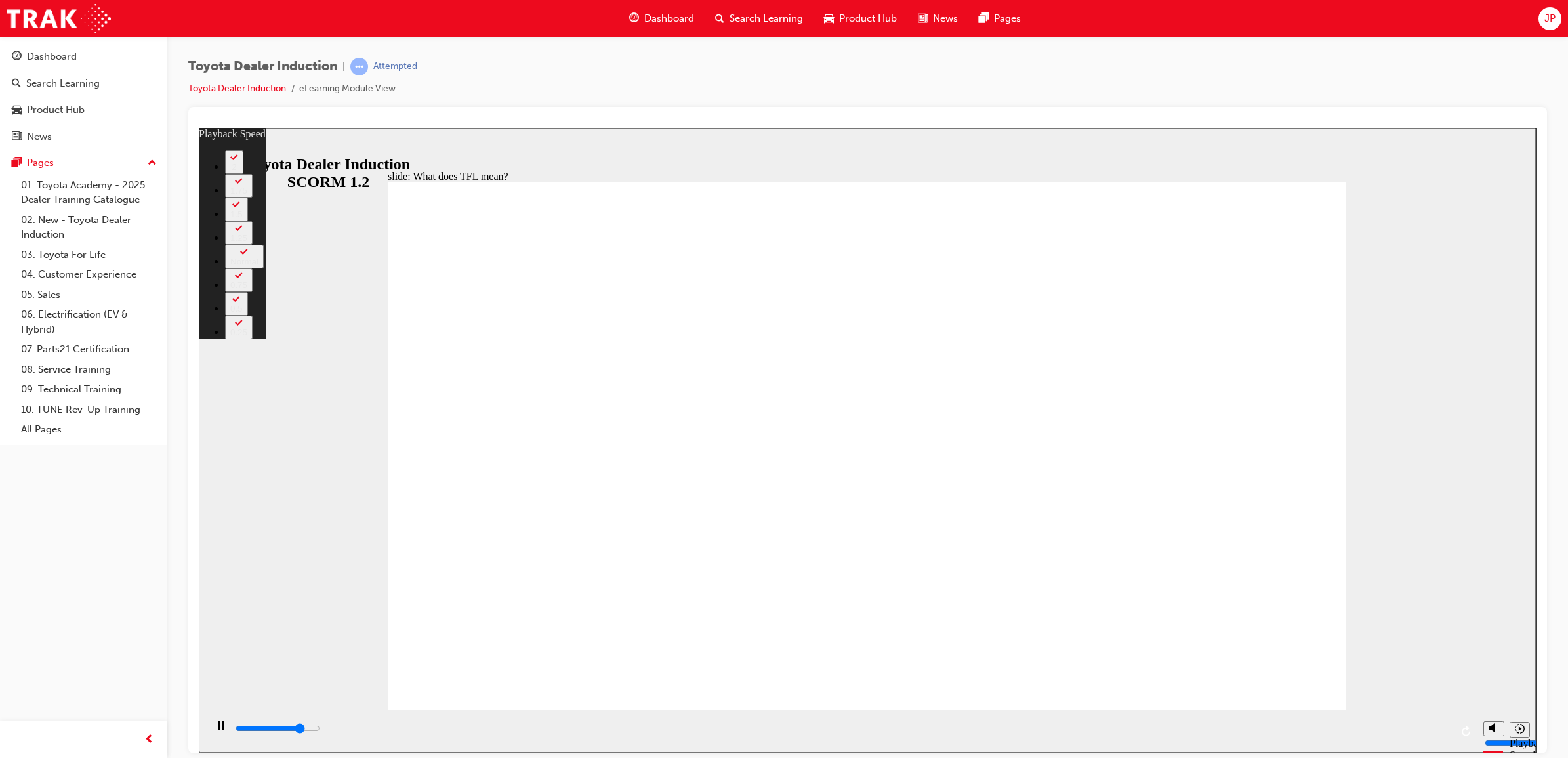
type input "2"
type input "8900"
type input "2"
type input "9200"
type input "2"
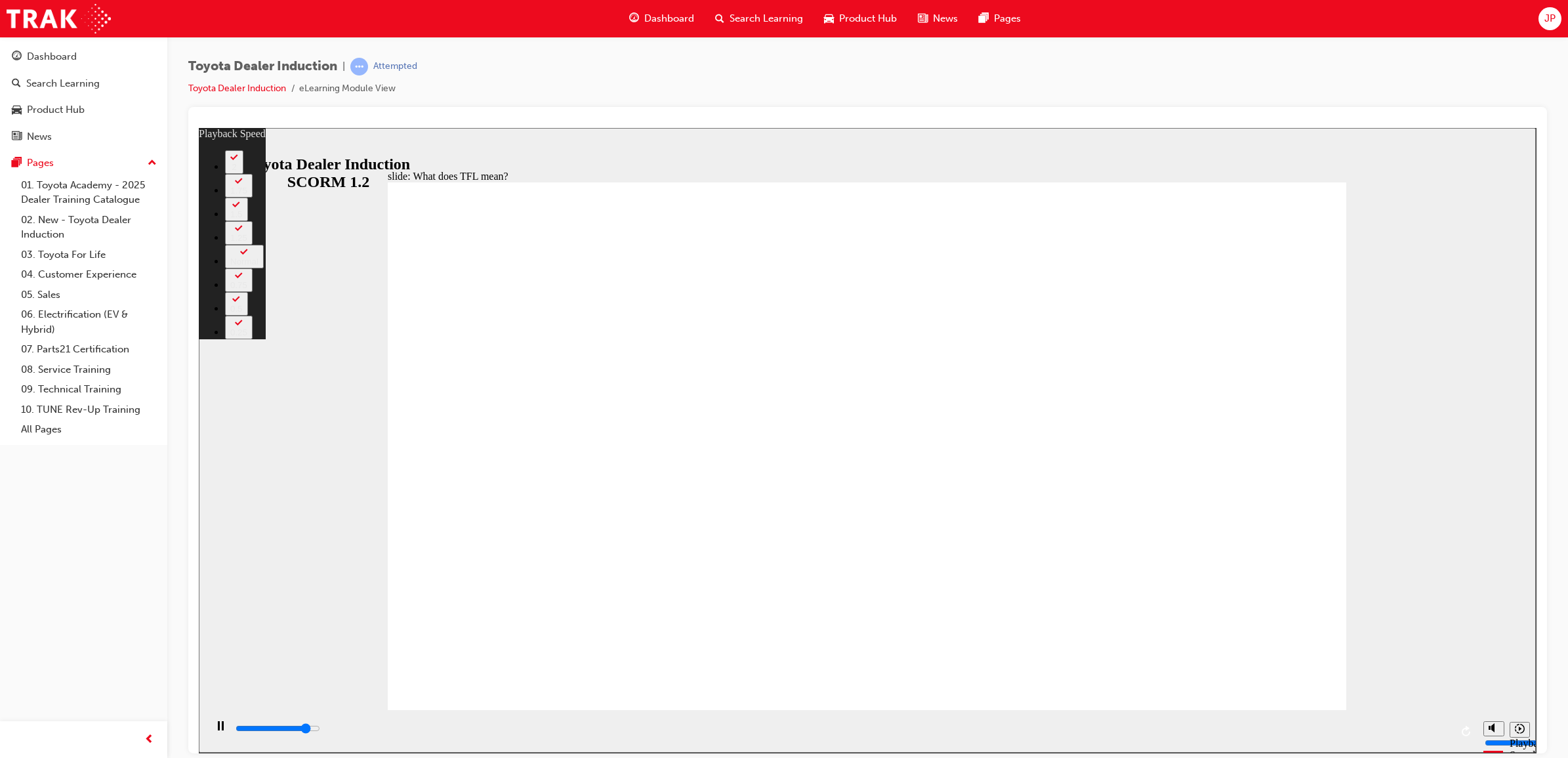
type input "9500"
type input "3"
type input "9600"
type input "3"
type input "9700"
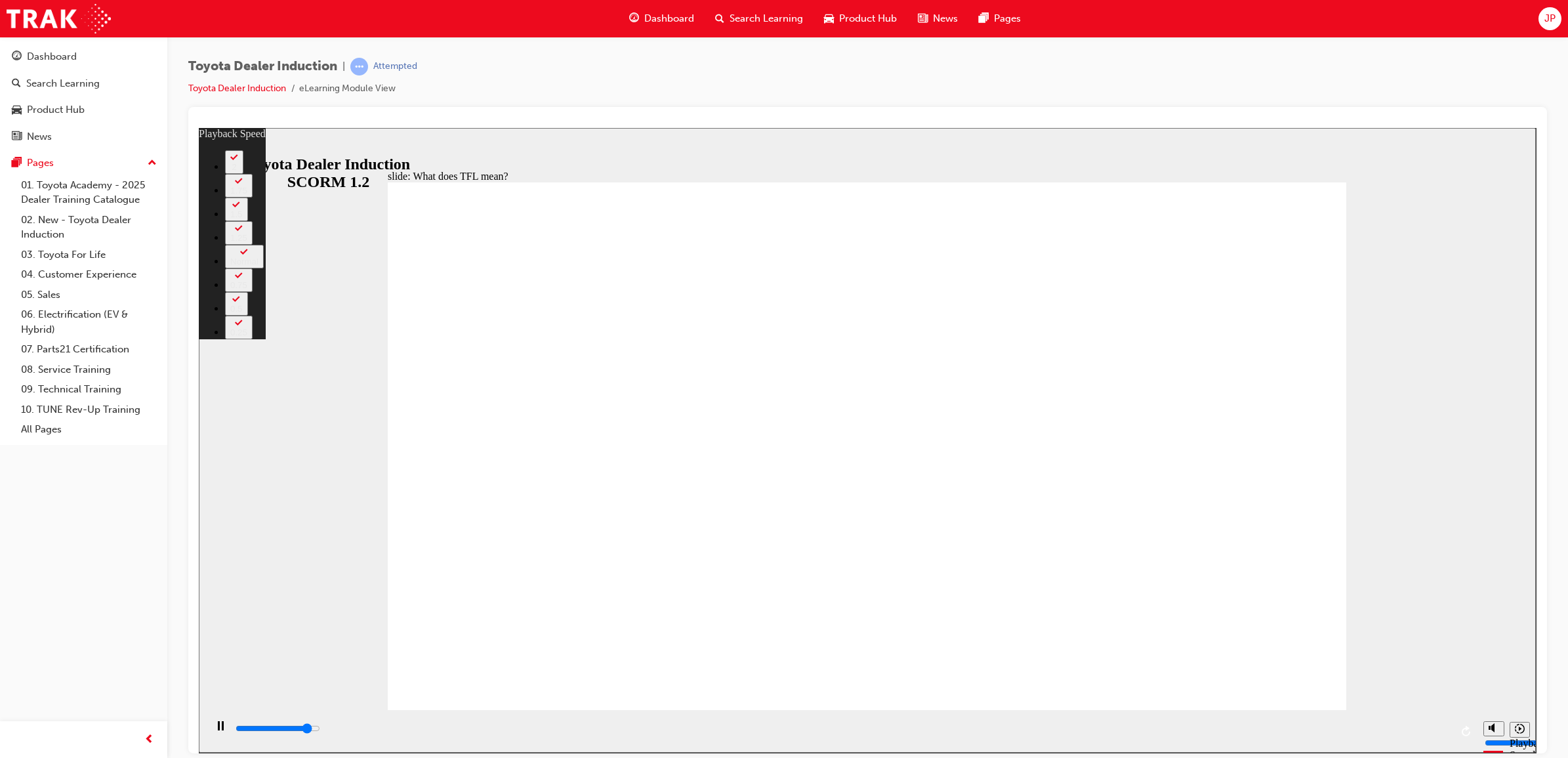
type input "3"
type input "10000"
type input "3"
type input "10300"
type input "3"
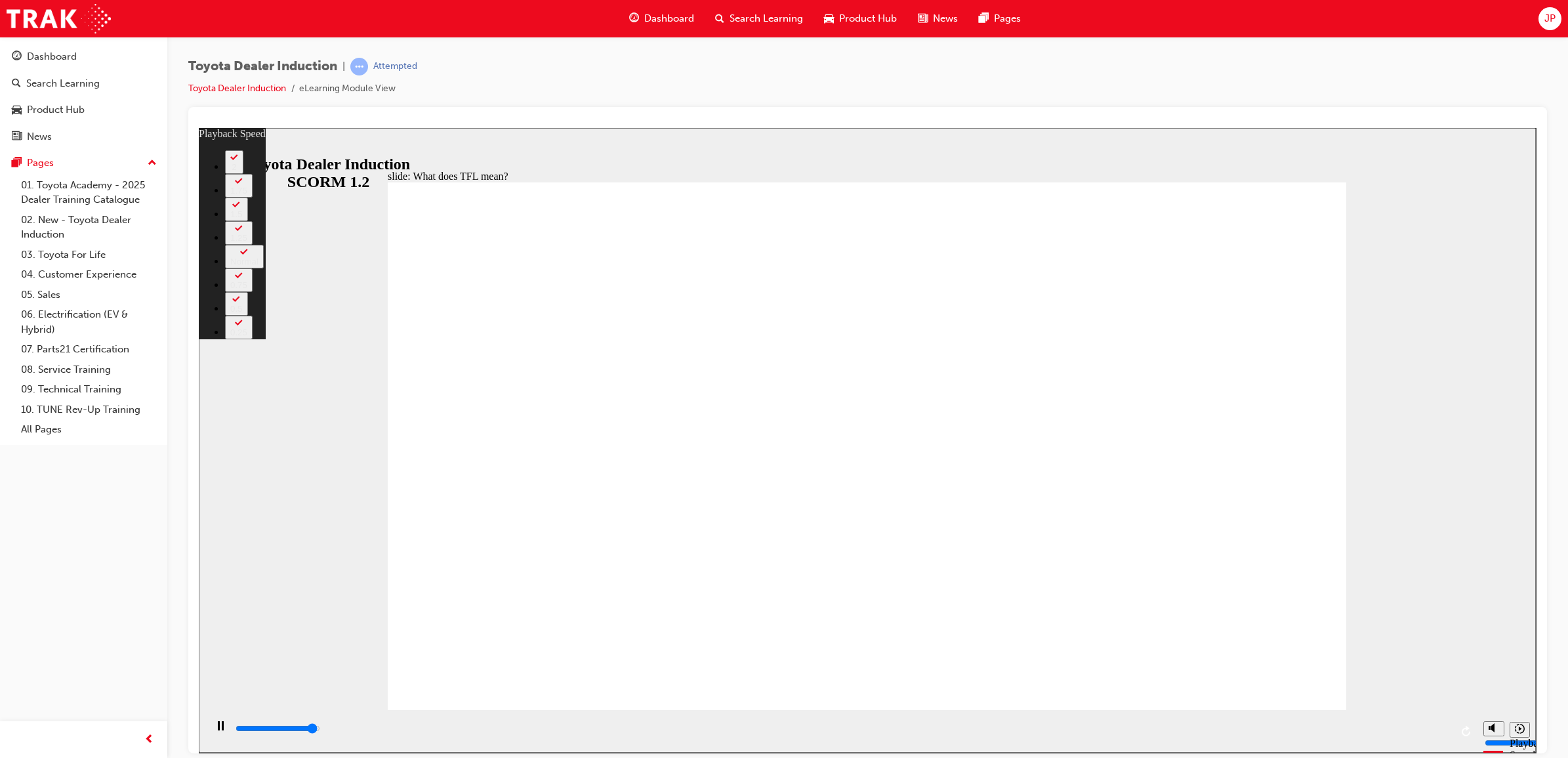
type input "10500"
type input "4"
type input "10800"
type input "4"
type input "10800"
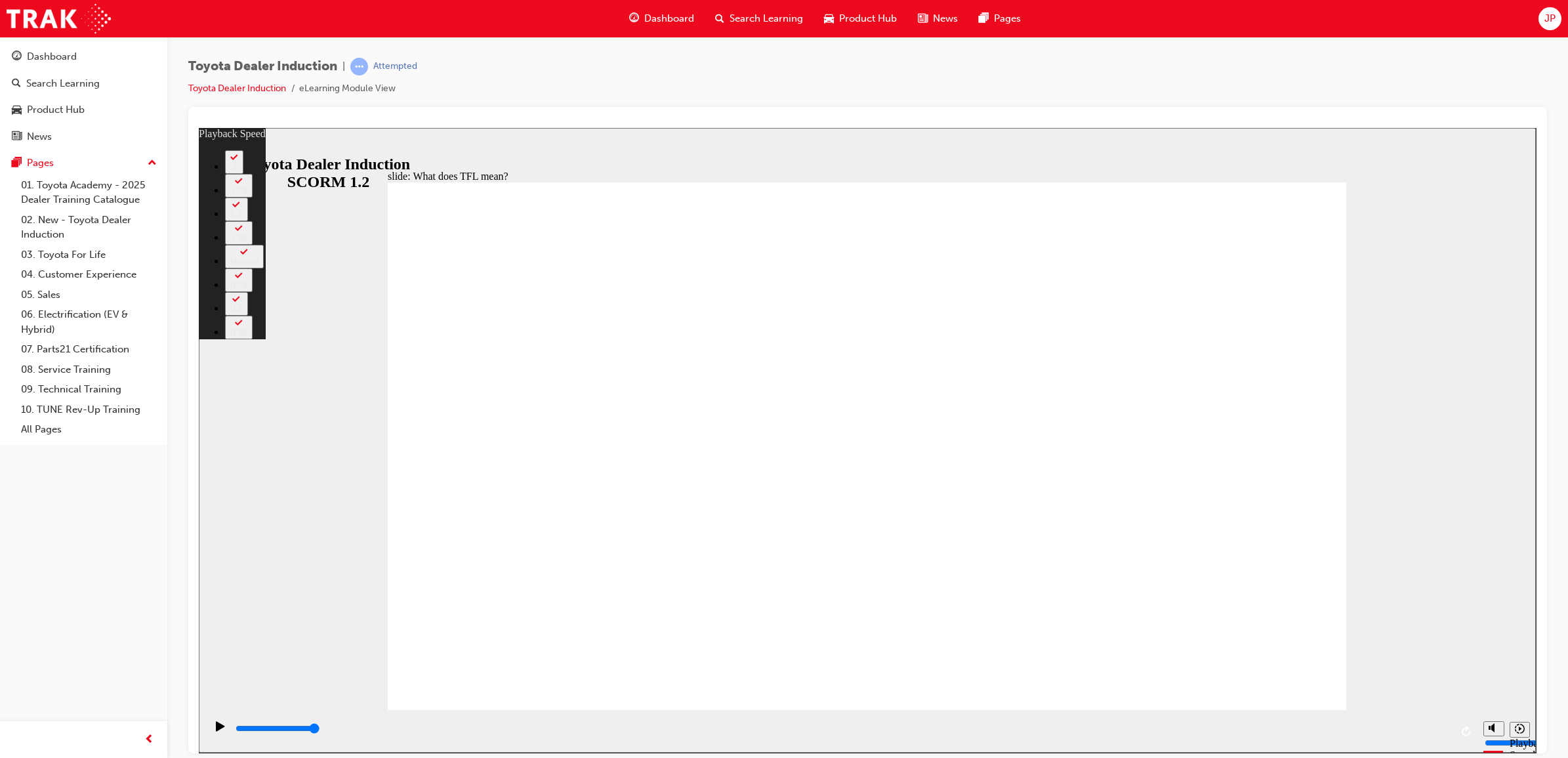
type input "139"
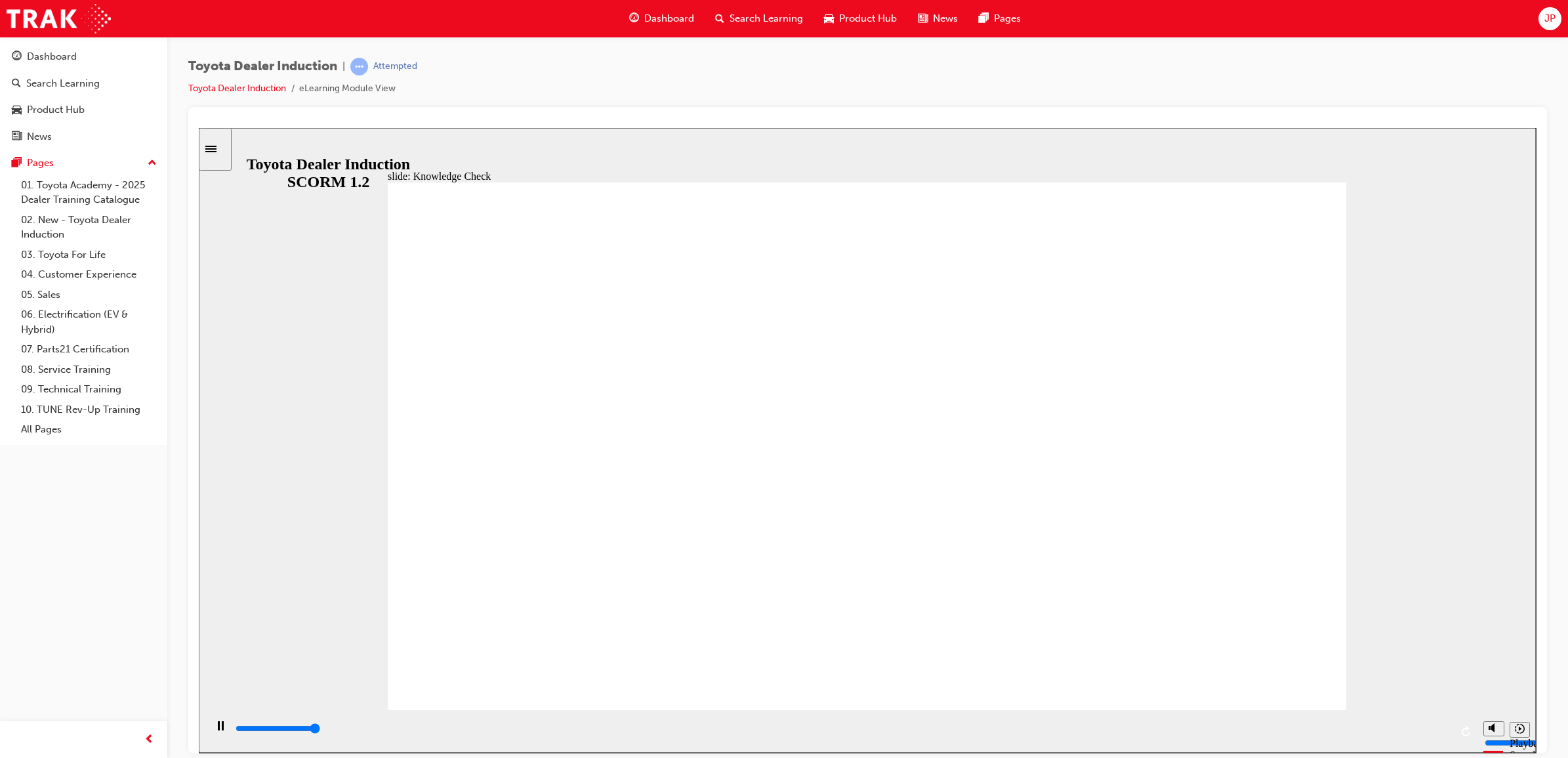
type input "5000"
radio input "true"
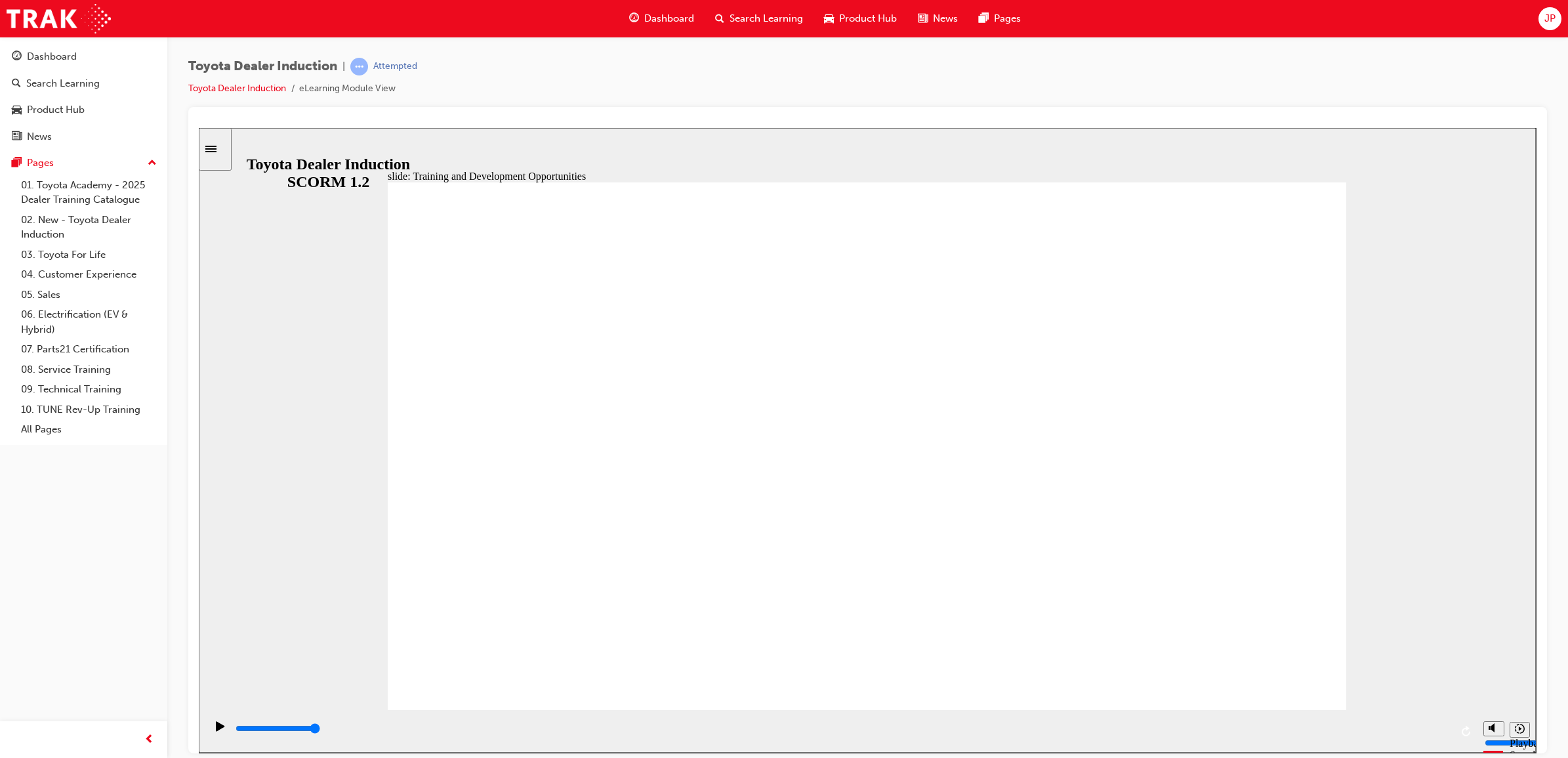
drag, startPoint x: 1281, startPoint y: 297, endPoint x: 1286, endPoint y: 289, distance: 9.4
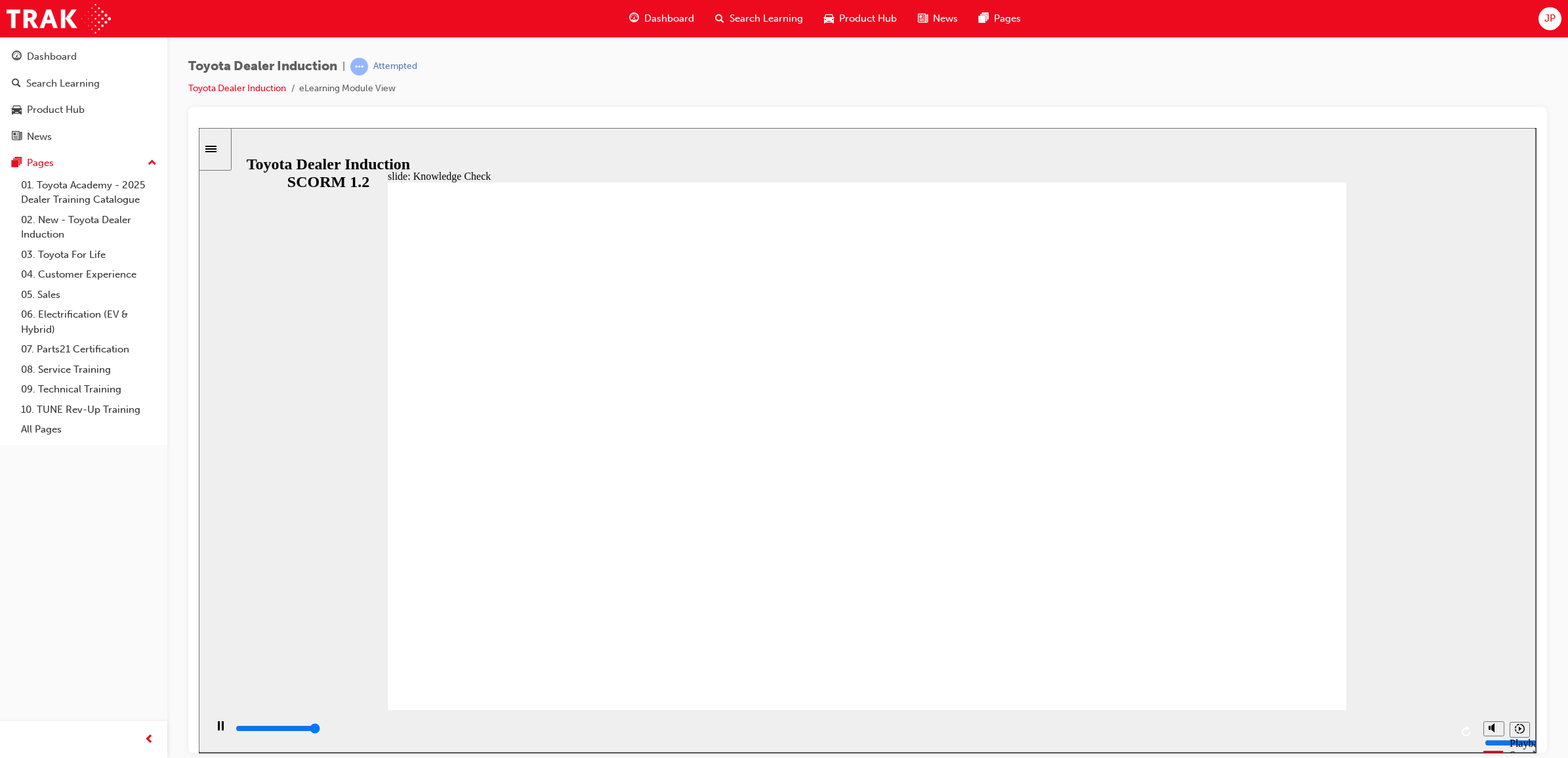
type input "5000"
radio input "true"
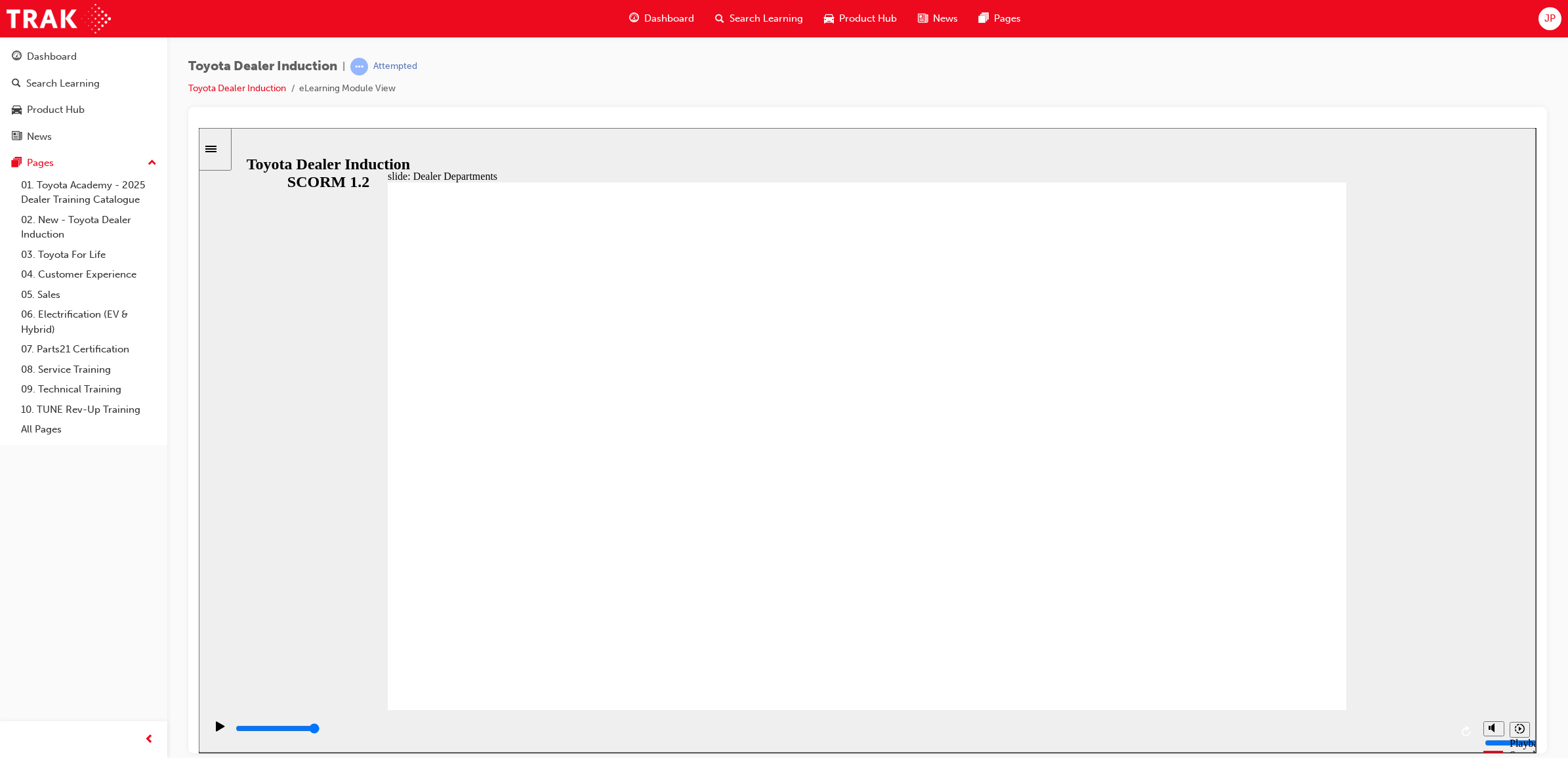
drag, startPoint x: 1255, startPoint y: 679, endPoint x: 1249, endPoint y: 659, distance: 20.9
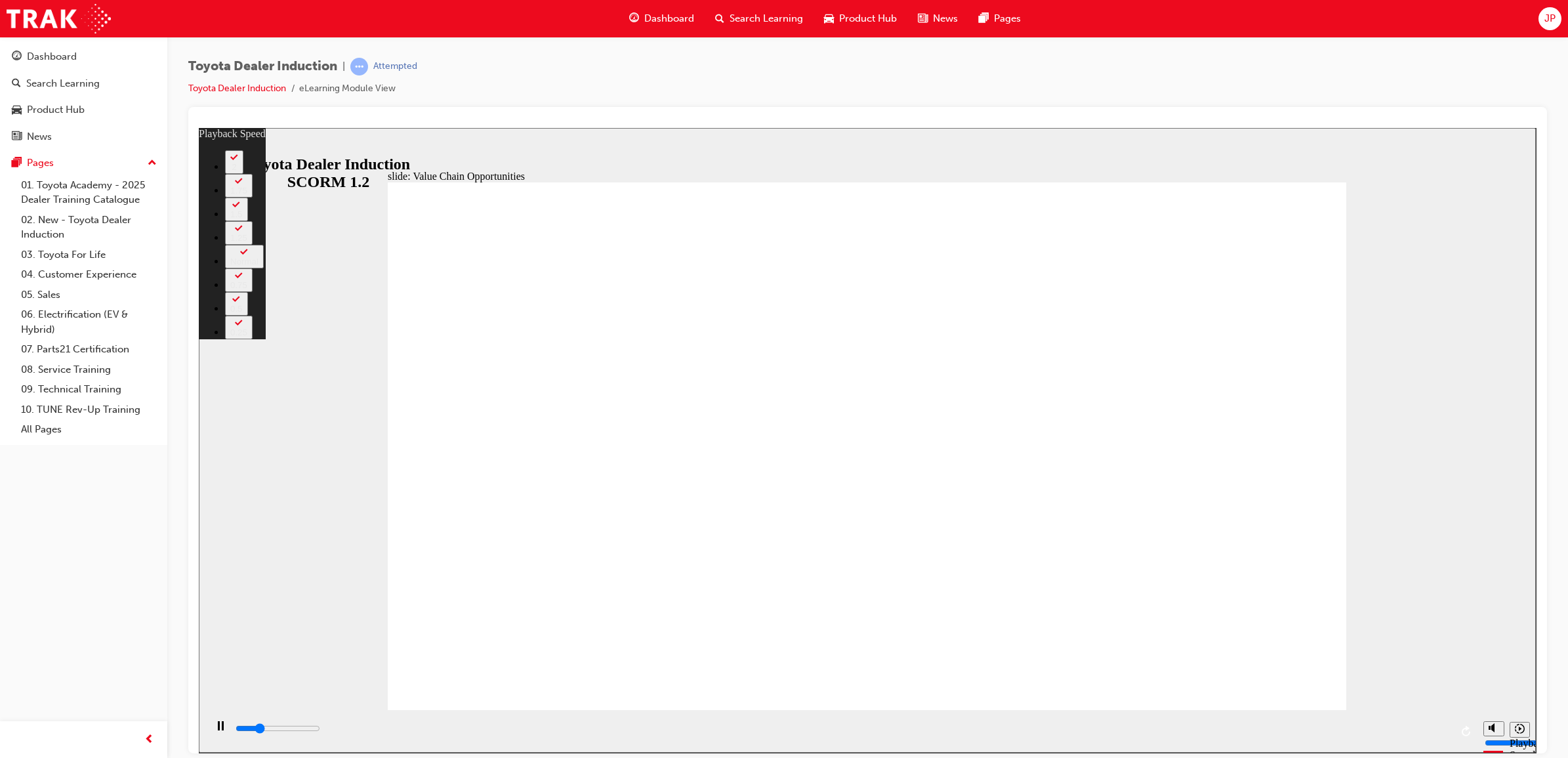
type input "2900"
type input "0"
type input "3100"
type input "0"
type input "3400"
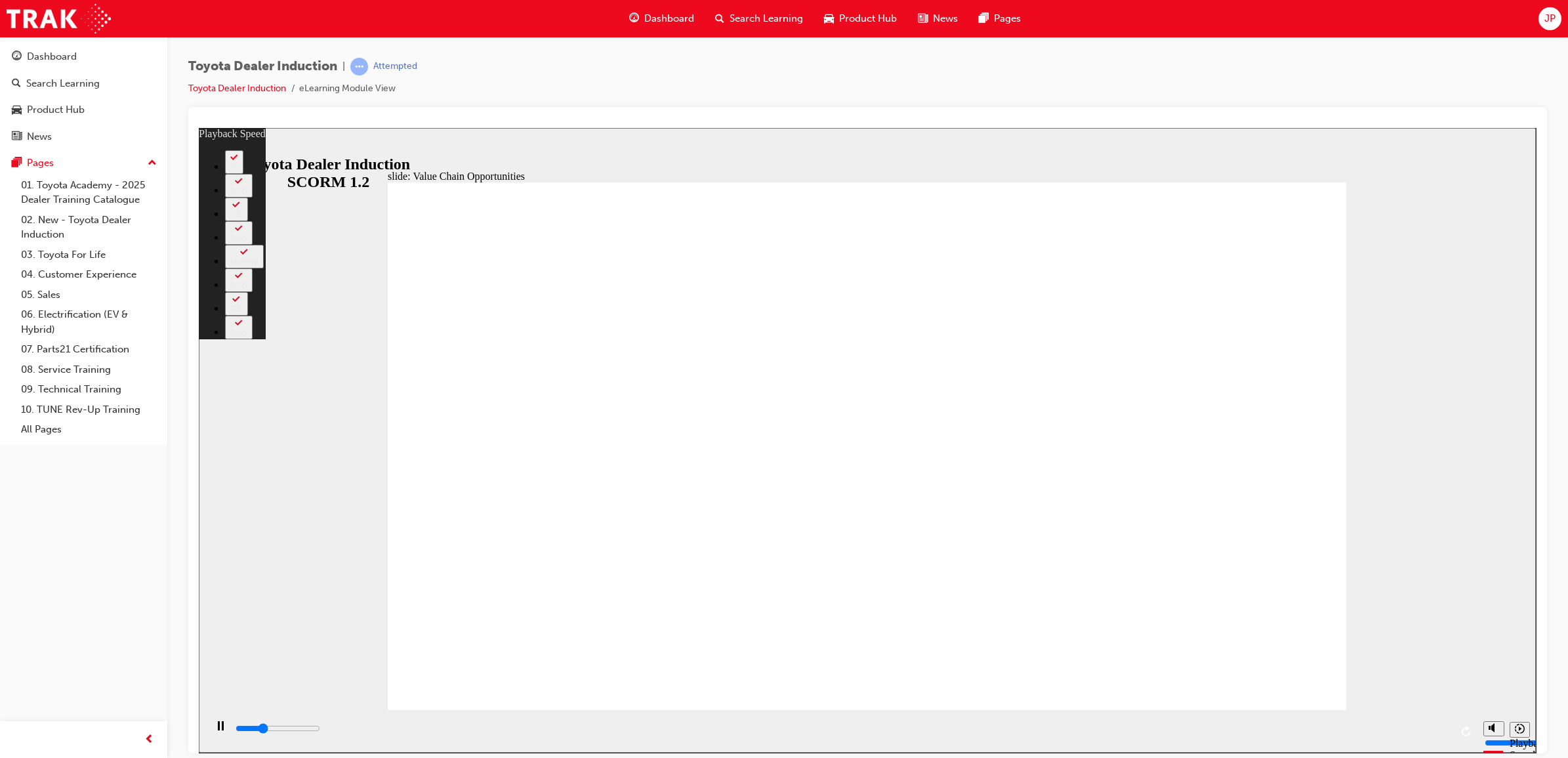
type input "1"
type input "3600"
type input "1"
type input "3900"
type input "1"
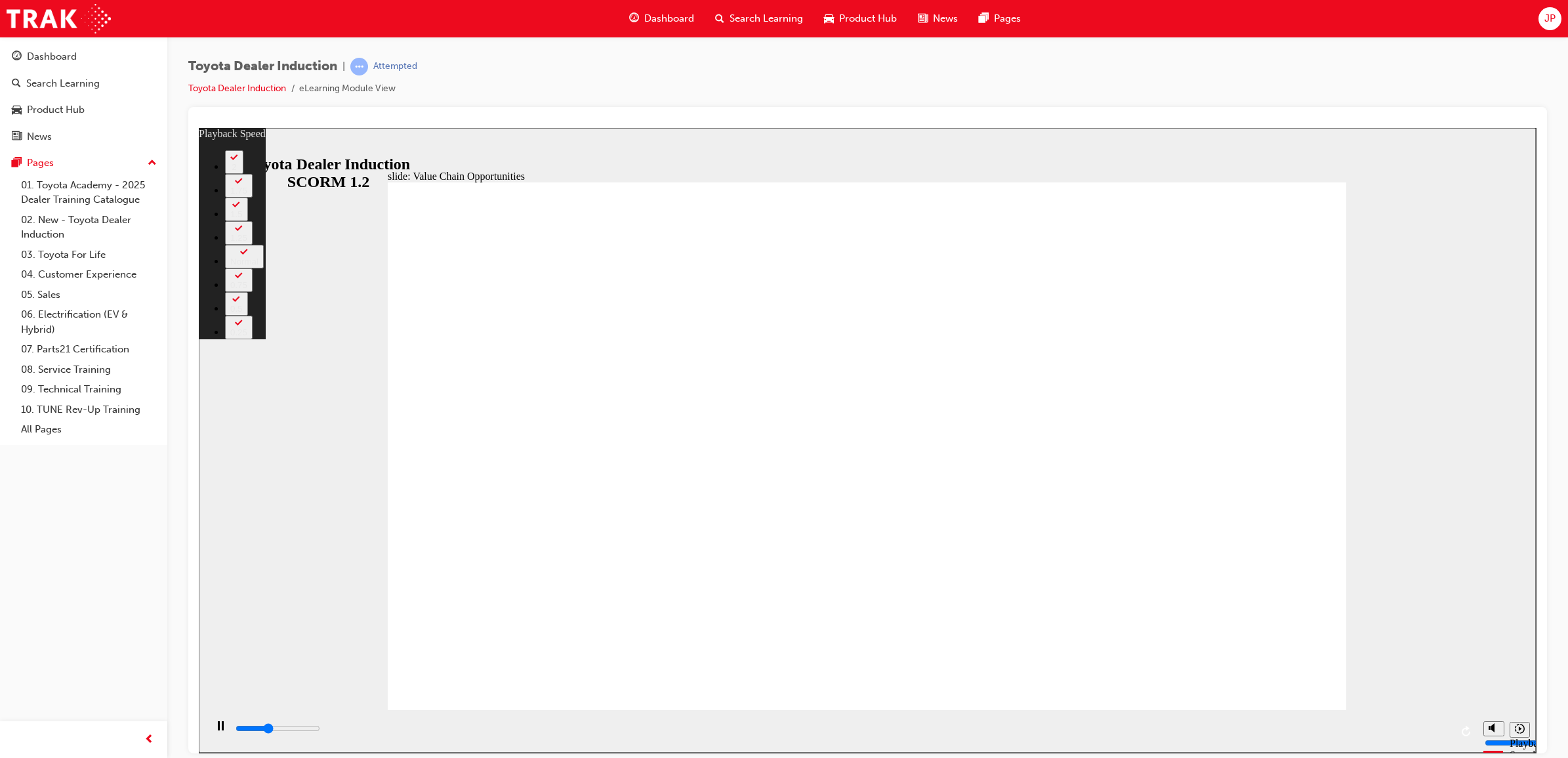
type input "4200"
type input "1"
type input "4400"
type input "2"
type input "4700"
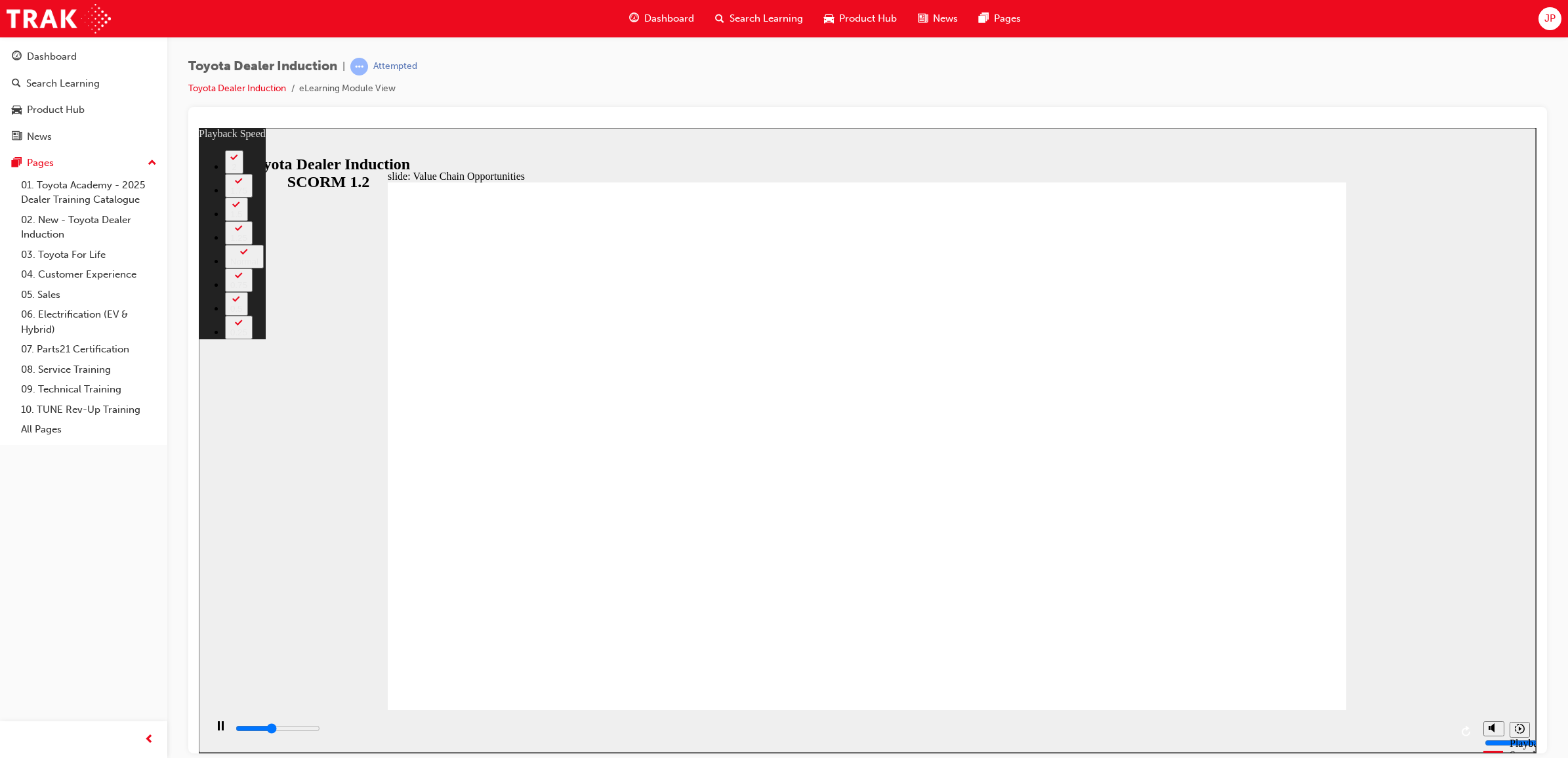
type input "2"
type input "5000"
type input "2"
type input "5200"
type input "2"
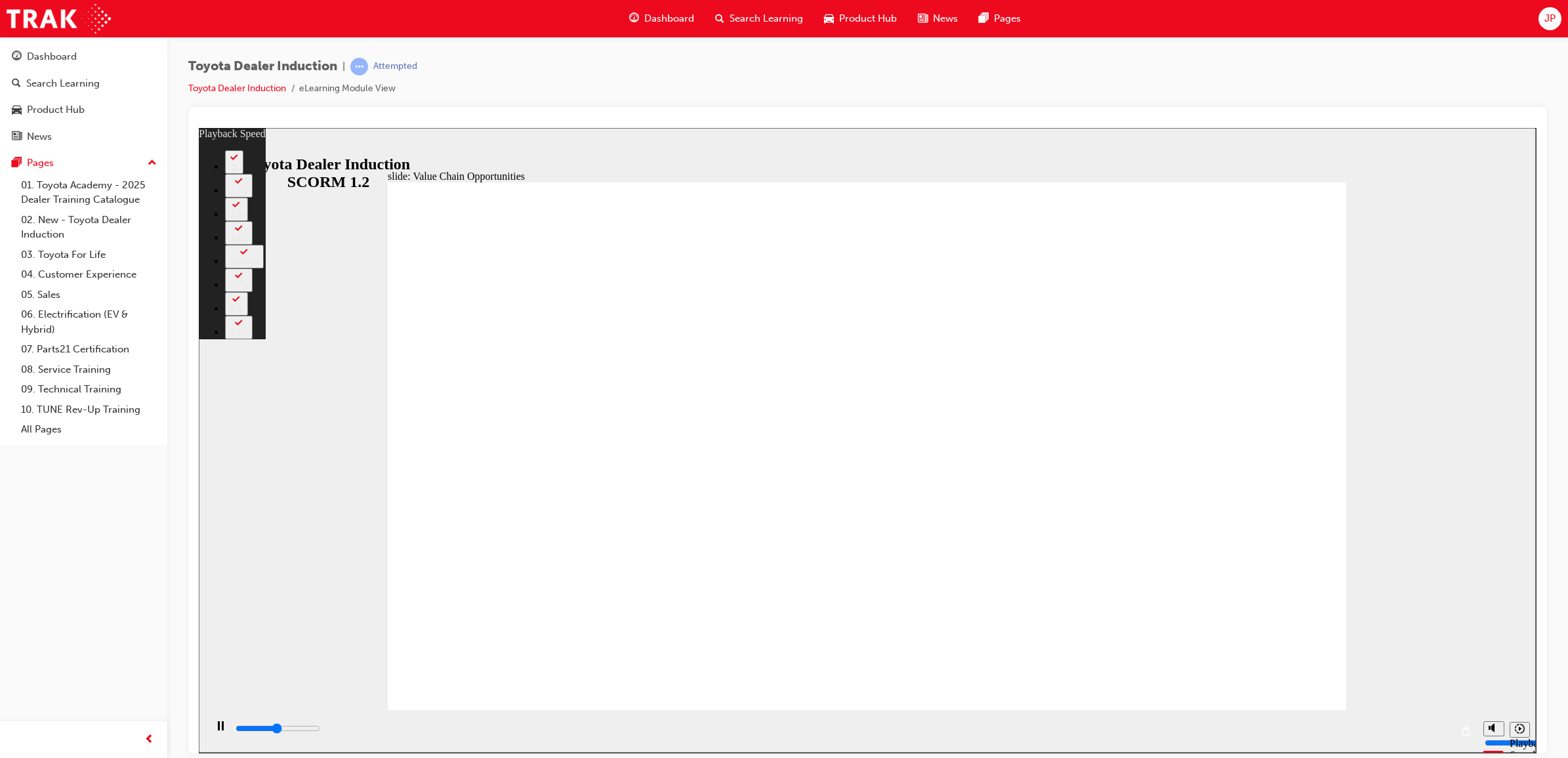
type input "5500"
type input "3"
type input "5700"
type input "3"
type input "5800"
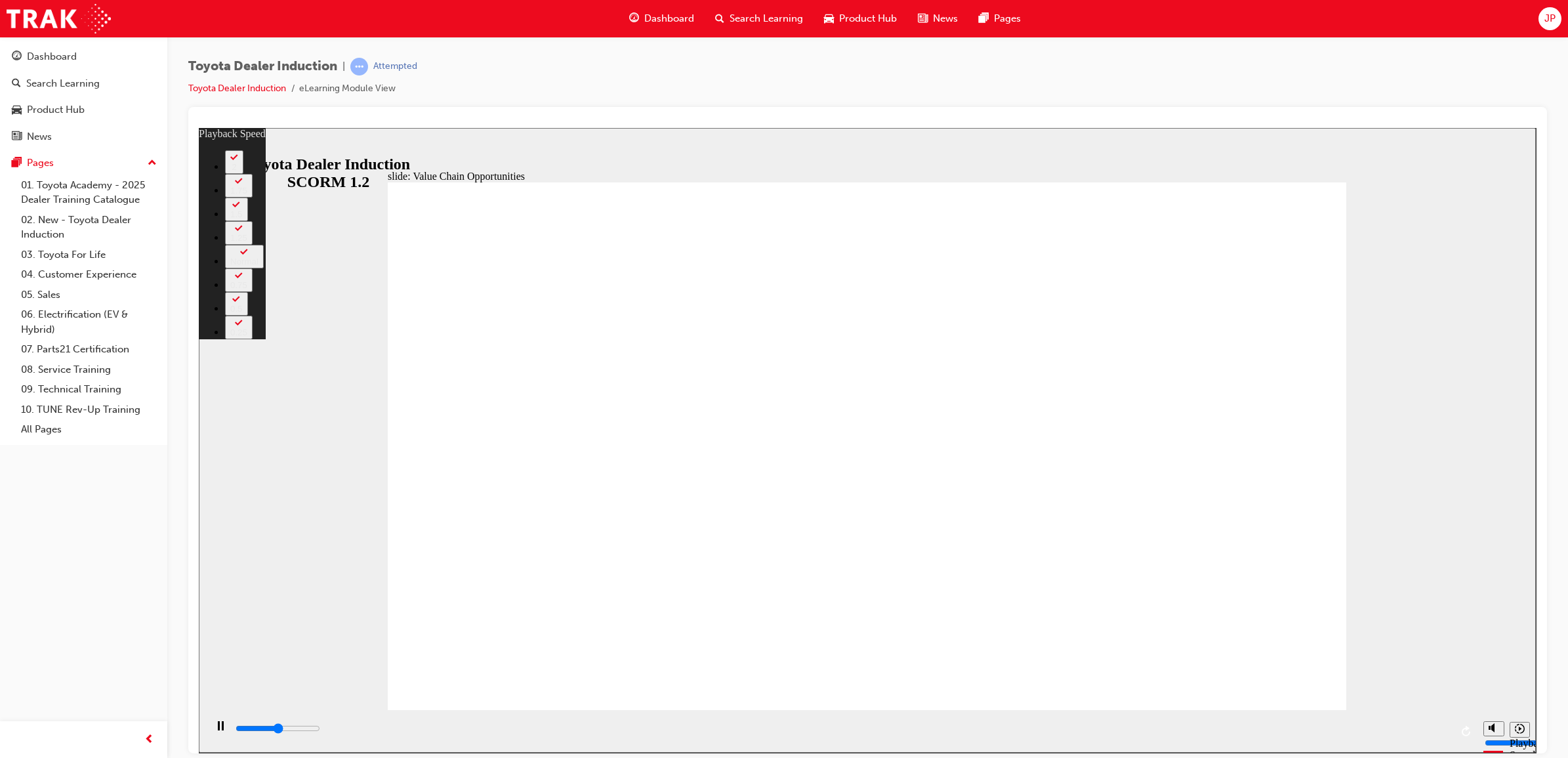
type input "3"
type input "6000"
type input "3"
type input "6300"
type input "3"
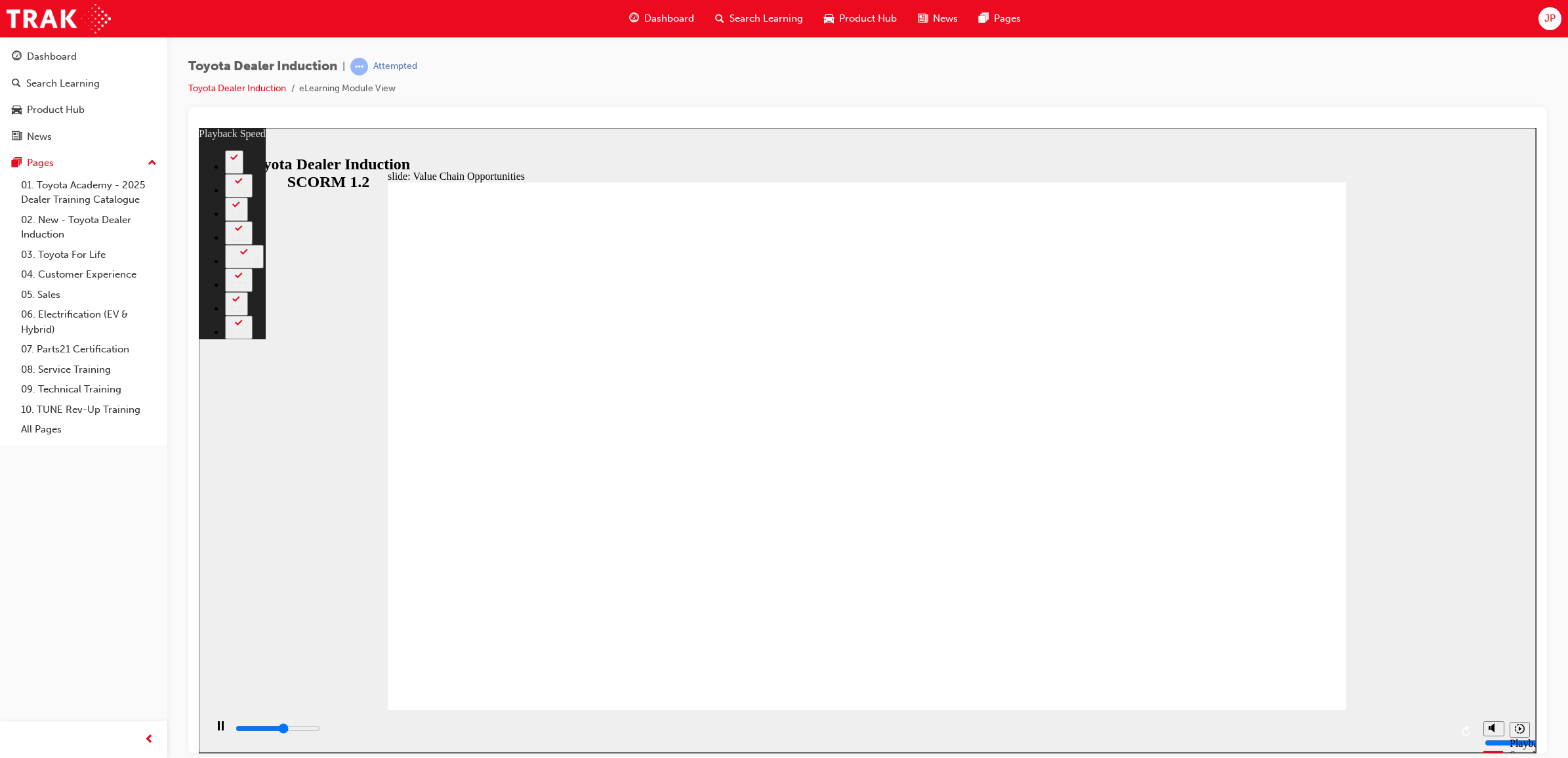
type input "6600"
type input "4"
type input "6800"
type input "4"
type input "7100"
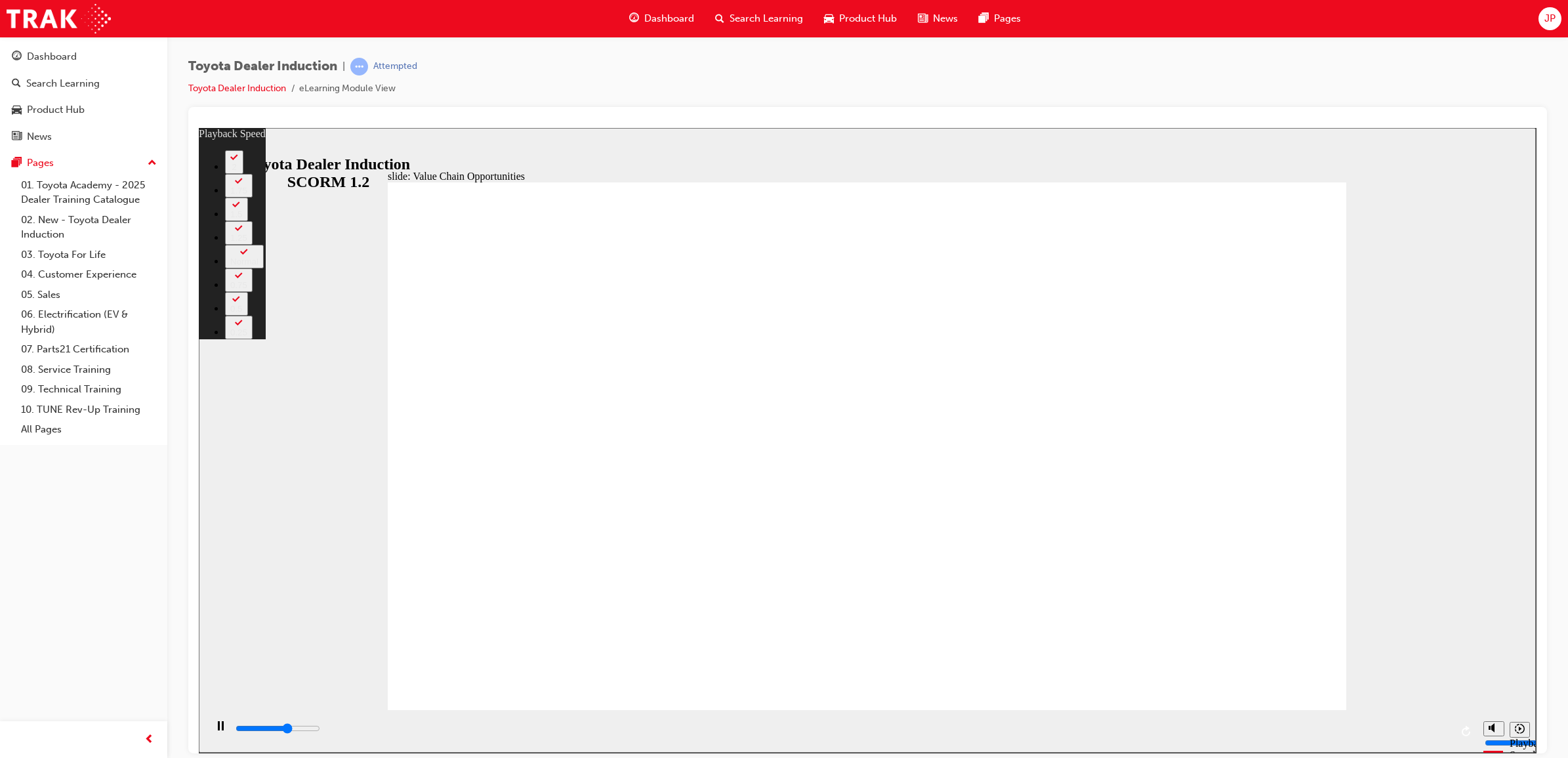
type input "4"
type input "7400"
type input "5"
type input "7600"
type input "5"
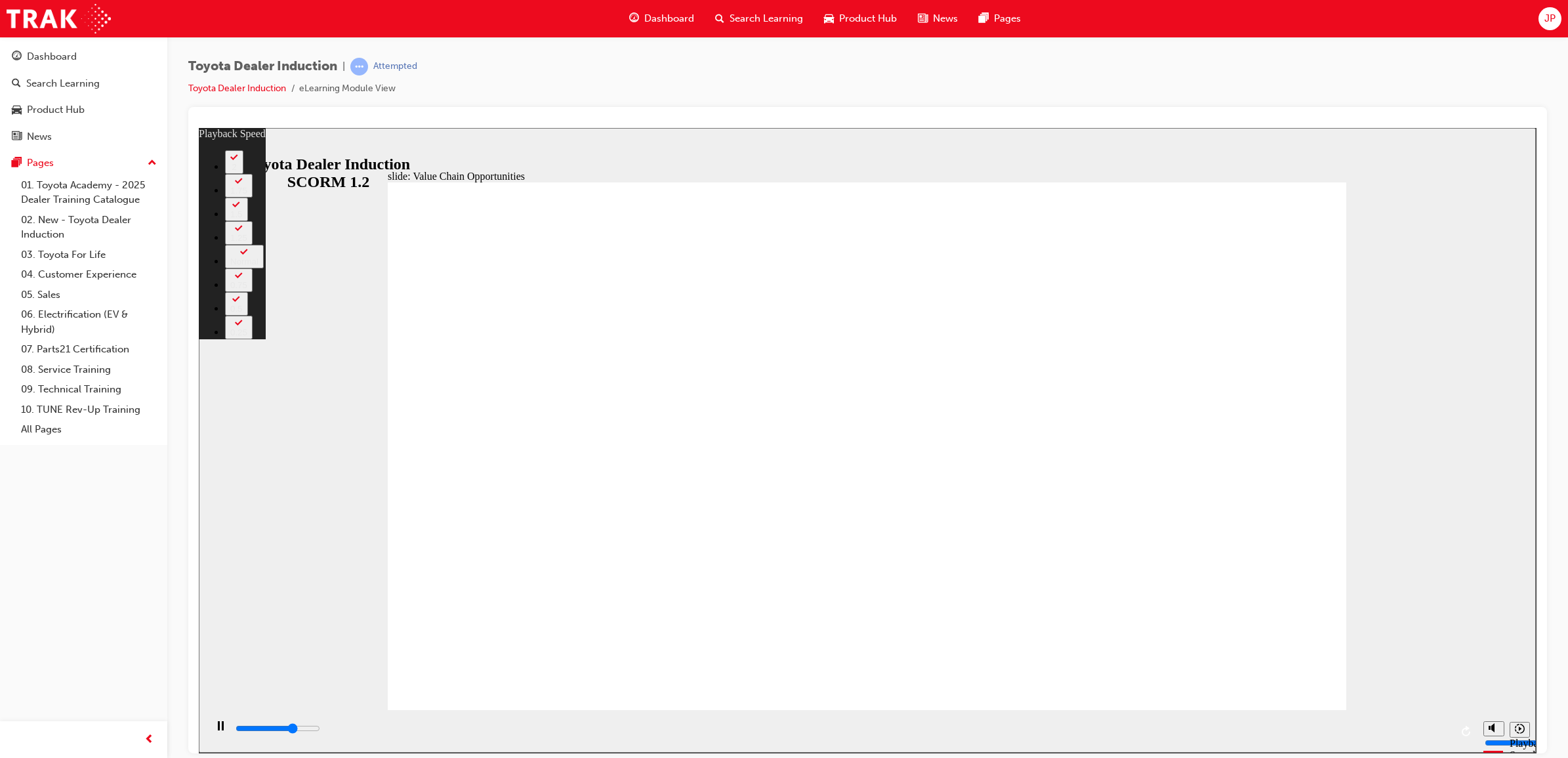
type input "7900"
type input "5"
type input "8100"
type input "5"
type input "8400"
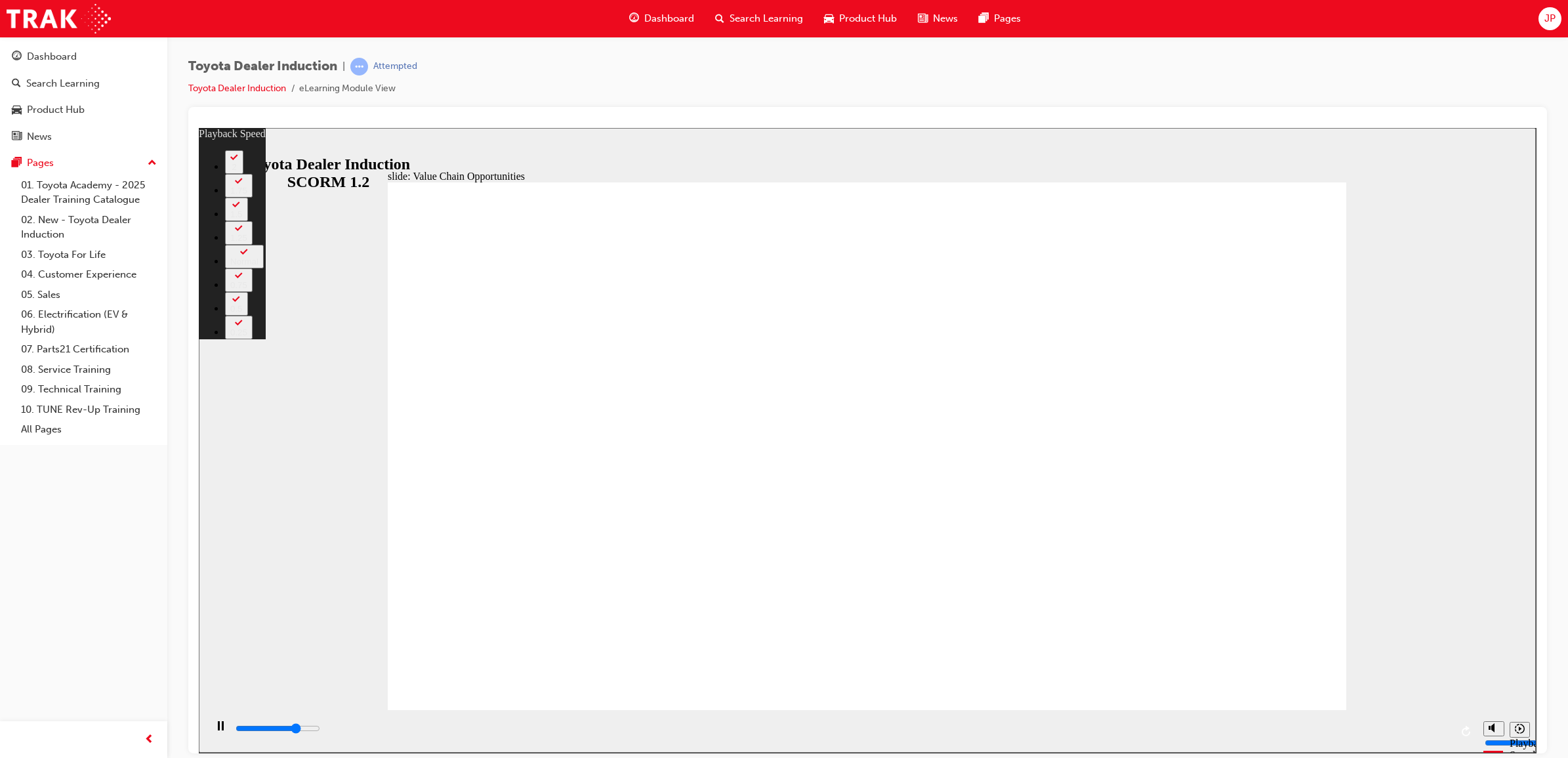
type input "6"
type input "8700"
type input "6"
type input "9000"
type input "6"
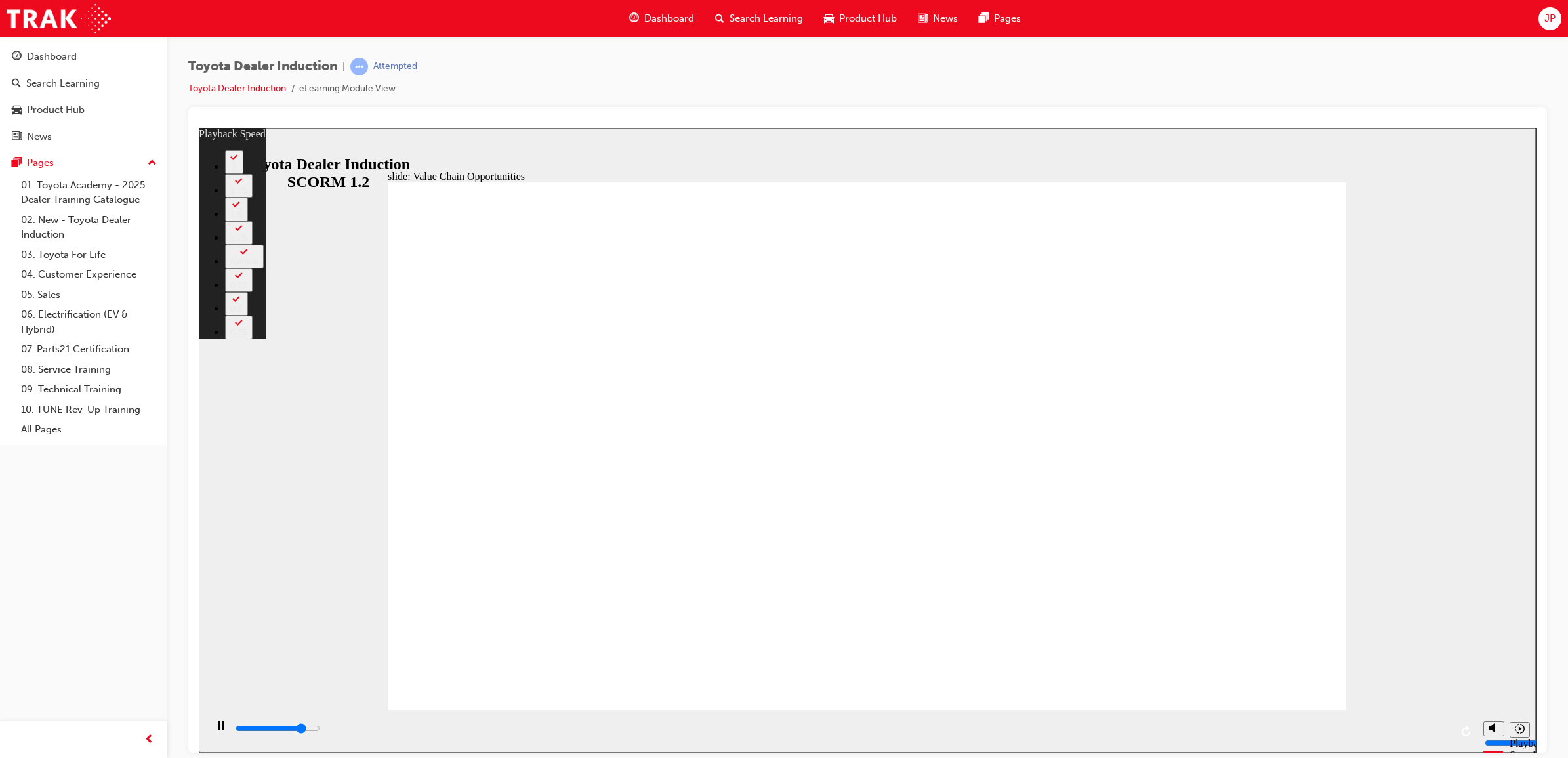
type input "9200"
type input "6"
type input "9500"
type input "7"
type input "9800"
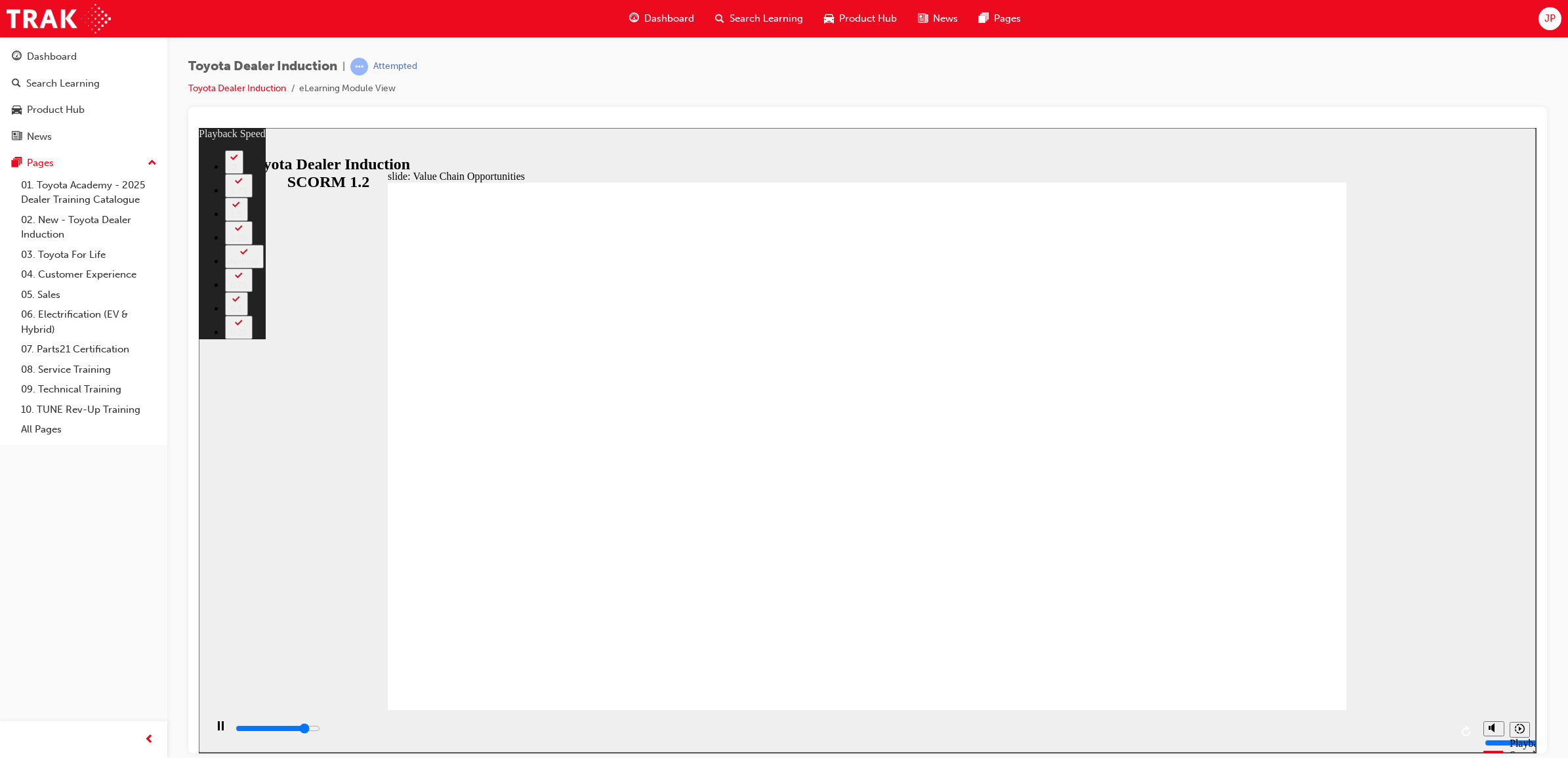
type input "7"
type input "10000"
type input "7"
type input "10300"
type input "7"
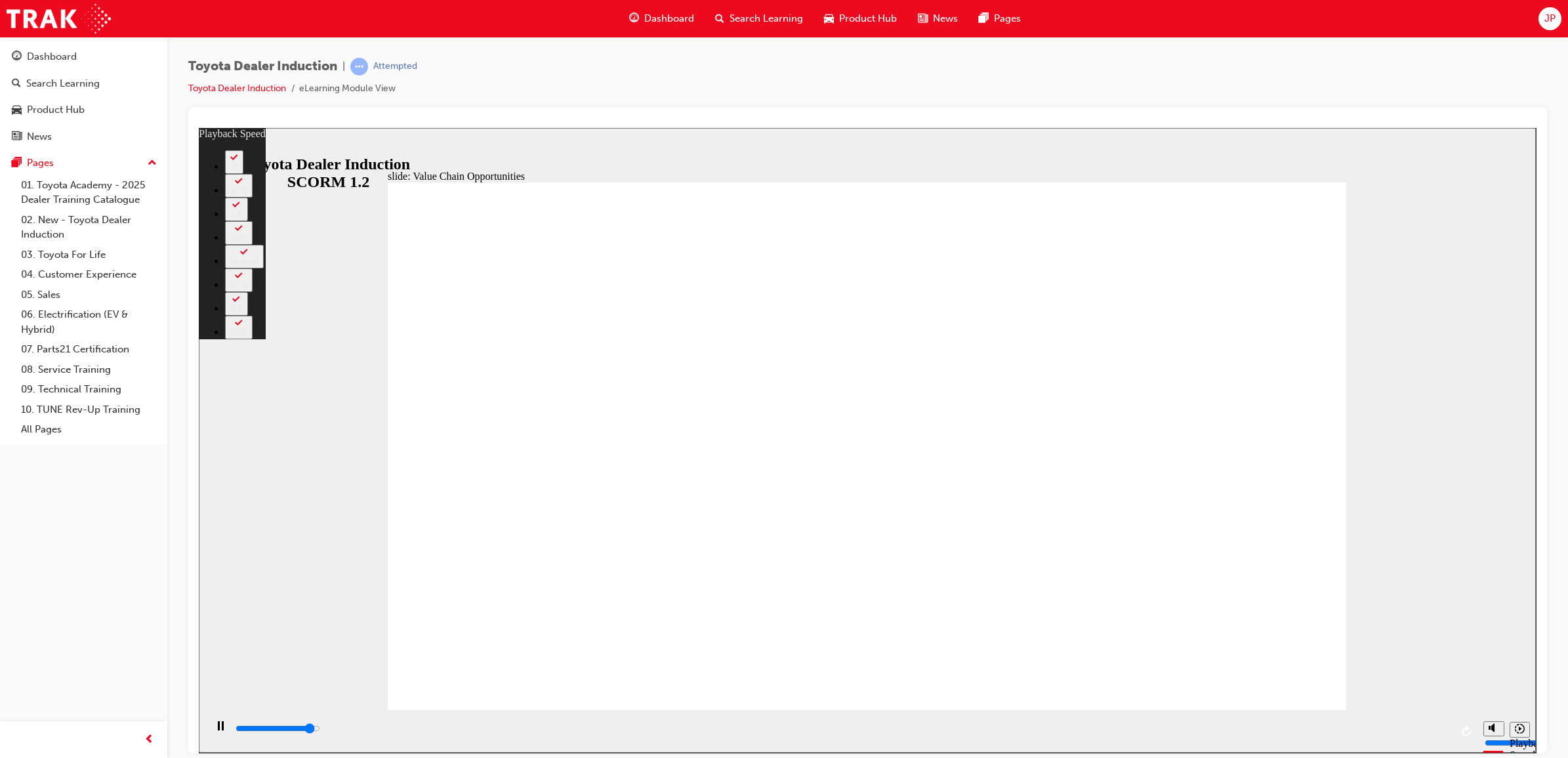
type input "10500"
type input "8"
type input "10800"
type input "8"
type input "11100"
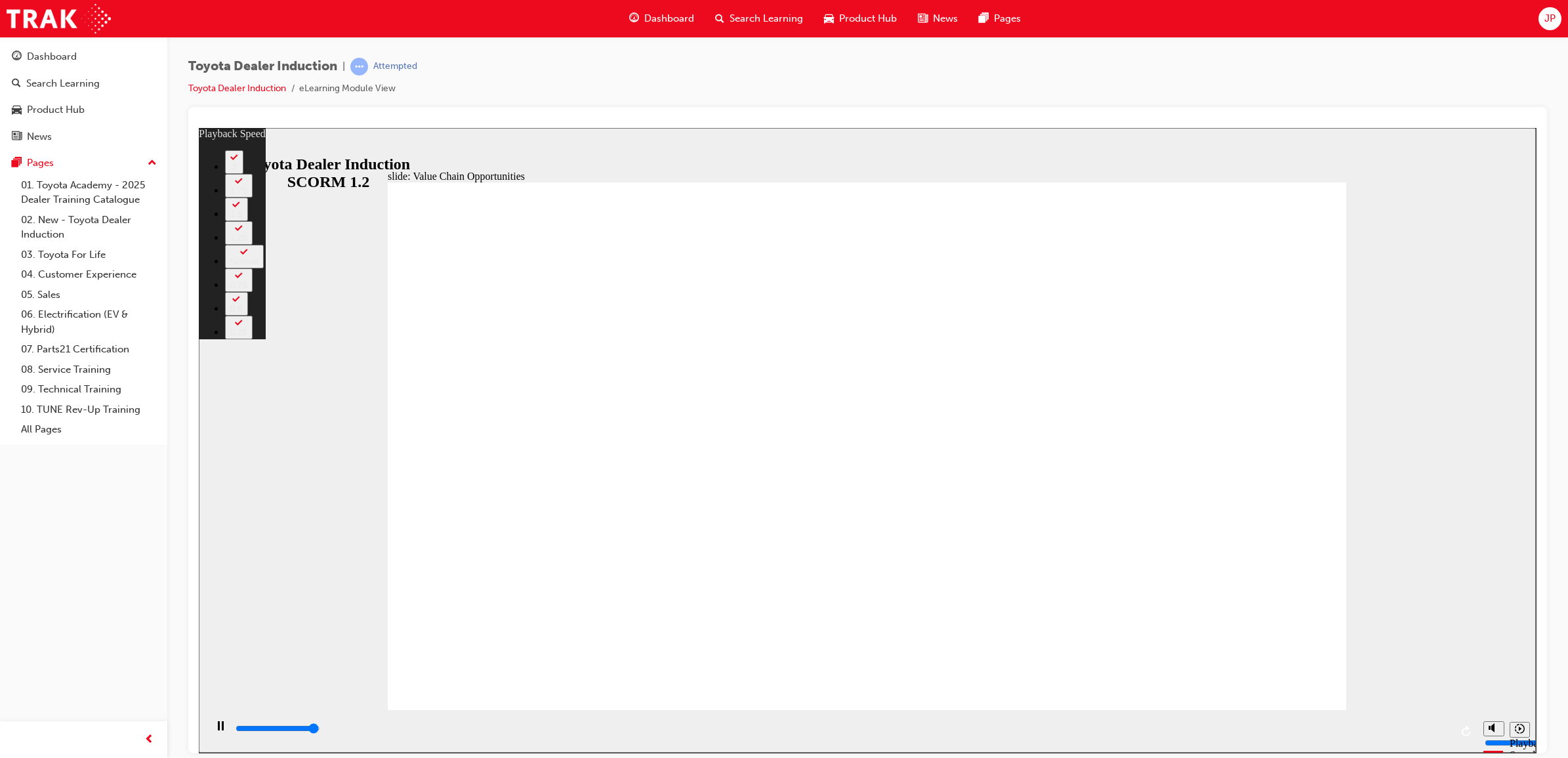
type input "8"
type input "11300"
type input "64"
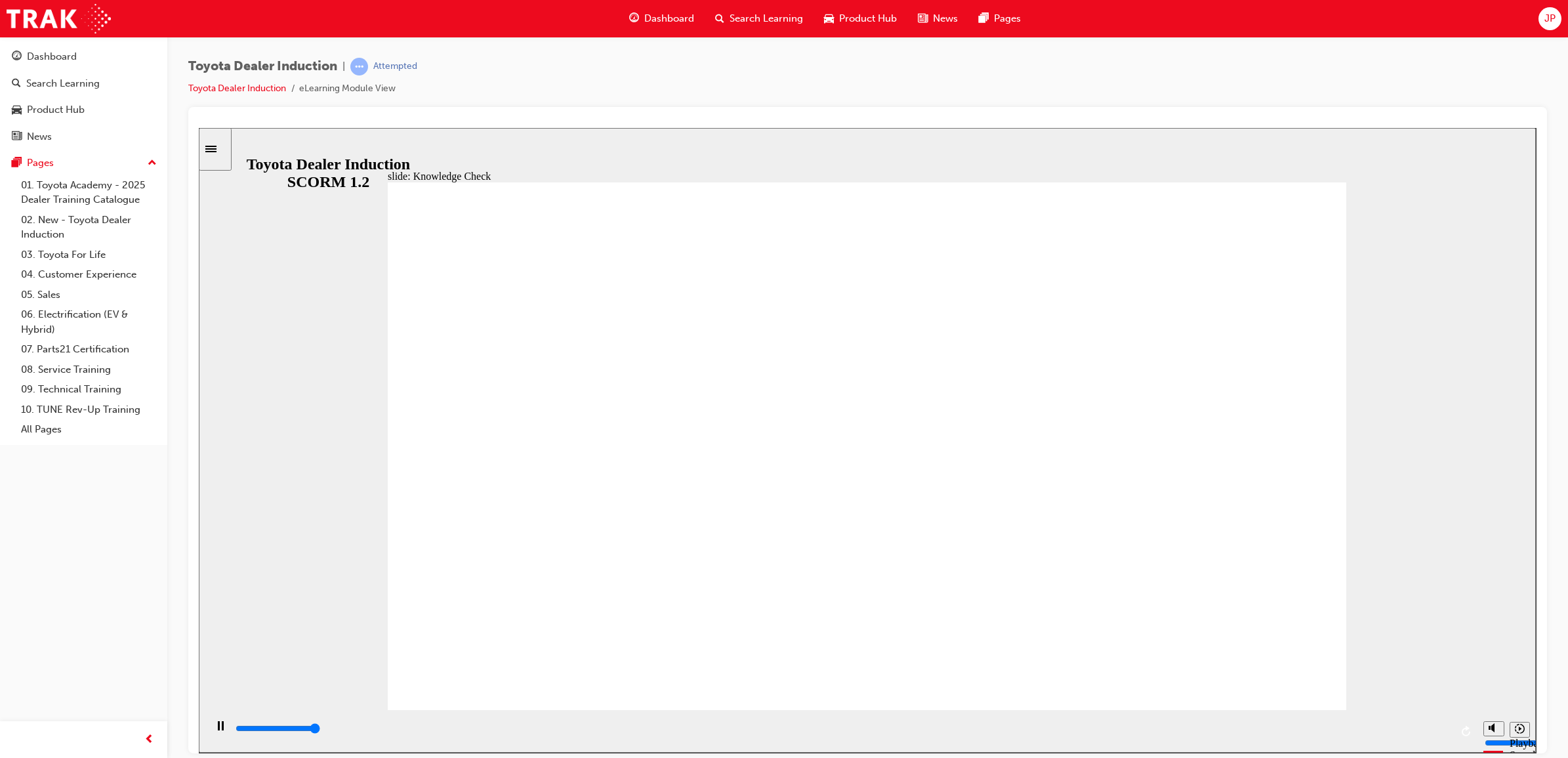
type input "5000"
radio input "true"
type input "5000"
radio input "true"
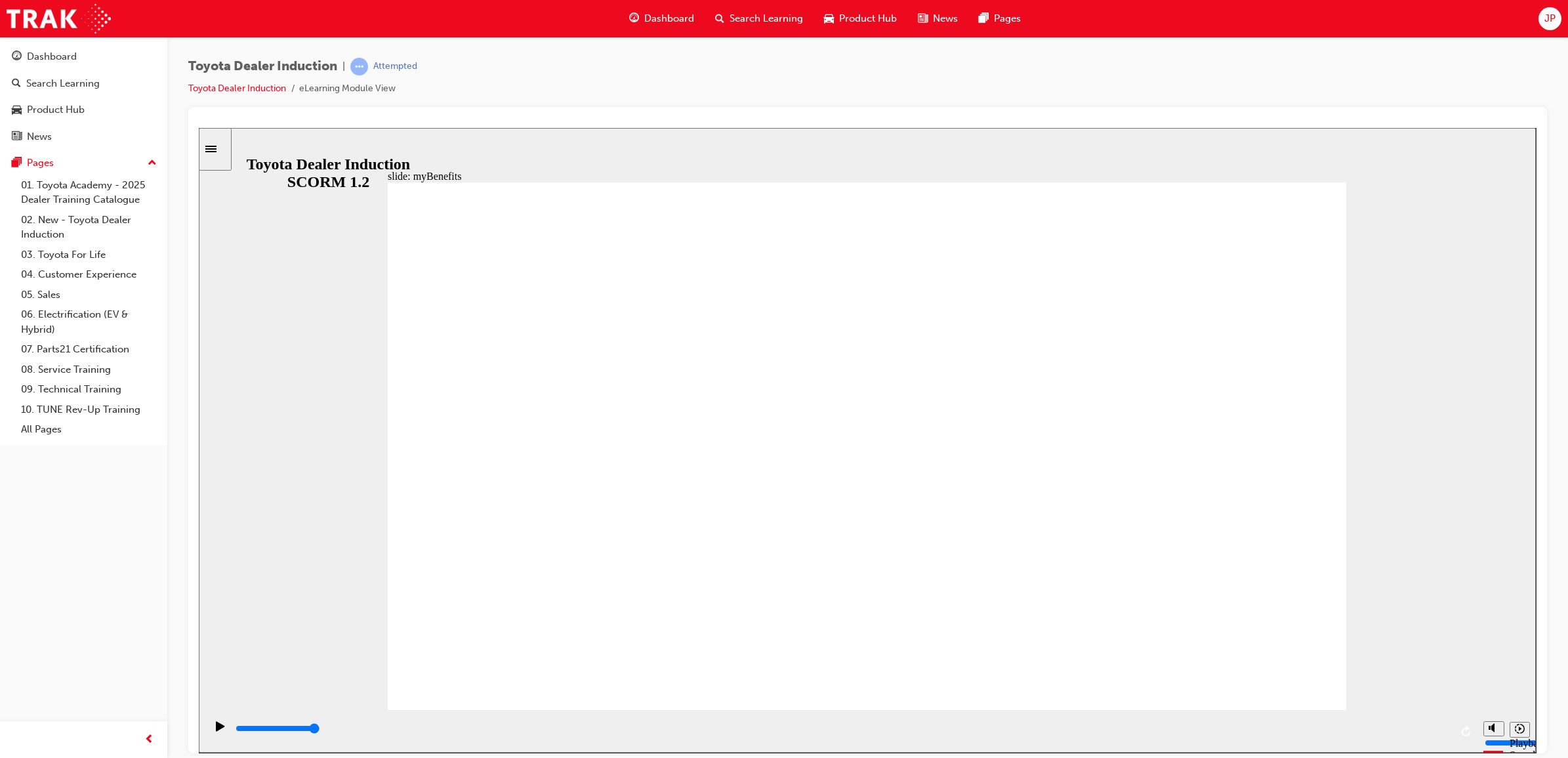
type input "4300"
type input "Toyota Engage App"
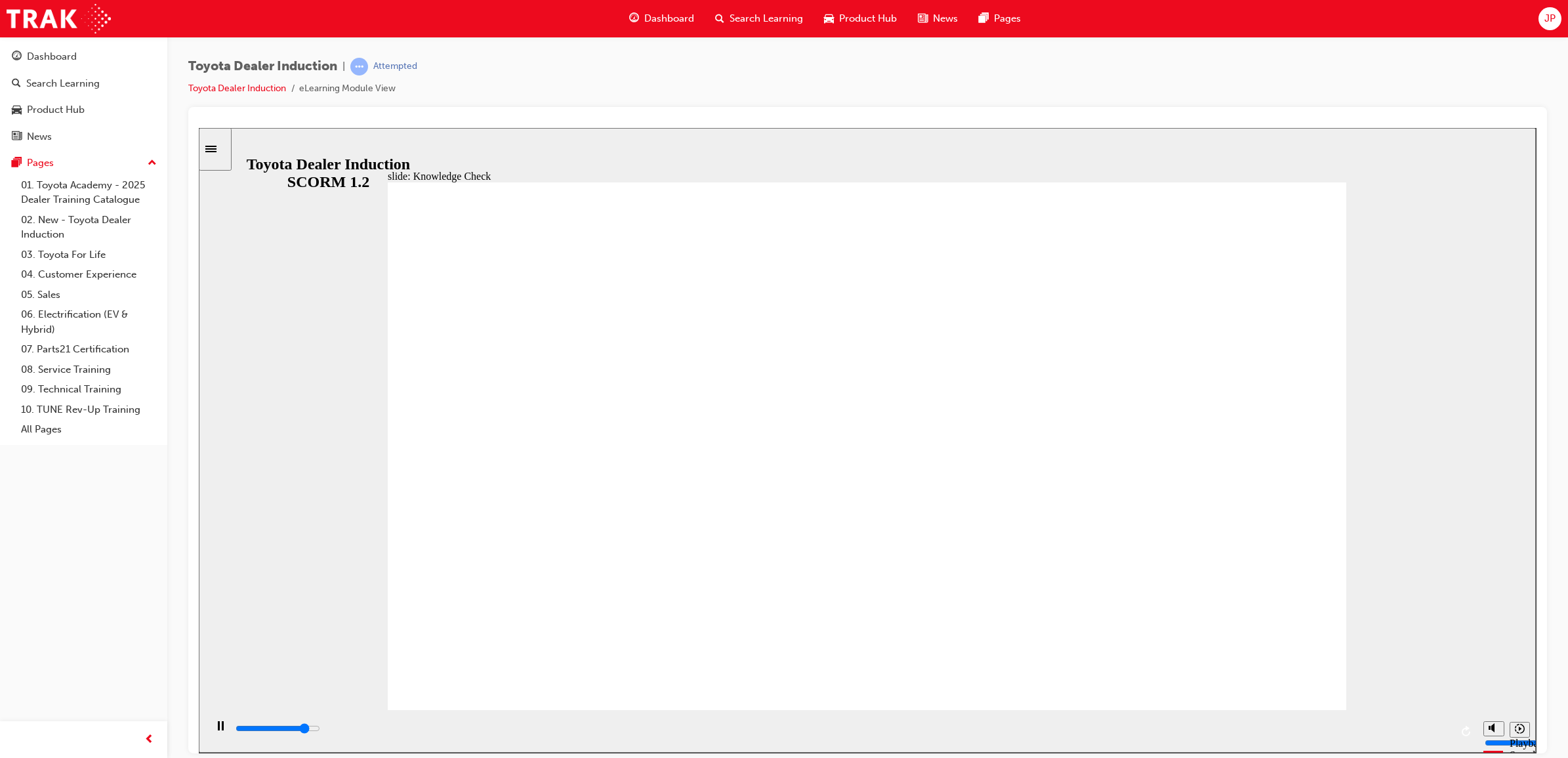
type input "4300"
type input "Toyota Engage App"
type input "5000"
type input "Toyota Engage App"
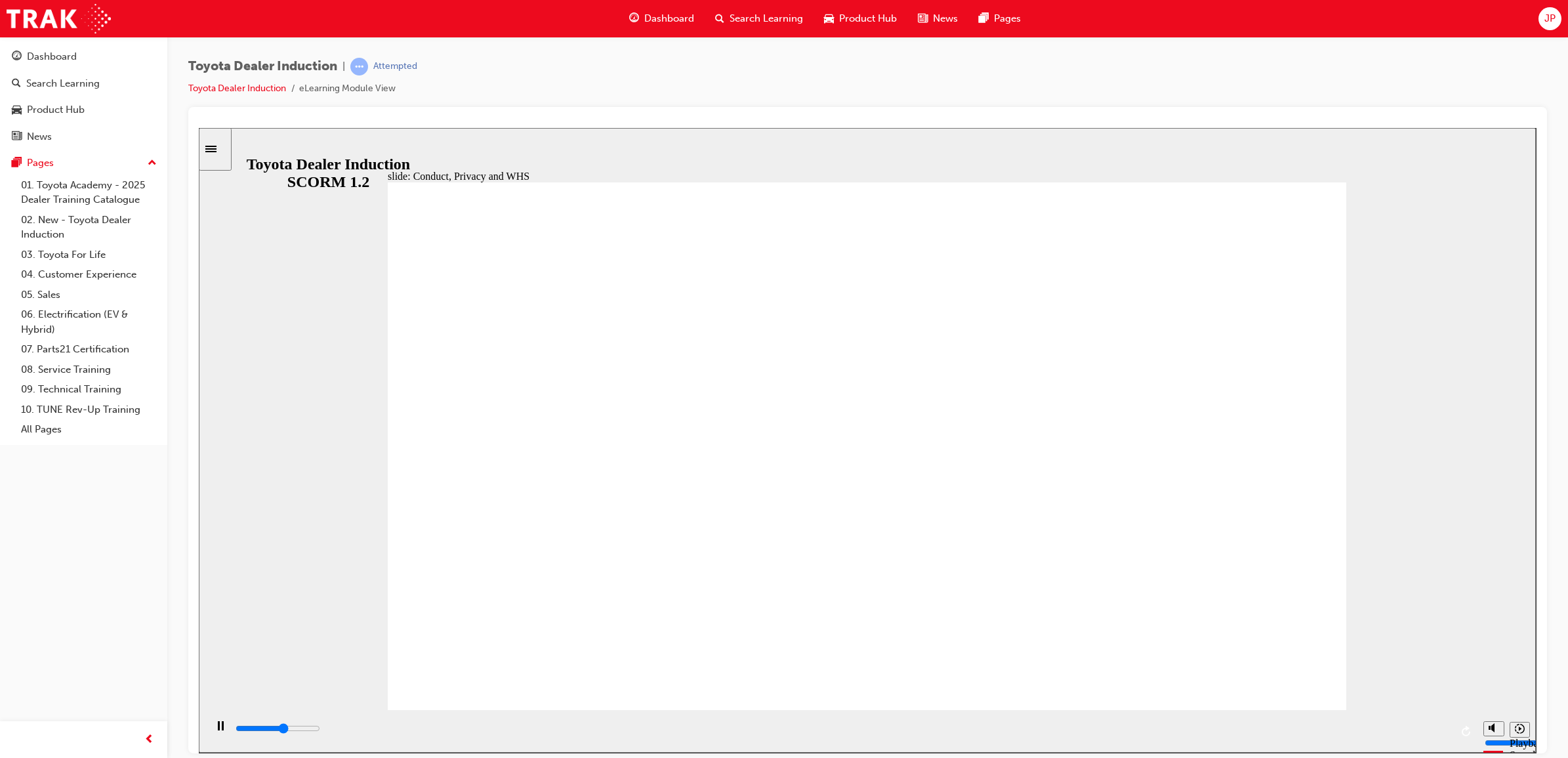
type input "6100"
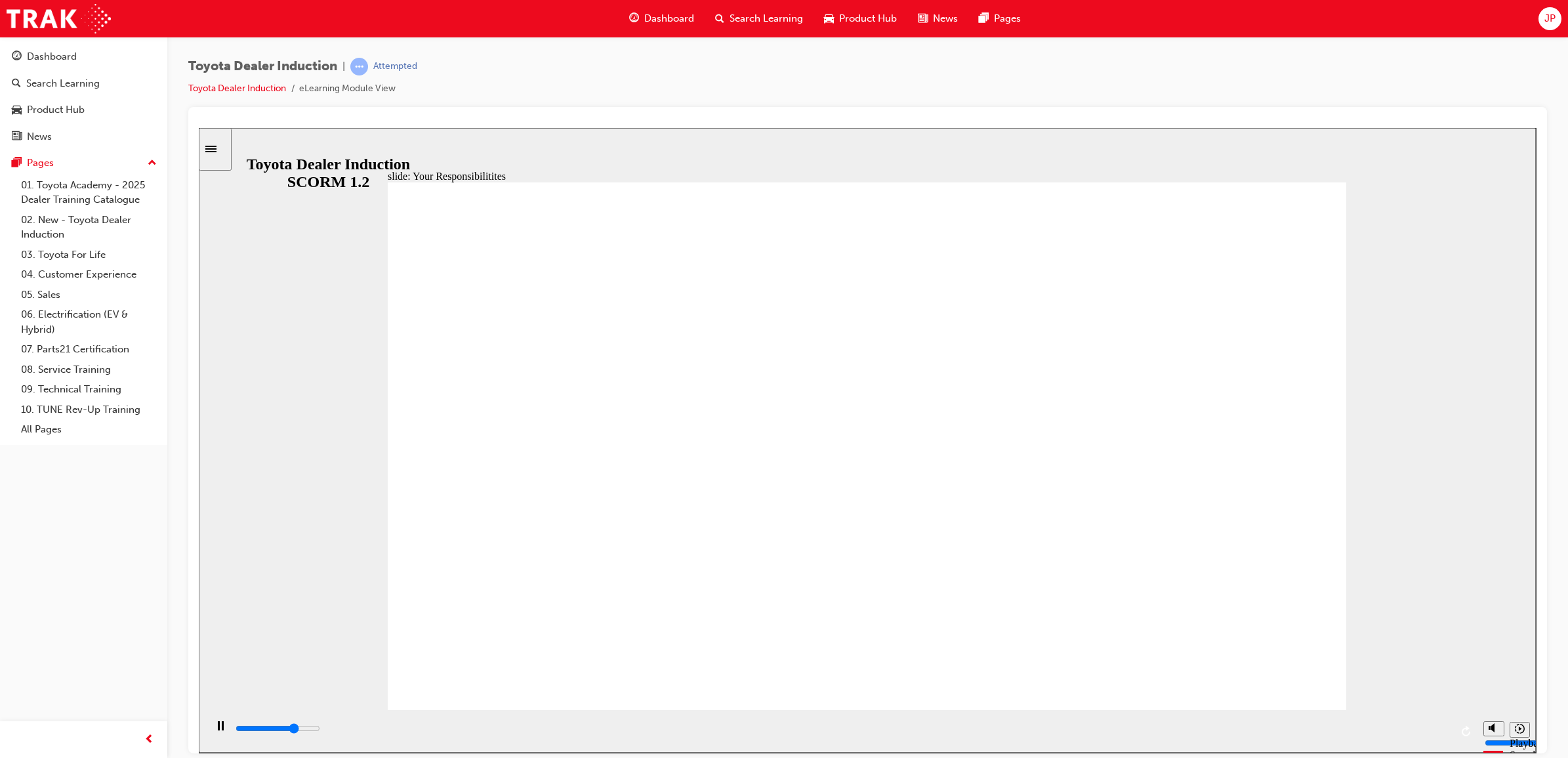
checkbox input "true"
type input "6700"
checkbox input "true"
drag, startPoint x: 474, startPoint y: 323, endPoint x: 477, endPoint y: 365, distance: 42.1
type input "7300"
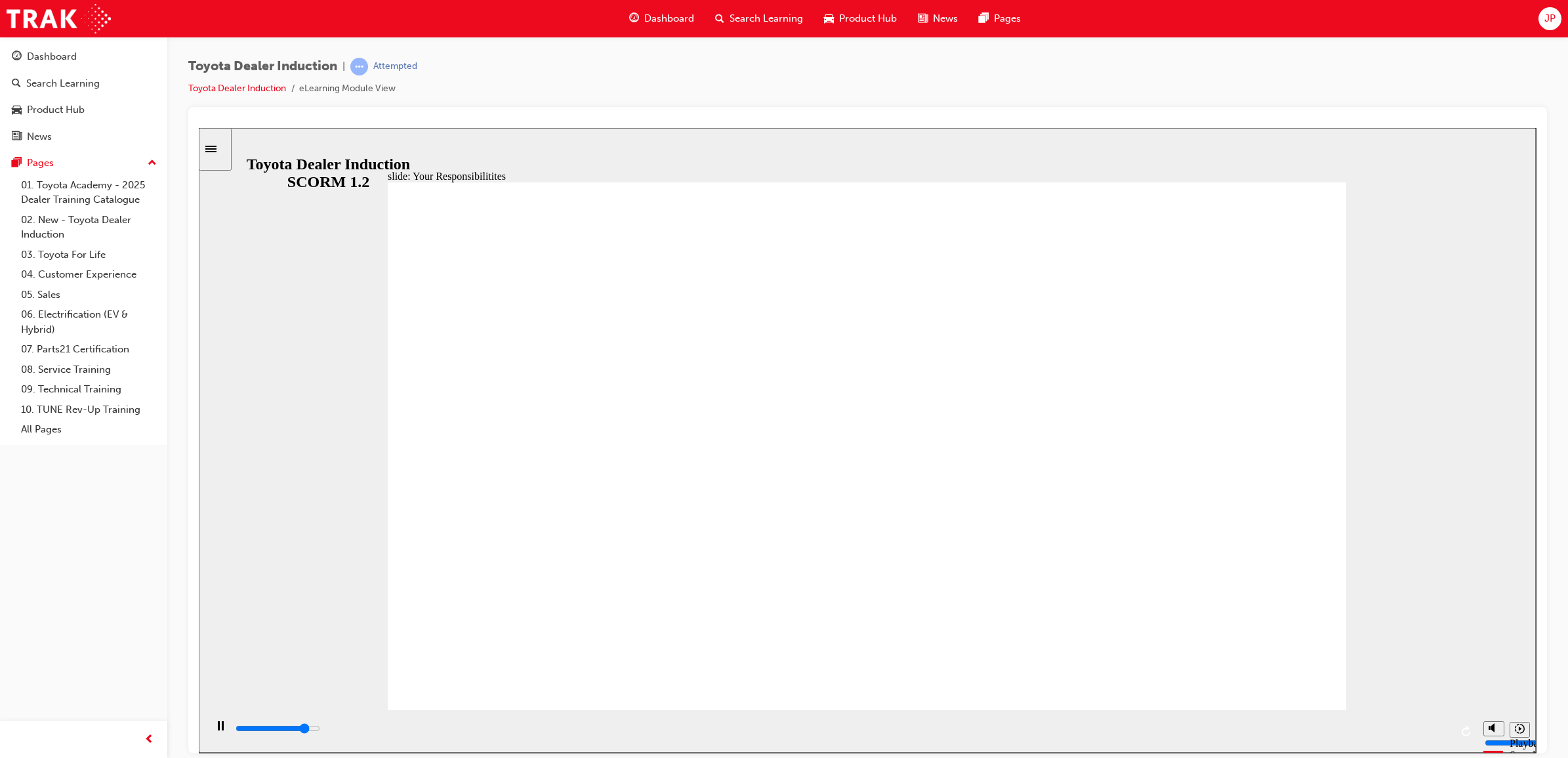
checkbox input "true"
type input "7900"
checkbox input "true"
type input "8400"
checkbox input "true"
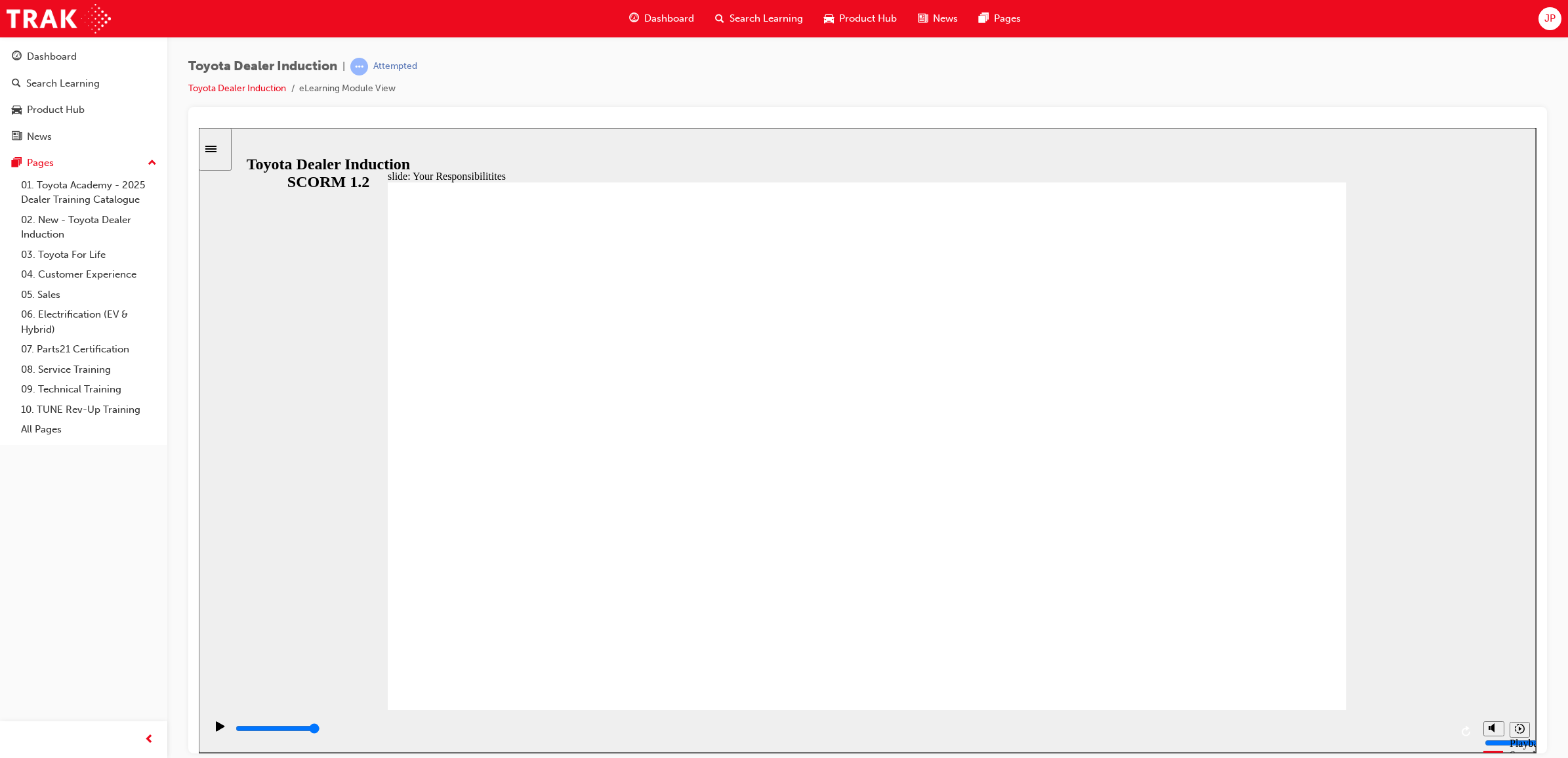
checkbox input "true"
type input "1700"
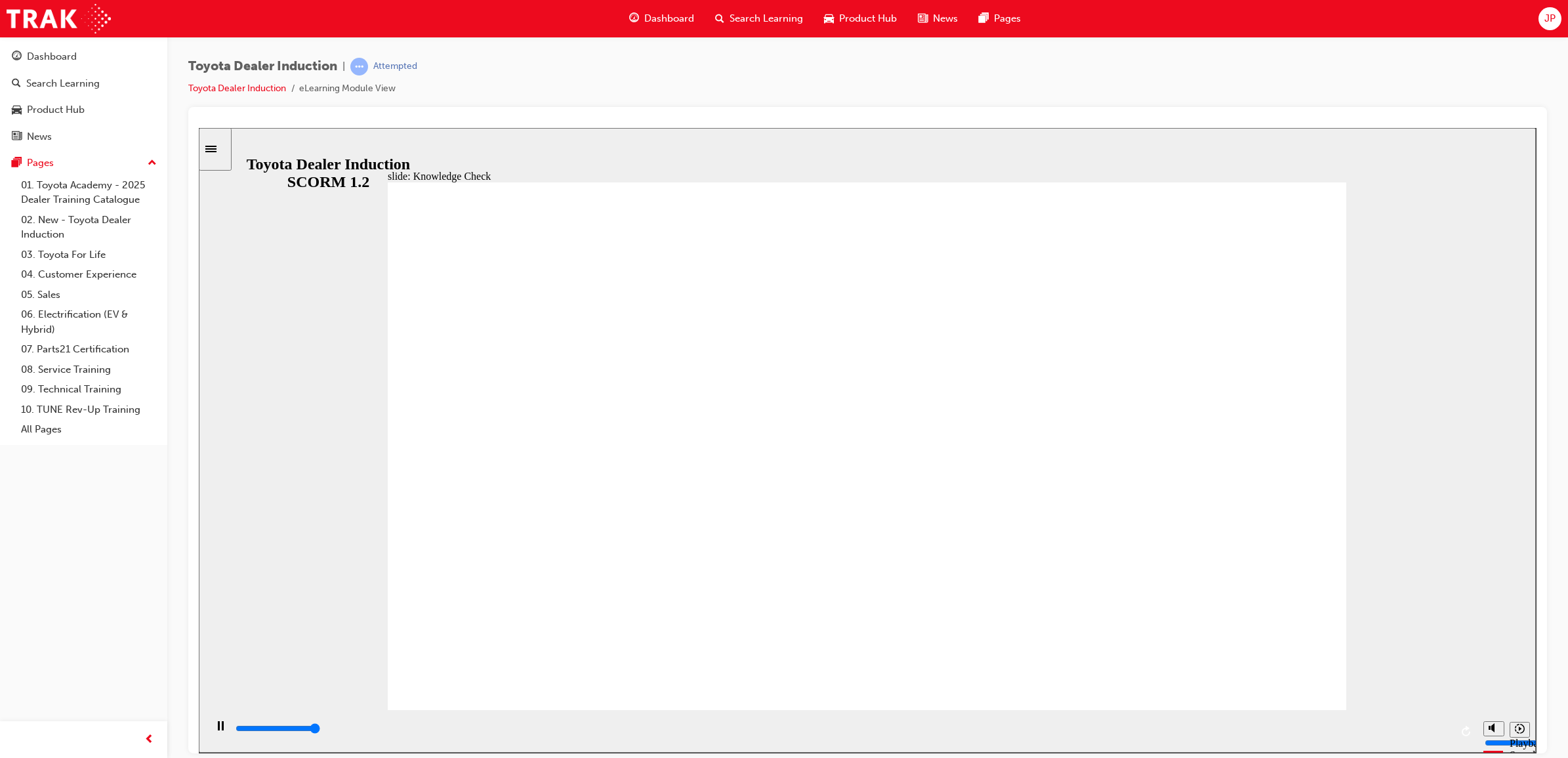
type input "5000"
checkbox input "true"
type input "5000"
radio input "true"
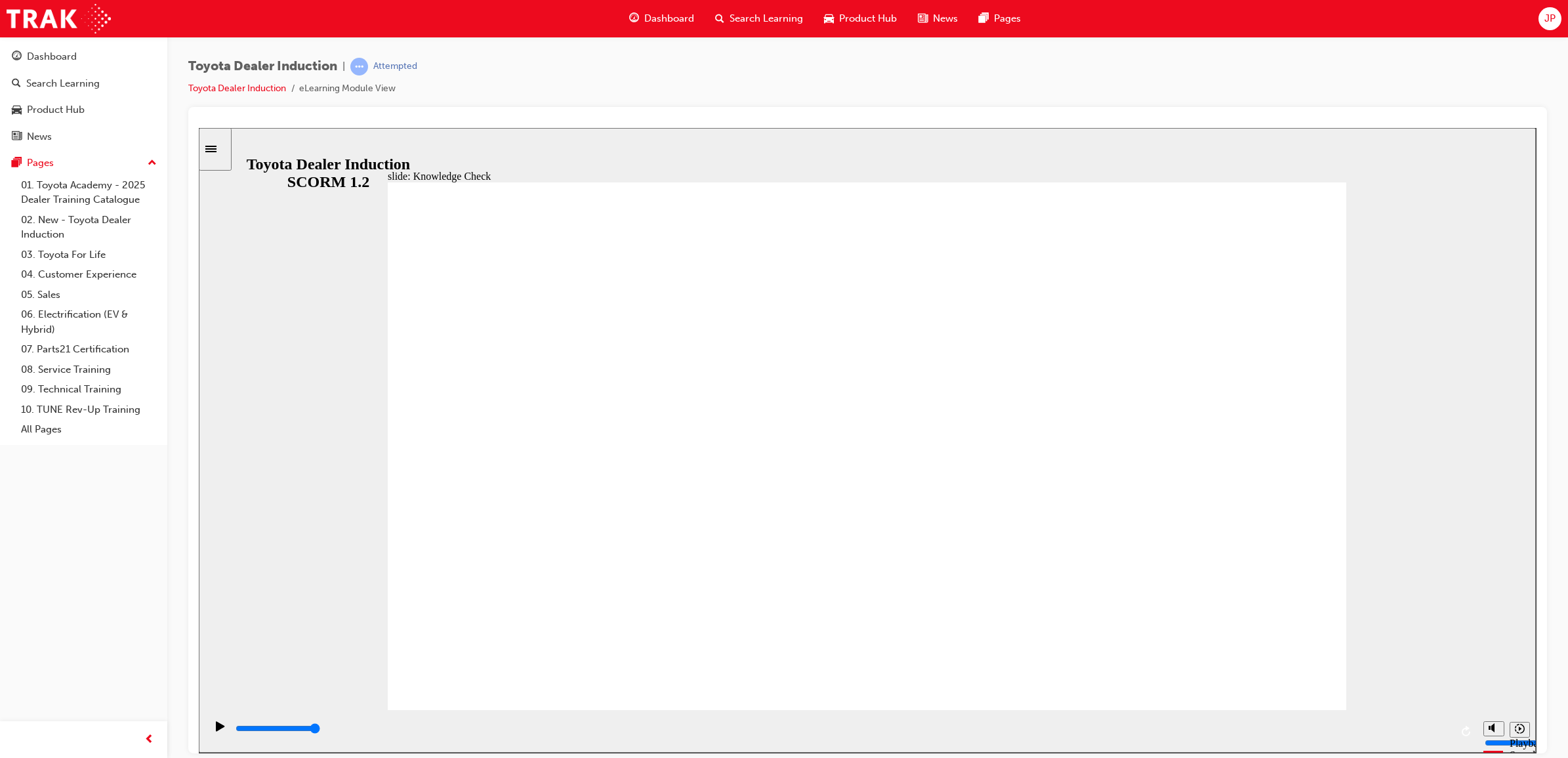
type input "5000"
checkbox input "true"
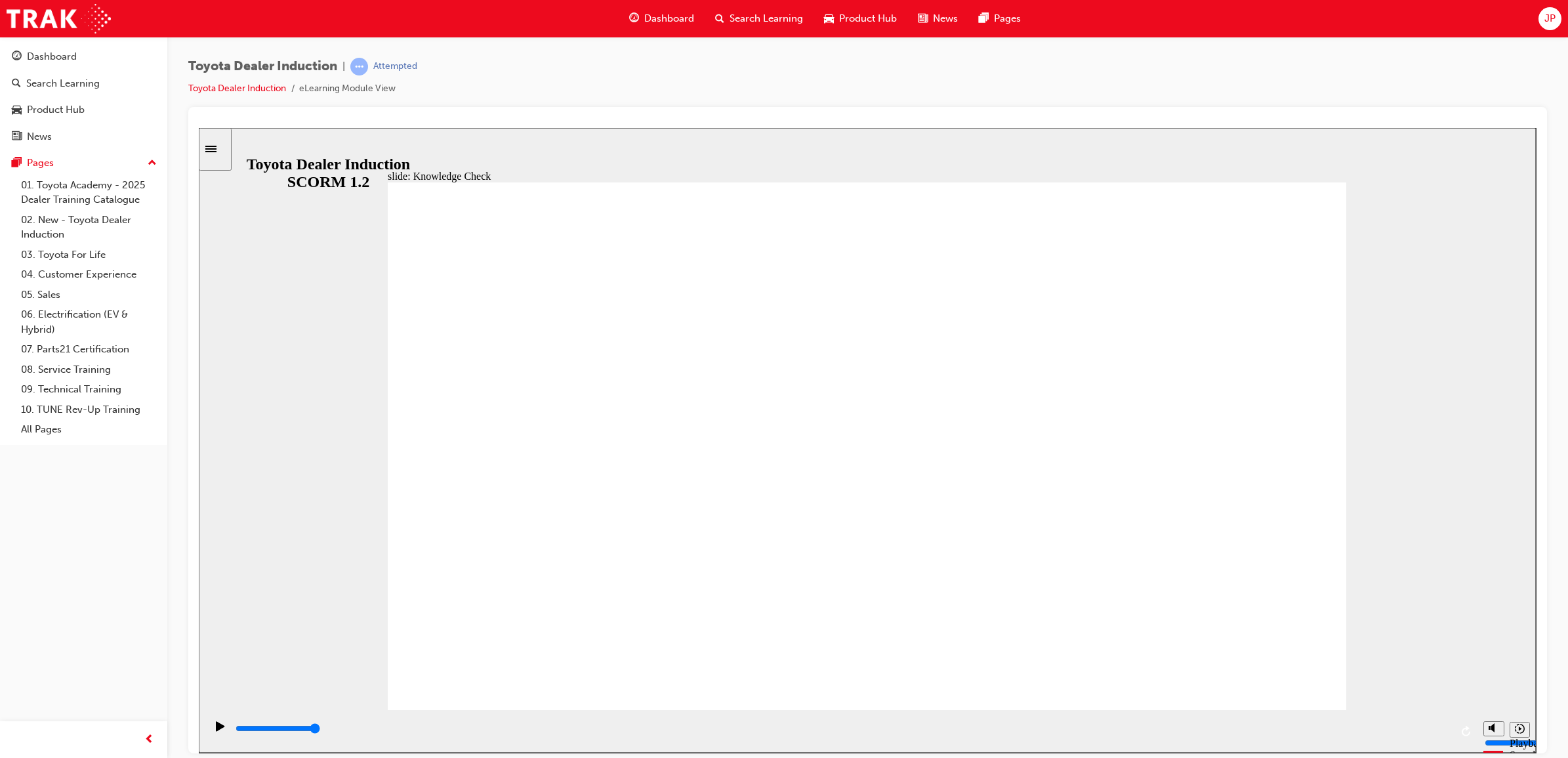
type input "5000"
checkbox input "true"
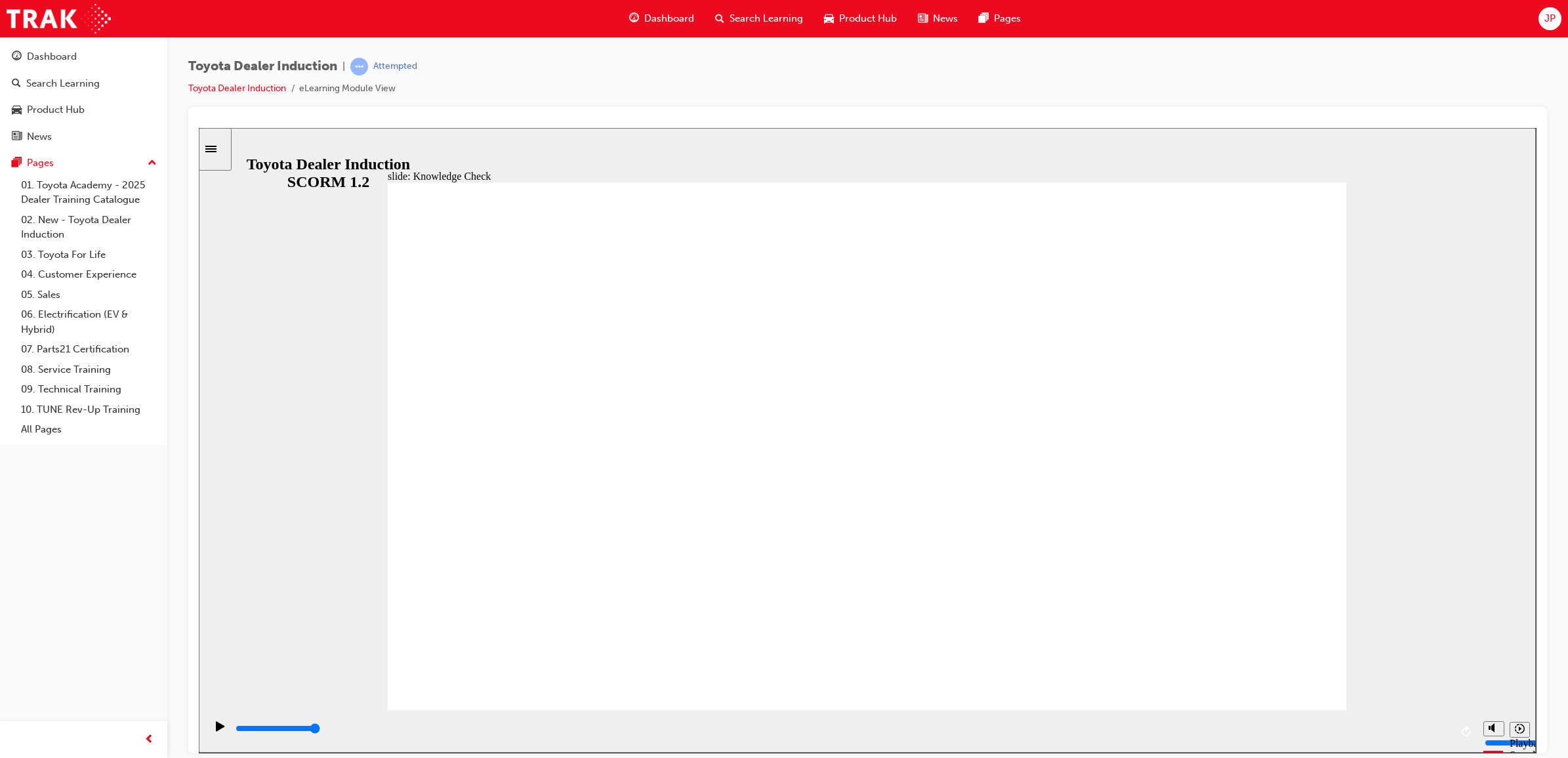
type input "9900"
